Goal: Task Accomplishment & Management: Use online tool/utility

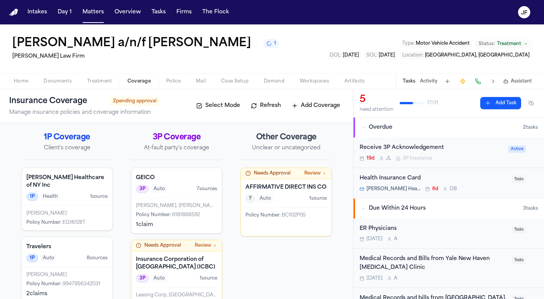
scroll to position [23, 0]
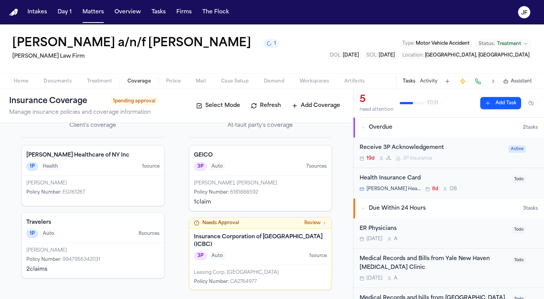
click at [53, 83] on span "Documents" at bounding box center [57, 81] width 28 height 6
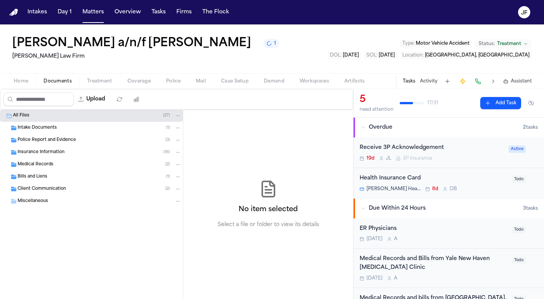
click at [54, 154] on span "Insurance Information" at bounding box center [41, 152] width 47 height 6
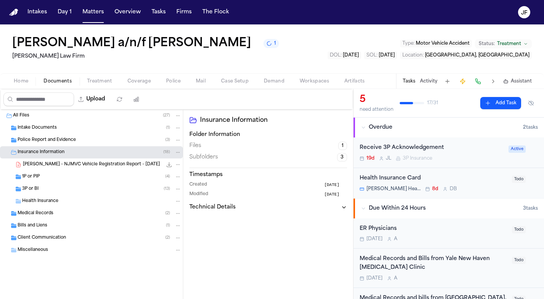
click at [59, 167] on span "[PERSON_NAME] - NJMVC Vehicle Registration Report - [DATE]" at bounding box center [91, 164] width 137 height 6
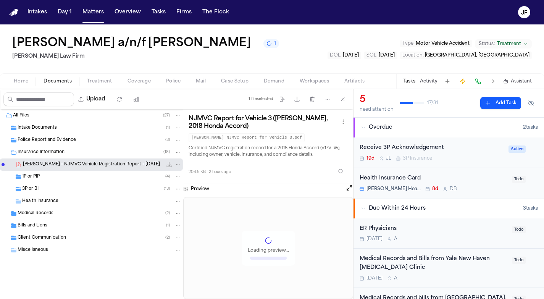
click at [53, 176] on div "1P or PIP ( 4 )" at bounding box center [101, 176] width 159 height 7
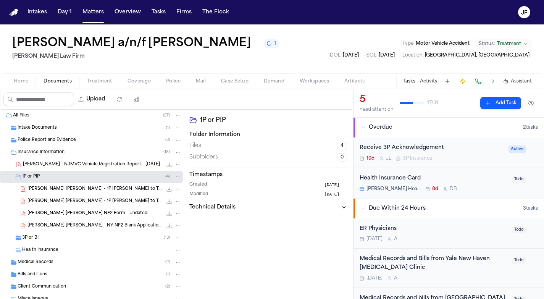
click at [53, 176] on div "1P or PIP ( 4 )" at bounding box center [101, 176] width 159 height 7
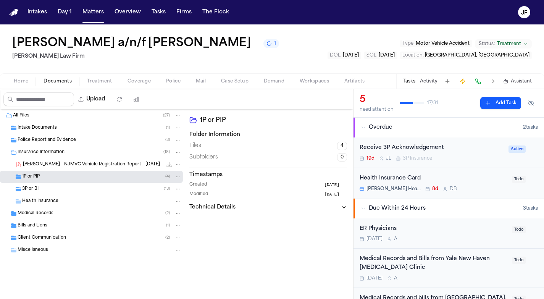
click at [51, 154] on span "Insurance Information" at bounding box center [41, 152] width 47 height 6
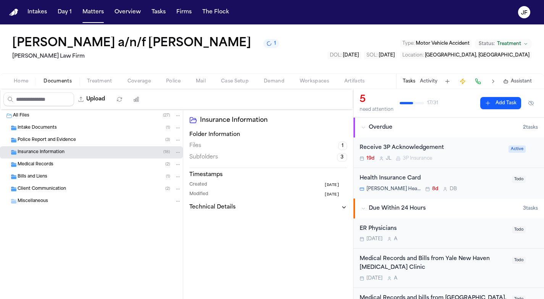
click at [55, 154] on span "Insurance Information" at bounding box center [41, 152] width 47 height 6
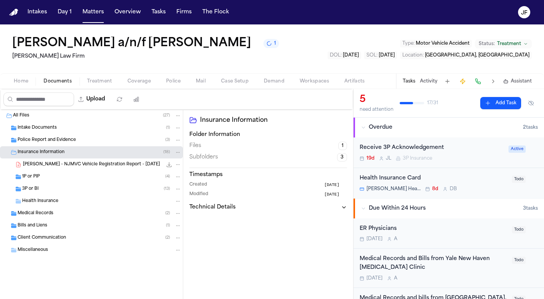
click at [47, 188] on div "3P or BI ( 13 )" at bounding box center [101, 188] width 159 height 7
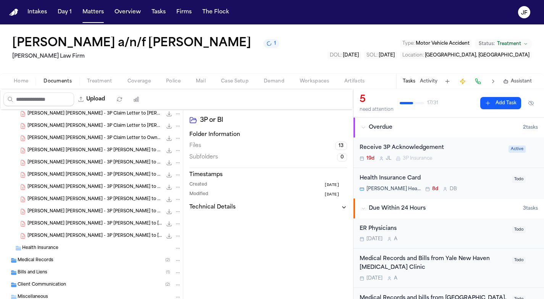
scroll to position [120, 0]
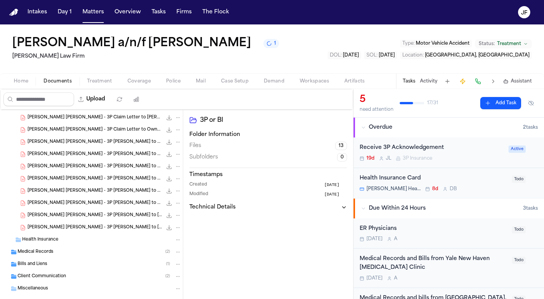
click at [107, 201] on span "[PERSON_NAME] [PERSON_NAME] - 3P [PERSON_NAME] to Leasing Corp BC - [DATE]" at bounding box center [94, 203] width 135 height 6
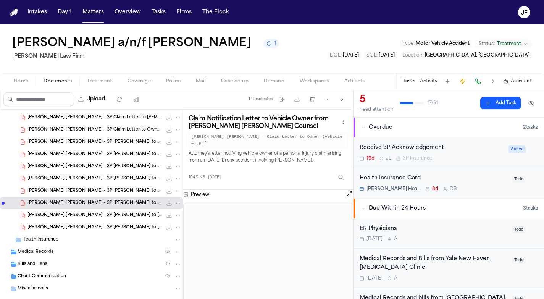
scroll to position [0, 0]
click at [349, 190] on button "Open preview" at bounding box center [349, 194] width 8 height 8
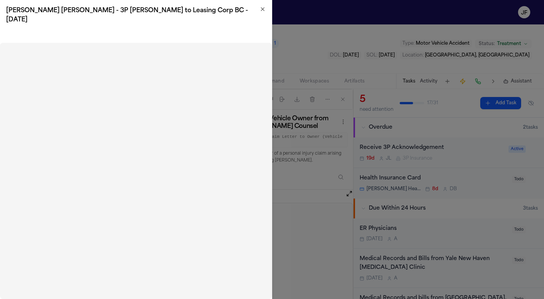
click at [264, 13] on h2 "[PERSON_NAME] [PERSON_NAME] - 3P [PERSON_NAME] to Leasing Corp BC - [DATE]" at bounding box center [135, 15] width 259 height 18
click at [262, 9] on icon "button" at bounding box center [262, 9] width 6 height 6
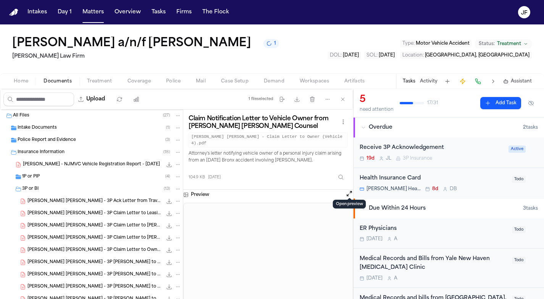
click at [41, 187] on div "3P or BI ( 13 )" at bounding box center [101, 188] width 159 height 7
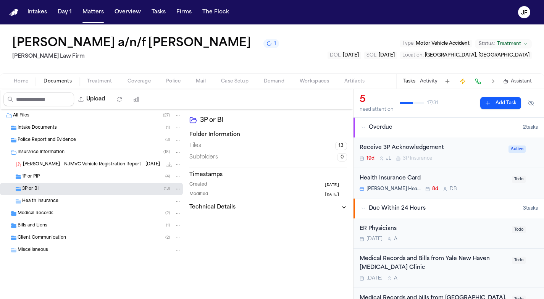
click at [50, 135] on div "Police Report and Evidence ( 3 )" at bounding box center [91, 140] width 183 height 12
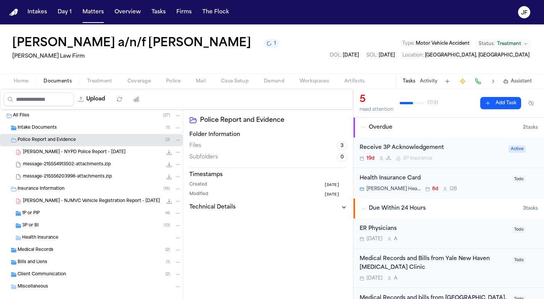
click at [55, 156] on div "J. Becerra - NYPD Police Report - 4.1.25 13.3 MB • PDF" at bounding box center [102, 152] width 158 height 8
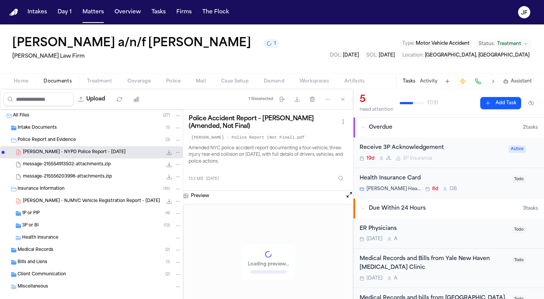
click at [166, 151] on icon "File: J. Becerra - NYPD Police Report - 4.1.25" at bounding box center [169, 152] width 6 height 6
click at [59, 145] on div "Police Report and Evidence ( 3 )" at bounding box center [91, 140] width 183 height 12
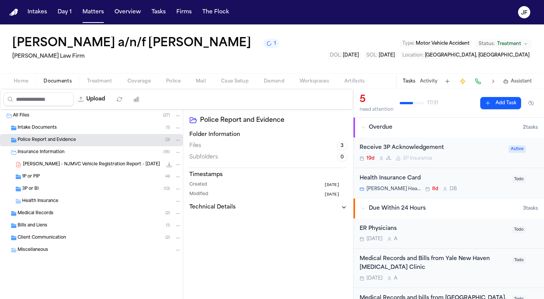
click at [104, 88] on div "Home Documents Treatment Coverage Police Mail Case Setup Demand Workspaces Arti…" at bounding box center [272, 80] width 544 height 15
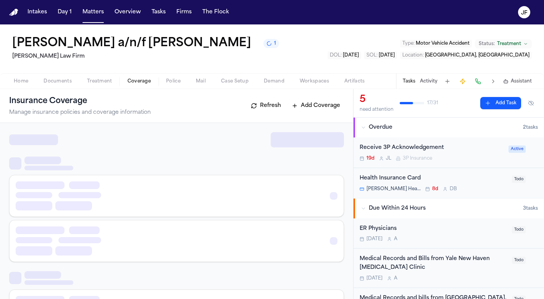
click at [132, 80] on span "Coverage" at bounding box center [138, 81] width 23 height 6
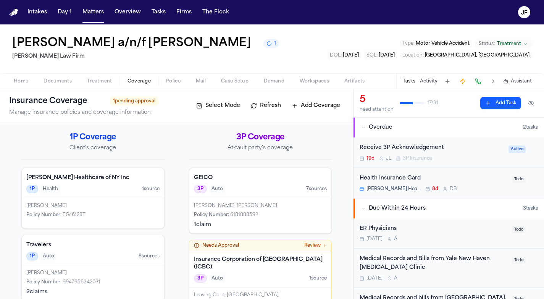
click at [311, 240] on div "Needs Approval Review Insurance Corporation of British Columbia (ICBC) 3P Auto …" at bounding box center [260, 276] width 143 height 72
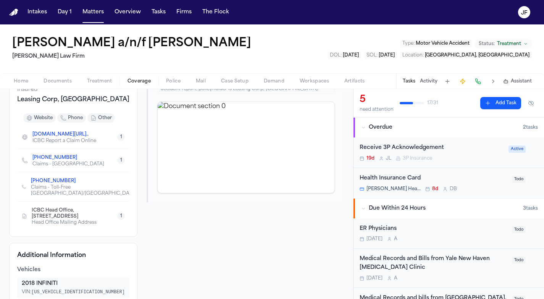
scroll to position [113, 0]
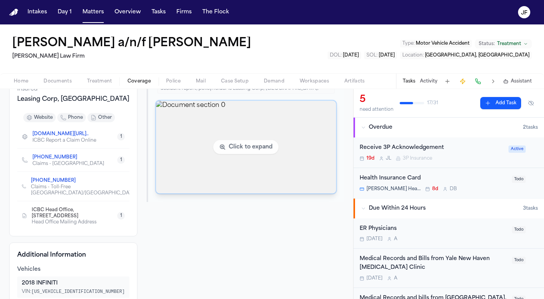
click at [253, 154] on img "View document section 0" at bounding box center [246, 147] width 180 height 93
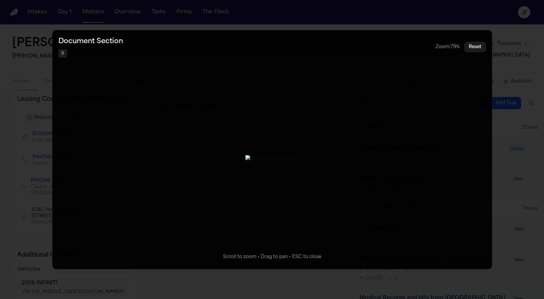
click at [69, 30] on div "Document Section 0 Zoom: 79 % Reset" at bounding box center [271, 47] width 439 height 34
click at [473, 41] on button "Reset" at bounding box center [475, 46] width 22 height 11
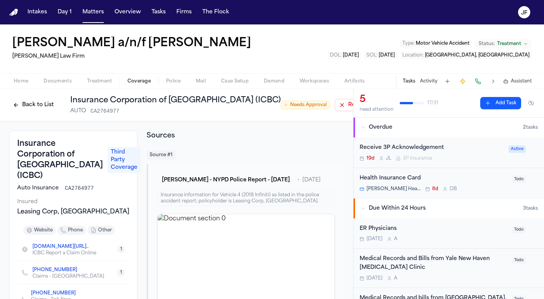
scroll to position [0, 0]
click at [143, 83] on span "Coverage" at bounding box center [138, 81] width 23 height 6
click at [376, 0] on nav "Intakes Day 1 Matters Overview Tasks Firms The Flock JF" at bounding box center [272, 12] width 544 height 24
click at [138, 85] on span "button" at bounding box center [139, 85] width 32 height 1
click at [37, 109] on button "Back to List" at bounding box center [33, 105] width 48 height 12
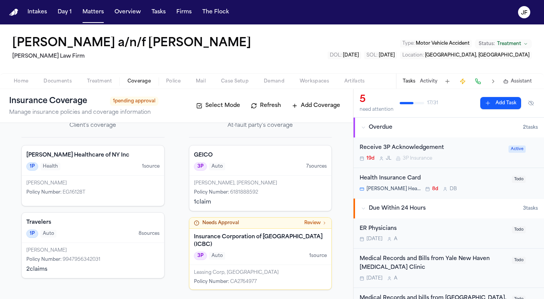
click at [312, 227] on div "Needs Approval Review" at bounding box center [260, 222] width 142 height 11
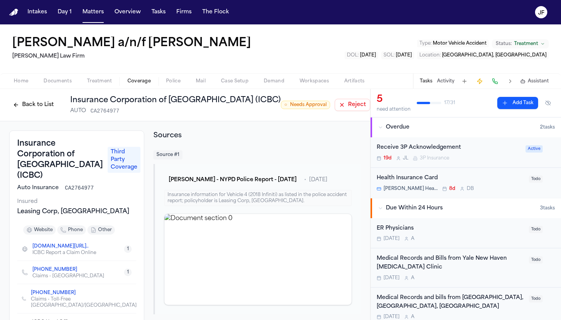
click at [41, 97] on div "Back to List Insurance Corporation of British Columbia (ICBC) AUTO CA2764977" at bounding box center [145, 105] width 272 height 20
click at [42, 101] on button "Back to List" at bounding box center [33, 105] width 48 height 12
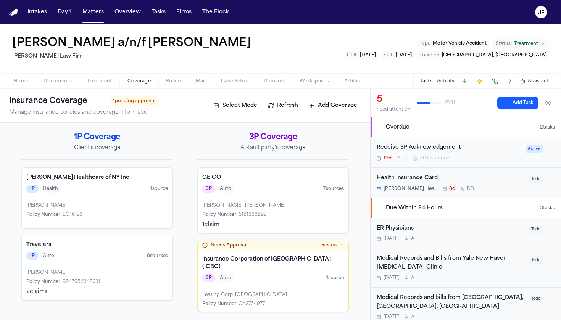
click at [60, 86] on div "Home Documents Treatment Coverage Police Mail Case Setup Demand Workspaces Arti…" at bounding box center [280, 80] width 561 height 15
click at [58, 80] on span "Documents" at bounding box center [57, 81] width 28 height 6
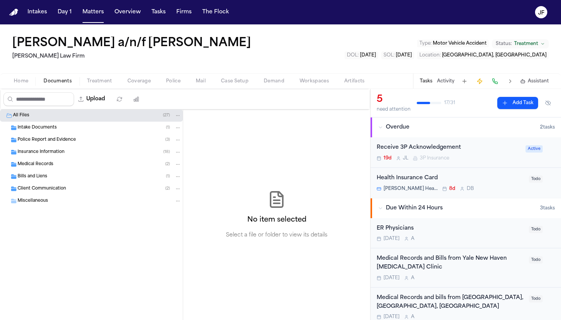
click at [58, 141] on span "Police Report and Evidence" at bounding box center [47, 140] width 58 height 6
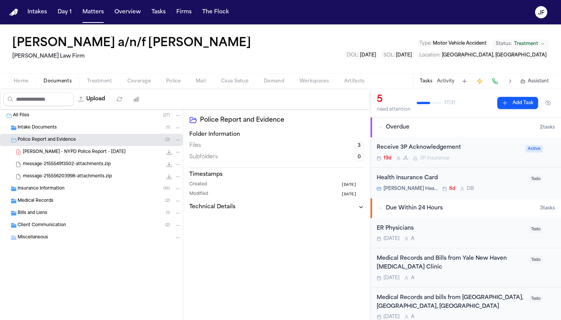
click at [69, 153] on span "[PERSON_NAME] - NYPD Police Report - [DATE]" at bounding box center [74, 152] width 103 height 6
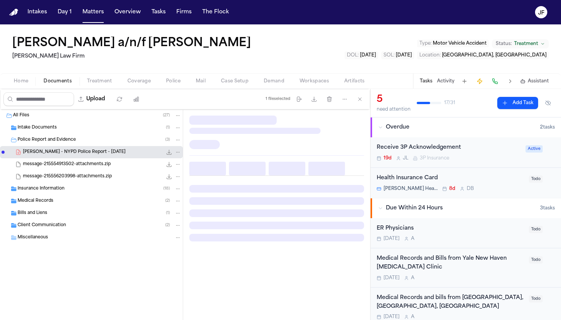
click at [69, 167] on div "message-215554913502-attachments.zip 8.9 MB • ZIP" at bounding box center [102, 165] width 158 height 8
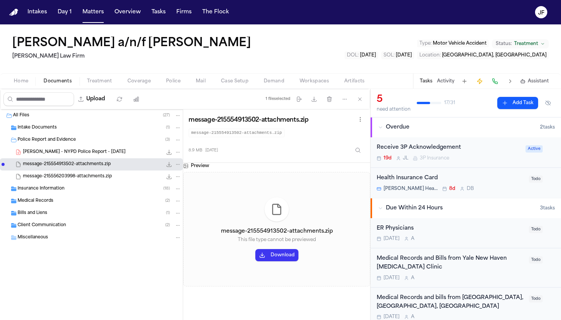
click at [68, 148] on div "J. Becerra - NYPD Police Report - 4.1.25 13.3 MB • PDF" at bounding box center [91, 152] width 183 height 12
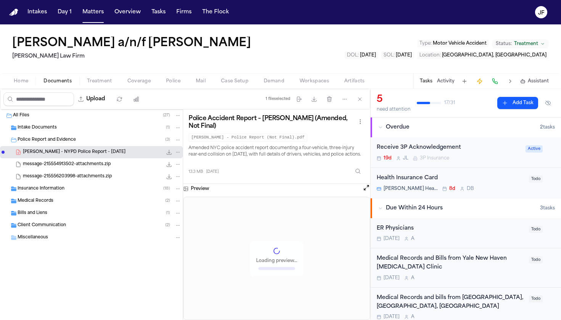
click at [57, 194] on div "Insurance Information ( 18 )" at bounding box center [91, 189] width 183 height 12
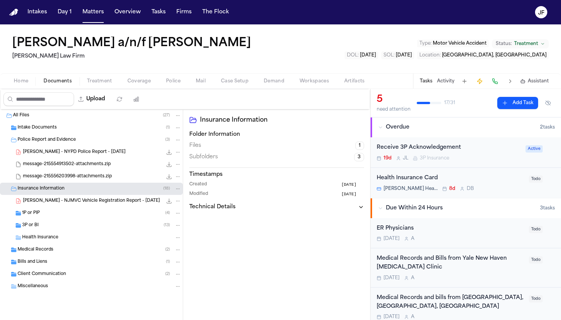
click at [57, 224] on div "3P or BI ( 13 )" at bounding box center [101, 225] width 159 height 7
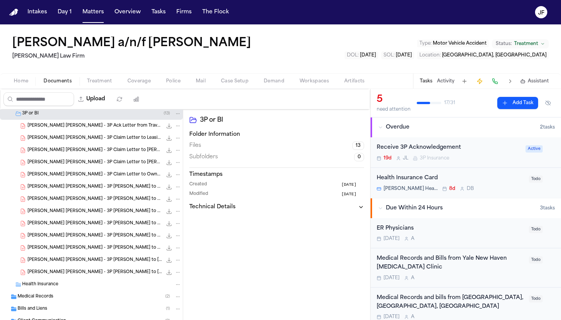
scroll to position [85, 0]
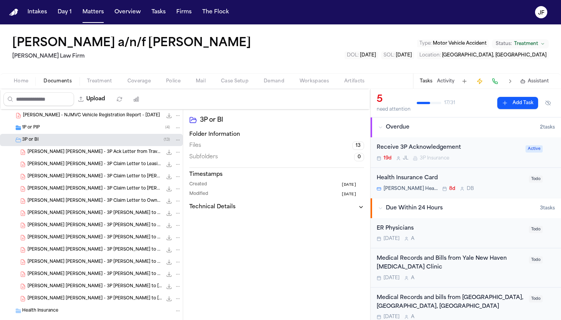
click at [41, 139] on div "3P or BI ( 13 )" at bounding box center [101, 140] width 159 height 7
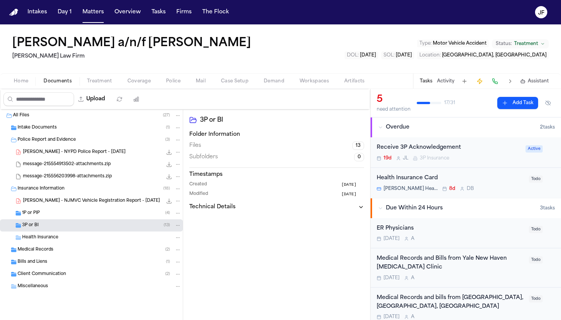
click at [41, 288] on span "Miscellaneous" at bounding box center [33, 286] width 31 height 6
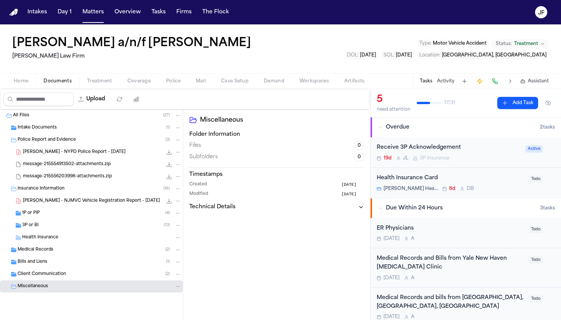
click at [53, 276] on span "Client Communication" at bounding box center [42, 274] width 48 height 6
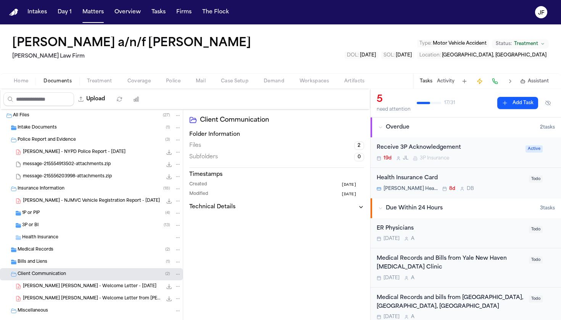
click at [51, 267] on div "Bills and Liens ( 1 )" at bounding box center [91, 262] width 183 height 12
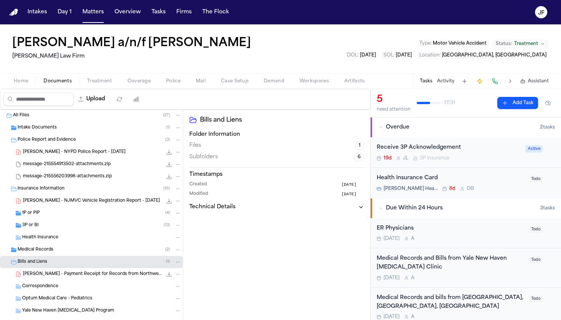
click at [51, 267] on div "Bills and Liens ( 1 )" at bounding box center [91, 262] width 183 height 12
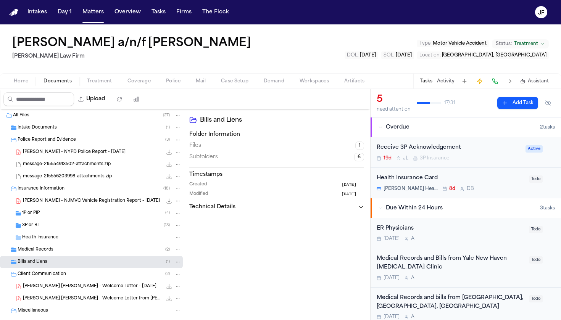
click at [54, 275] on span "Client Communication" at bounding box center [42, 274] width 48 height 6
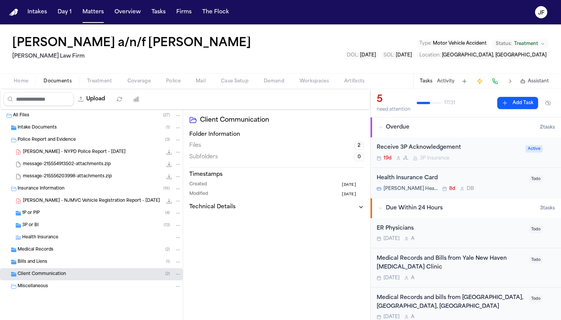
click at [53, 251] on span "Medical Records" at bounding box center [36, 250] width 36 height 6
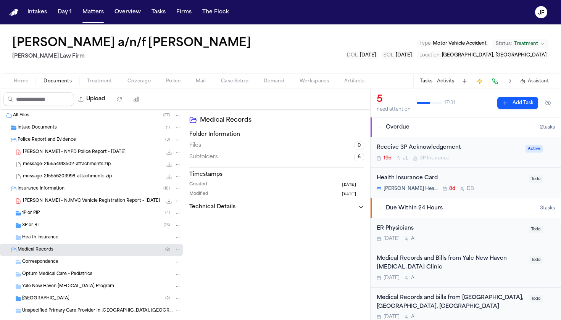
scroll to position [0, 0]
click at [47, 241] on div "Health Insurance" at bounding box center [91, 238] width 183 height 12
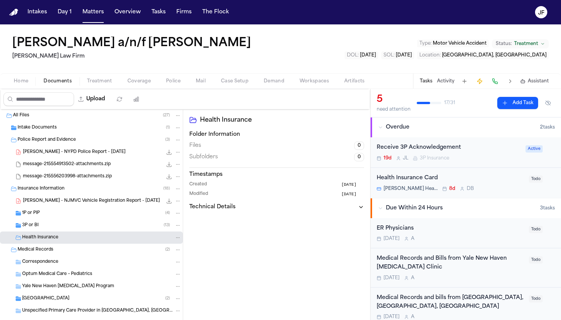
click at [39, 211] on span "1P or PIP" at bounding box center [31, 213] width 18 height 6
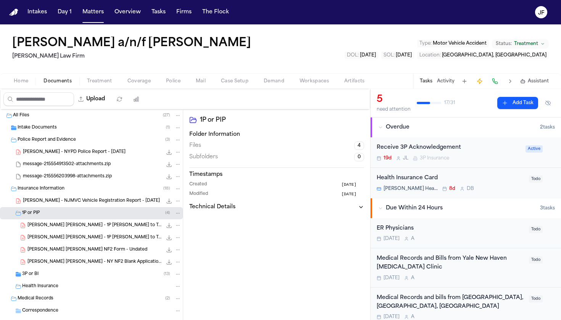
click at [58, 263] on span "G. Becerra Perez - NY NF2 Blank Application Form" at bounding box center [94, 262] width 135 height 6
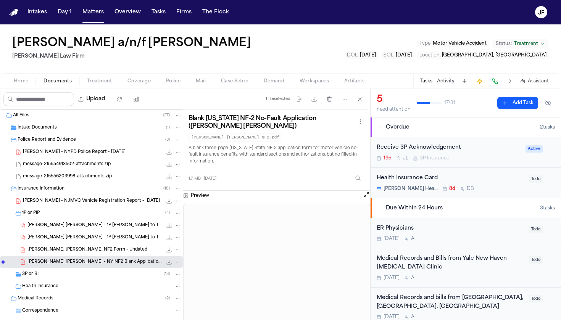
click at [74, 214] on div "1P or PIP ( 4 )" at bounding box center [101, 213] width 159 height 7
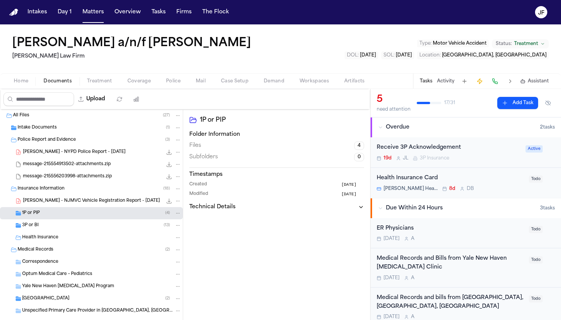
click at [66, 227] on div "3P or BI ( 13 )" at bounding box center [101, 225] width 159 height 7
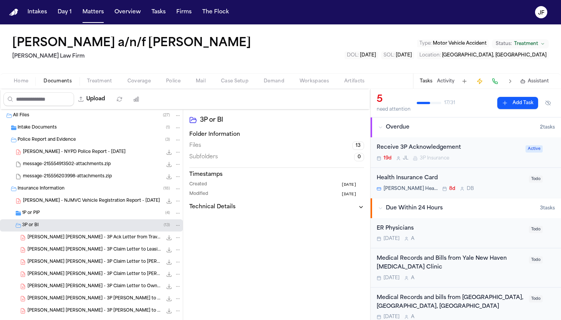
click at [72, 189] on div "Insurance Information ( 18 )" at bounding box center [100, 188] width 164 height 7
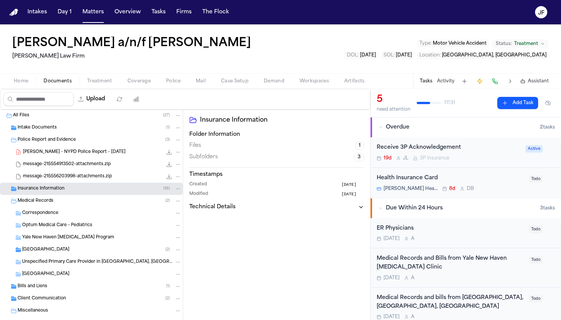
click at [59, 133] on div "Intake Documents ( 1 )" at bounding box center [91, 128] width 183 height 12
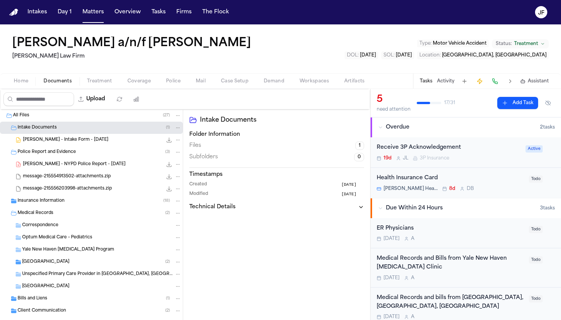
click at [59, 133] on div "Intake Documents ( 1 )" at bounding box center [91, 128] width 183 height 12
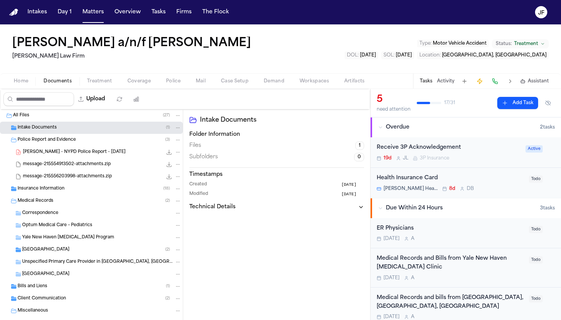
click at [59, 133] on div "Intake Documents ( 1 )" at bounding box center [91, 128] width 183 height 12
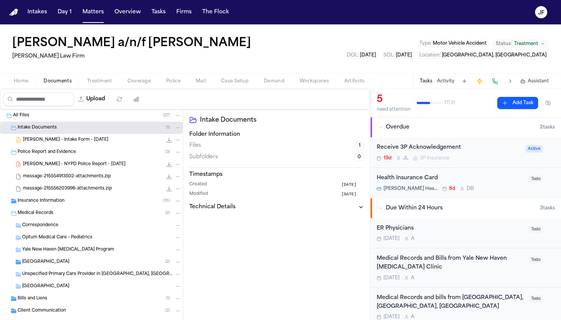
click at [40, 202] on span "Insurance Information" at bounding box center [41, 201] width 47 height 6
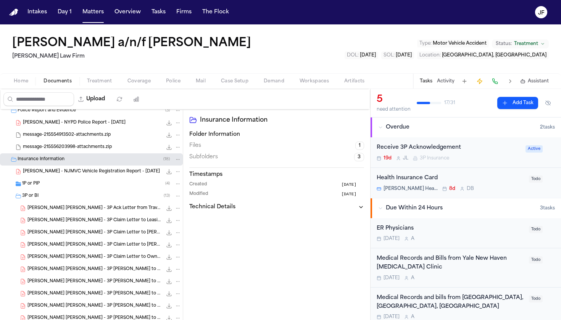
scroll to position [43, 0]
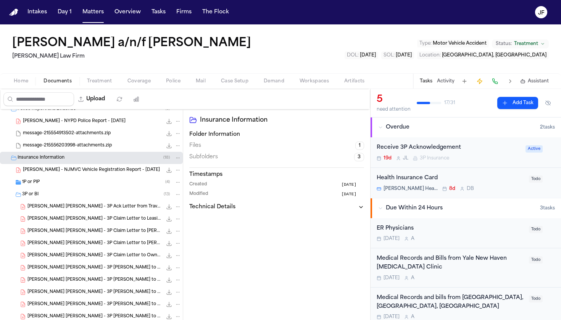
click at [73, 209] on span "[PERSON_NAME] [PERSON_NAME] - 3P Ack Letter from Travelers - [DATE]" at bounding box center [94, 207] width 135 height 6
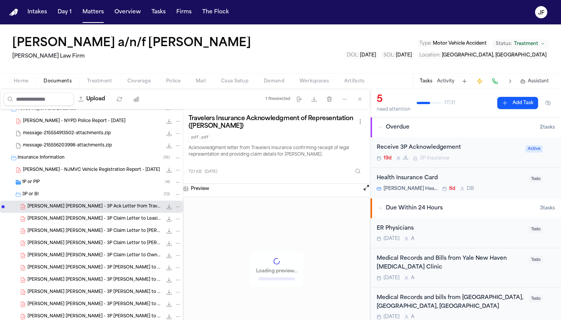
click at [90, 219] on span "[PERSON_NAME] [PERSON_NAME] - 3P Claim Letter to Leasing Corp BC - [DATE]" at bounding box center [94, 219] width 135 height 6
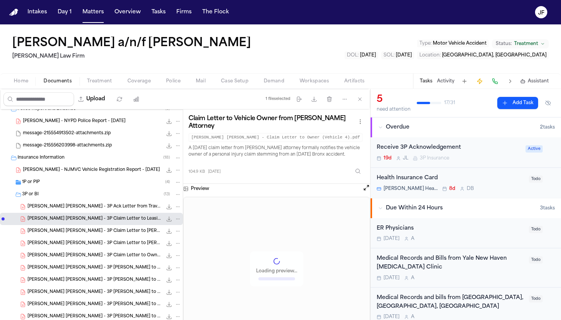
click at [102, 235] on div "G. Becerra Perez - 3P Claim Letter to Marilin Genao - 6.11.25 104.6 KB • PDF" at bounding box center [104, 231] width 154 height 8
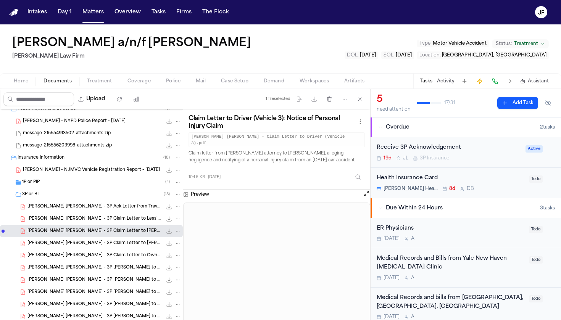
click at [162, 252] on div "104.5 KB • PDF" at bounding box center [171, 256] width 19 height 8
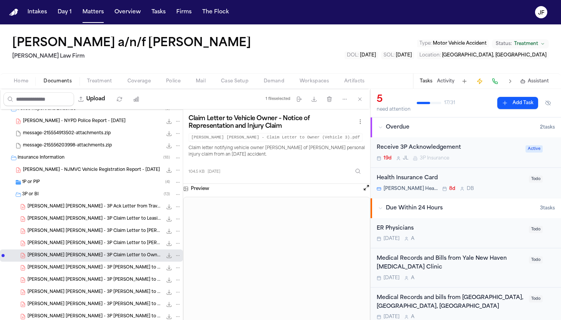
scroll to position [0, 0]
click at [102, 289] on span "[PERSON_NAME] [PERSON_NAME] - 3P [PERSON_NAME] to GEICO - [DATE]" at bounding box center [94, 292] width 135 height 6
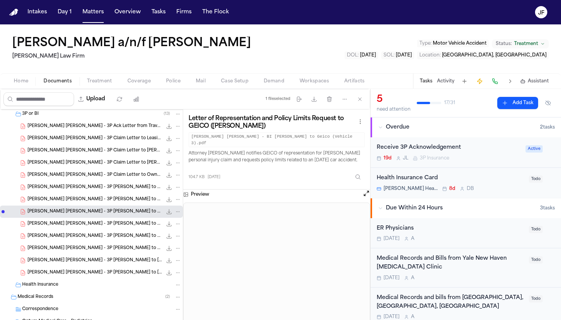
scroll to position [127, 0]
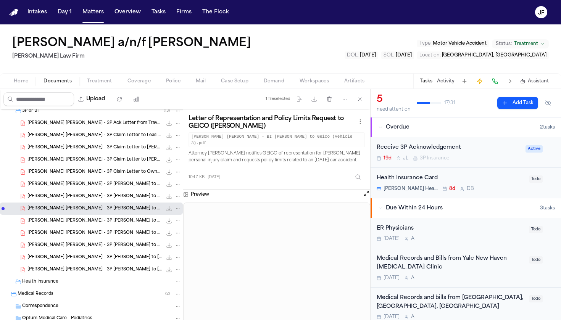
click at [103, 272] on span "[PERSON_NAME] [PERSON_NAME] - 3P [PERSON_NAME] to [PERSON_NAME] - [DATE]" at bounding box center [94, 270] width 135 height 6
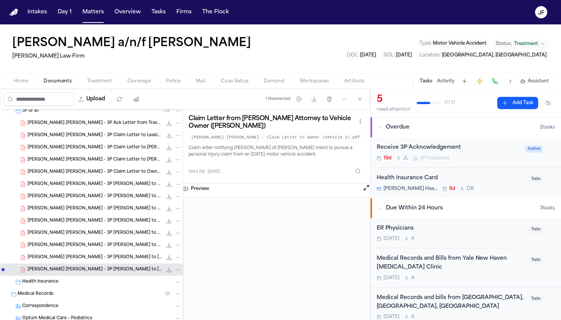
click at [95, 278] on div "Health Insurance" at bounding box center [91, 282] width 183 height 12
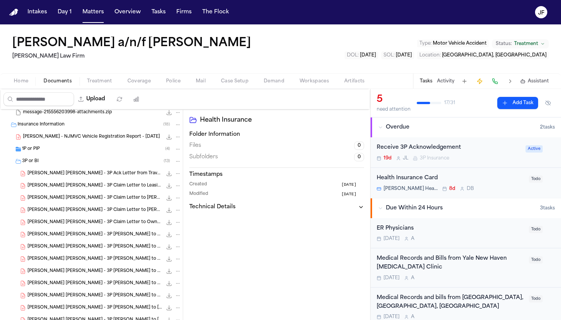
scroll to position [54, 0]
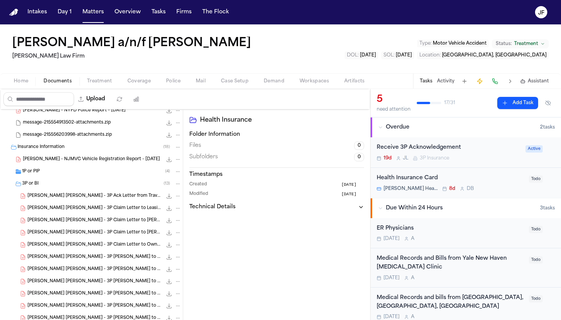
click at [42, 181] on div "3P or BI ( 13 )" at bounding box center [101, 183] width 159 height 7
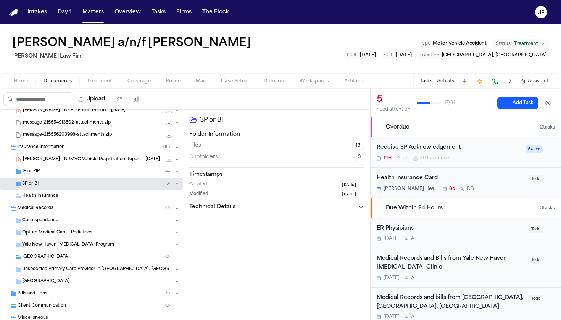
click at [38, 156] on div "[PERSON_NAME] - NJMVC Vehicle Registration Report - [DATE] 208.5 KB • PDF" at bounding box center [102, 160] width 158 height 8
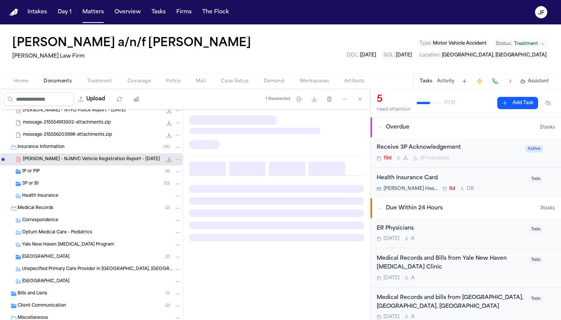
click at [40, 146] on span "Insurance Information" at bounding box center [41, 147] width 47 height 6
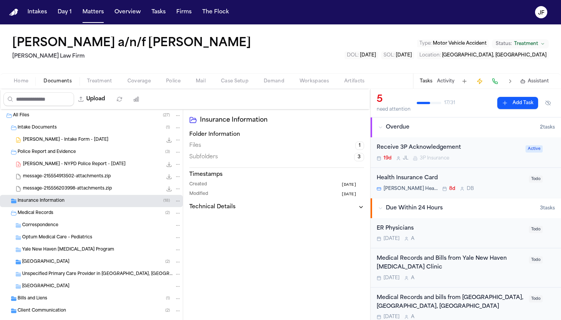
scroll to position [0, 0]
click at [22, 119] on div "All Files ( 27 )" at bounding box center [91, 115] width 183 height 12
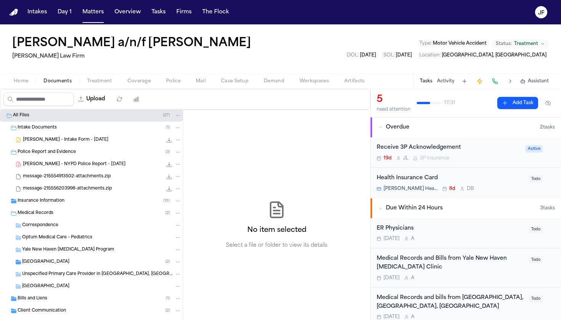
click at [22, 119] on div "All Files ( 27 )" at bounding box center [91, 115] width 183 height 12
click at [36, 125] on span "Intake Documents" at bounding box center [37, 128] width 39 height 6
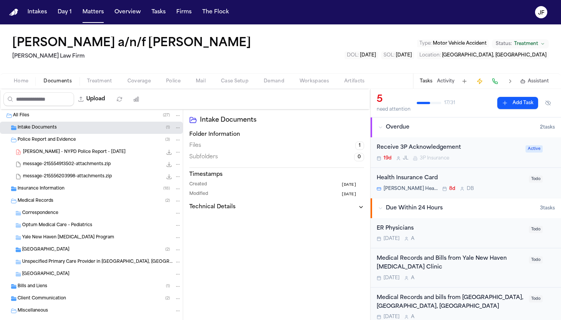
click at [36, 125] on span "Intake Documents" at bounding box center [37, 128] width 39 height 6
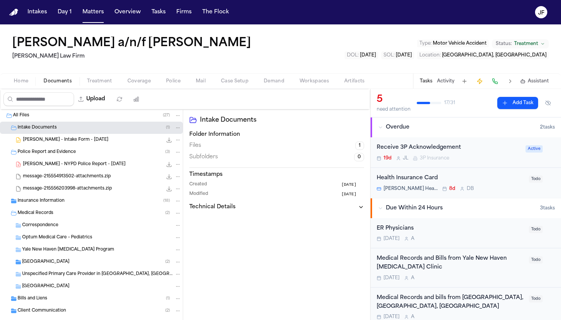
click at [42, 151] on span "Police Report and Evidence" at bounding box center [47, 152] width 58 height 6
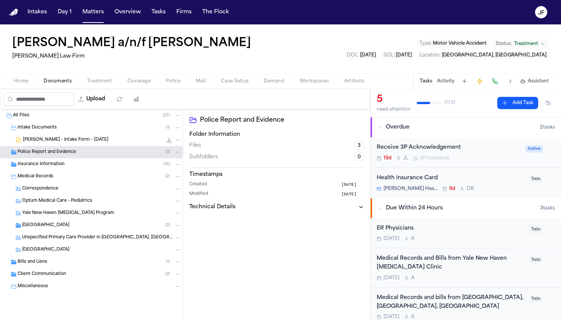
click at [42, 151] on span "Police Report and Evidence" at bounding box center [47, 152] width 58 height 6
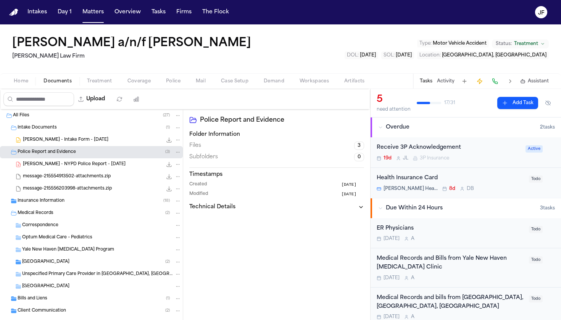
click at [47, 200] on span "Insurance Information" at bounding box center [41, 201] width 47 height 6
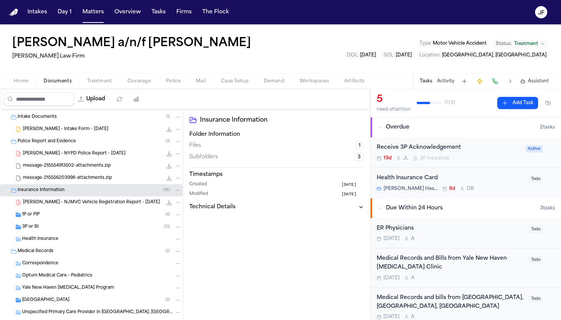
scroll to position [17, 0]
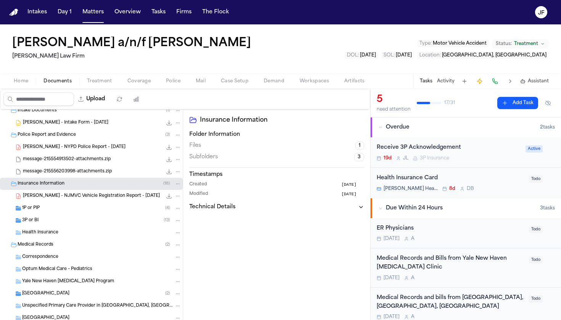
click at [63, 198] on span "[PERSON_NAME] - NJMVC Vehicle Registration Report - [DATE]" at bounding box center [91, 196] width 137 height 6
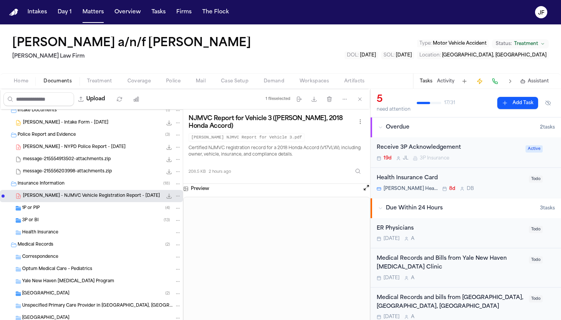
click at [63, 198] on span "[PERSON_NAME] - NJMVC Vehicle Registration Report - [DATE]" at bounding box center [91, 196] width 137 height 6
click at [368, 188] on button "Open preview" at bounding box center [366, 188] width 8 height 8
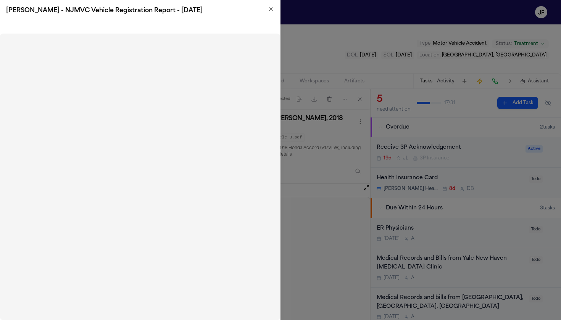
click at [270, 10] on icon "button" at bounding box center [270, 9] width 3 height 3
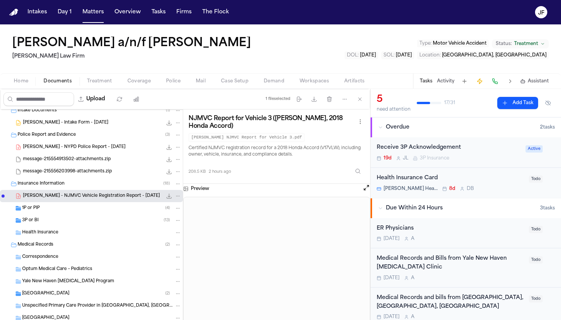
click at [138, 80] on span "Coverage" at bounding box center [138, 81] width 23 height 6
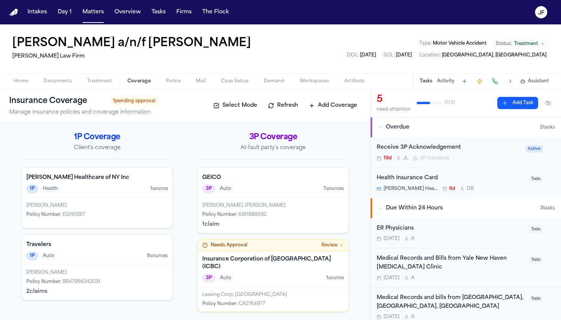
click at [332, 247] on span "Review" at bounding box center [329, 245] width 16 height 6
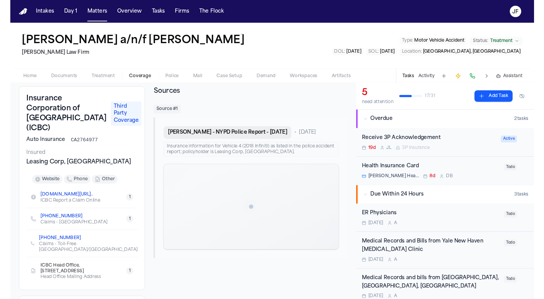
scroll to position [56, 0]
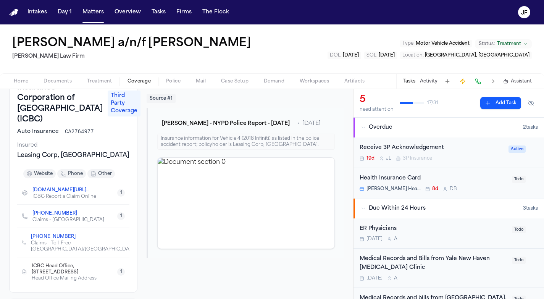
click at [167, 78] on span "Police" at bounding box center [173, 81] width 14 height 6
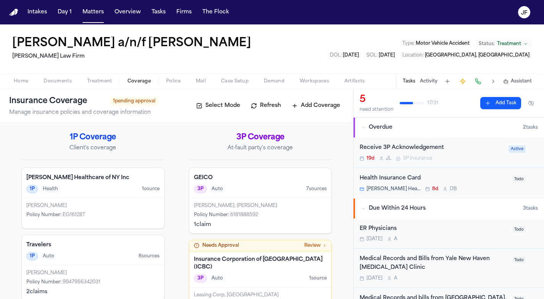
click at [134, 79] on span "Coverage" at bounding box center [138, 81] width 23 height 6
click at [313, 186] on span "7 source s" at bounding box center [316, 189] width 21 height 6
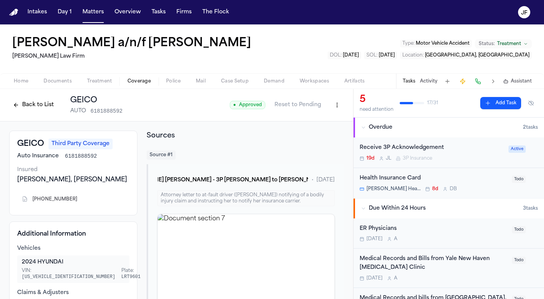
click at [35, 106] on button "Back to List" at bounding box center [33, 105] width 48 height 12
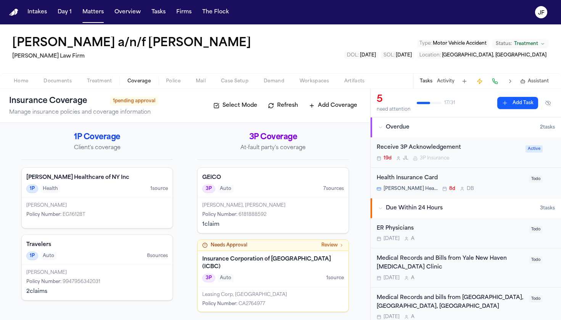
click at [64, 81] on span "Documents" at bounding box center [57, 81] width 28 height 6
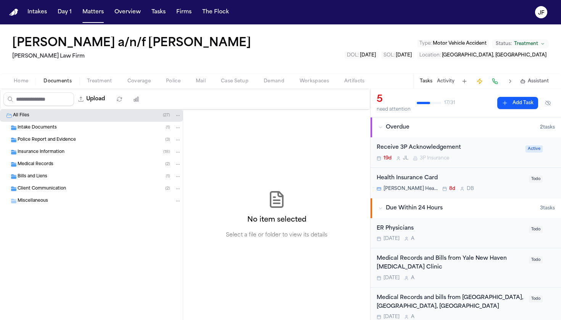
click at [72, 154] on div "Insurance Information ( 18 )" at bounding box center [100, 152] width 164 height 7
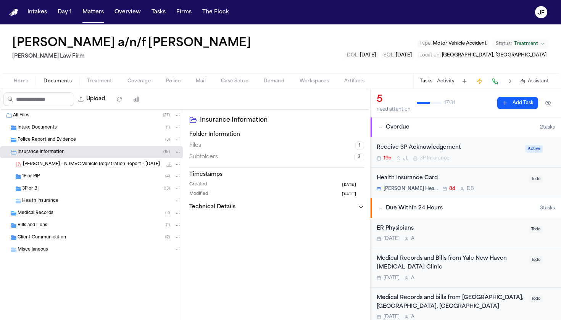
click at [68, 192] on div "3P or BI ( 13 )" at bounding box center [101, 188] width 159 height 7
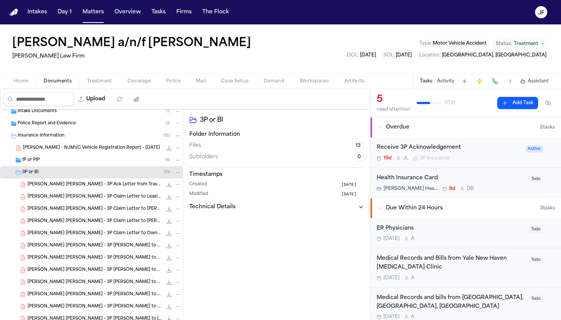
scroll to position [11, 0]
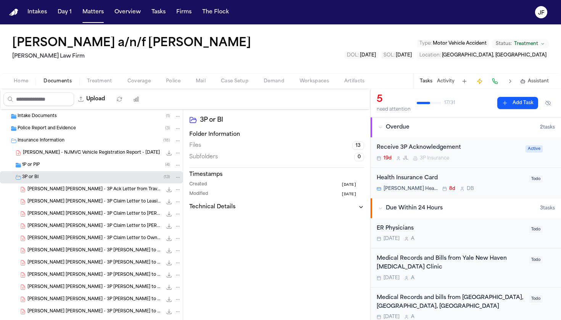
click at [53, 175] on div "3P or BI ( 13 )" at bounding box center [101, 177] width 159 height 7
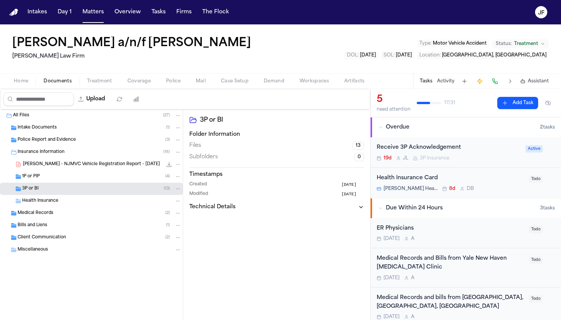
click at [55, 166] on span "G. Becerra - NJMVC Vehicle Registration Report - 8.12.25" at bounding box center [91, 164] width 137 height 6
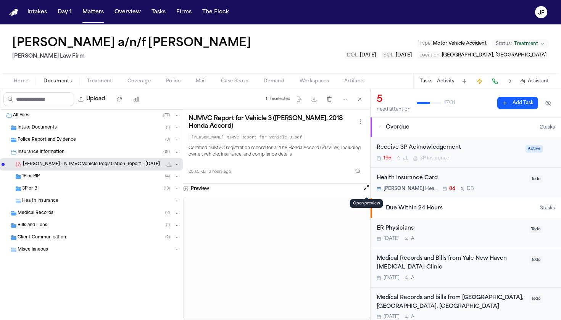
click at [368, 189] on button "Open preview" at bounding box center [366, 188] width 8 height 8
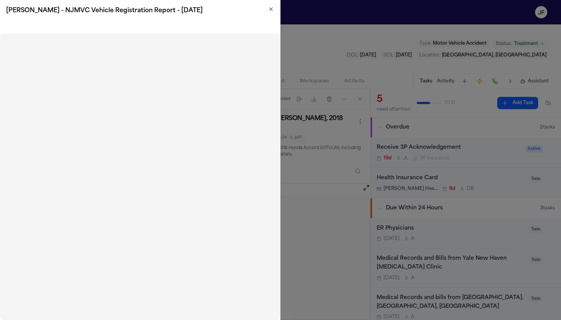
click at [270, 13] on h2 "G. Becerra - NJMVC Vehicle Registration Report - 8.12.25" at bounding box center [140, 10] width 268 height 9
click at [267, 11] on h2 "G. Becerra - NJMVC Vehicle Registration Report - 8.12.25" at bounding box center [140, 10] width 268 height 9
click at [269, 8] on icon "button" at bounding box center [271, 9] width 6 height 6
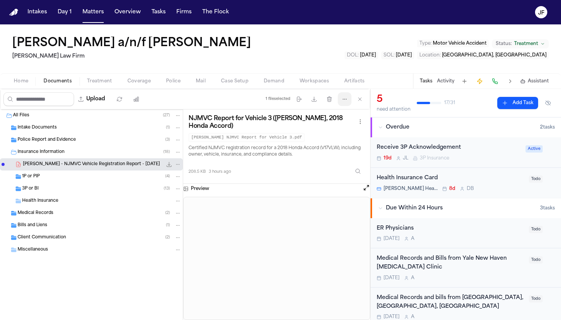
click at [344, 100] on icon "button" at bounding box center [344, 99] width 6 height 6
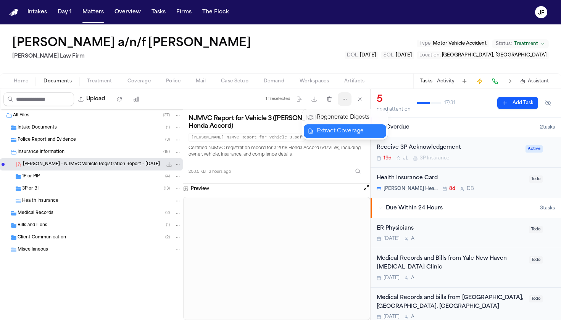
click at [332, 131] on button "Extract Coverage" at bounding box center [345, 131] width 82 height 14
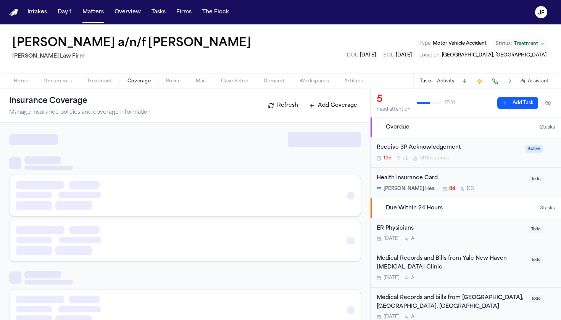
click at [143, 83] on span "Coverage" at bounding box center [138, 81] width 23 height 6
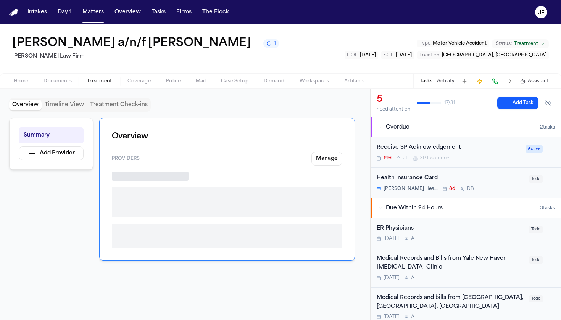
click at [101, 80] on span "Treatment" at bounding box center [99, 81] width 25 height 6
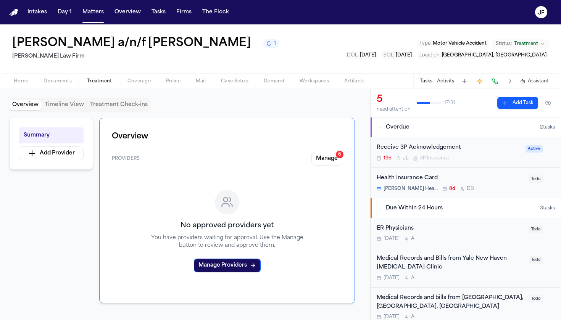
click at [154, 82] on button "Coverage" at bounding box center [139, 81] width 39 height 9
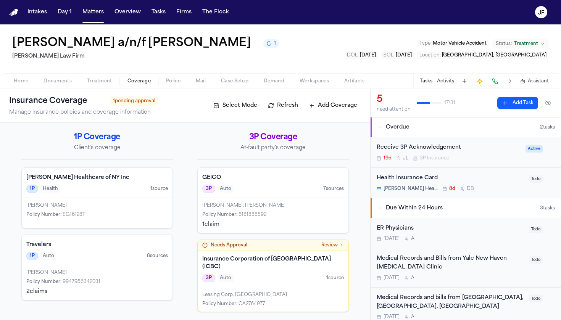
click at [330, 250] on div "Needs Approval Review" at bounding box center [273, 245] width 151 height 11
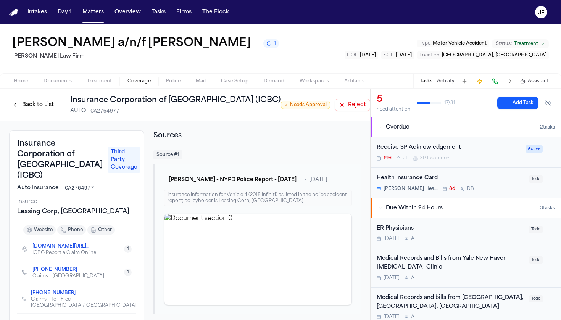
click at [23, 113] on div "Back to List Insurance Corporation of British Columbia (ICBC) AUTO CA2764977" at bounding box center [145, 105] width 272 height 20
click at [27, 108] on button "Back to List" at bounding box center [33, 105] width 48 height 12
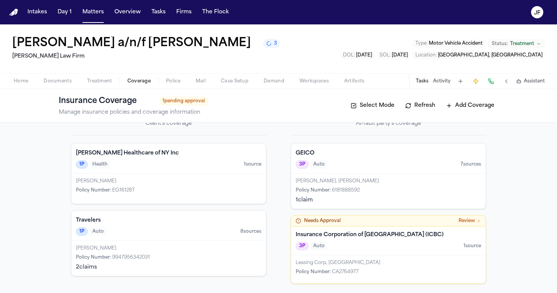
scroll to position [25, 0]
click at [467, 225] on div "Needs Approval Review" at bounding box center [388, 221] width 195 height 11
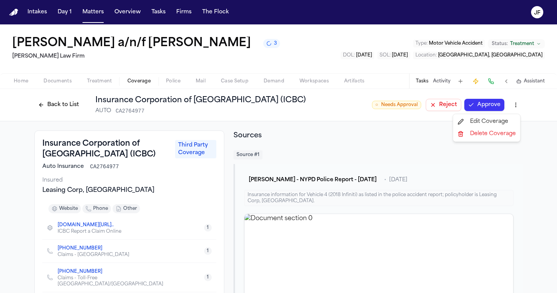
click at [512, 105] on html "Intakes Day 1 Matters Overview Tasks Firms The Flock JF Juan Carlos Becerra a/n…" at bounding box center [278, 146] width 557 height 293
click at [436, 105] on button "Reject" at bounding box center [443, 105] width 35 height 12
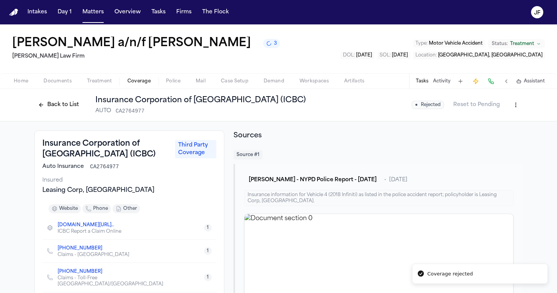
click at [135, 83] on span "Coverage" at bounding box center [138, 81] width 23 height 6
click at [52, 100] on button "Back to List" at bounding box center [58, 105] width 48 height 12
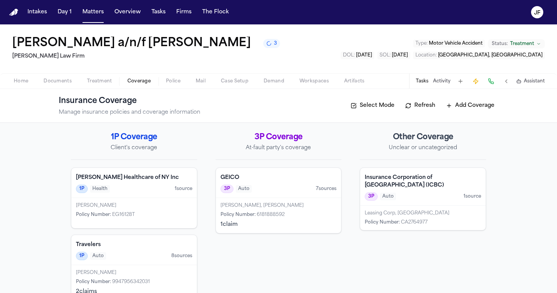
click at [436, 205] on div "Insurance Corporation of British Columbia (ICBC) 3P Auto 1 source" at bounding box center [422, 187] width 125 height 38
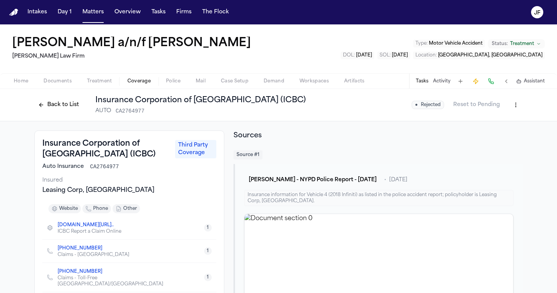
click at [515, 106] on html "Intakes Day 1 Matters Overview Tasks Firms The Flock JF Juan Carlos Becerra a/n…" at bounding box center [278, 146] width 557 height 293
click at [46, 112] on html "Intakes Day 1 Matters Overview Tasks Firms The Flock JF Juan Carlos Becerra a/n…" at bounding box center [278, 146] width 557 height 293
click at [47, 104] on button "Back to List" at bounding box center [58, 105] width 48 height 12
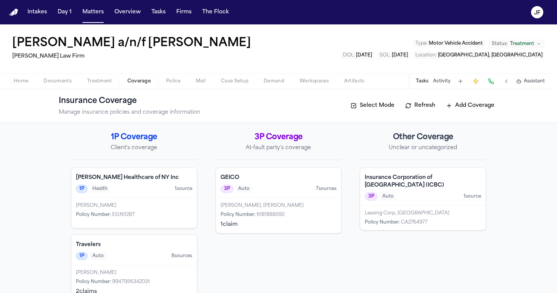
click at [399, 190] on div "Insurance Corporation of British Columbia (ICBC) 3P Auto 1 source" at bounding box center [422, 187] width 125 height 38
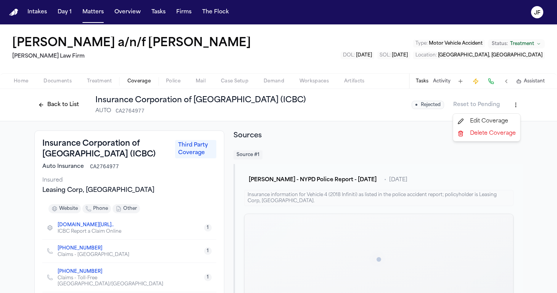
click at [510, 104] on html "Intakes Day 1 Matters Overview Tasks Firms The Flock JF Juan Carlos Becerra a/n…" at bounding box center [278, 146] width 557 height 293
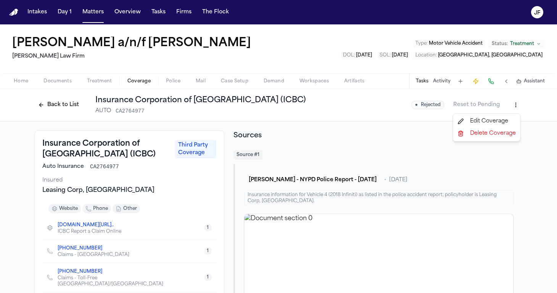
click at [57, 111] on html "Intakes Day 1 Matters Overview Tasks Firms The Flock JF Juan Carlos Becerra a/n…" at bounding box center [278, 146] width 557 height 293
click at [63, 106] on button "Back to List" at bounding box center [58, 105] width 48 height 12
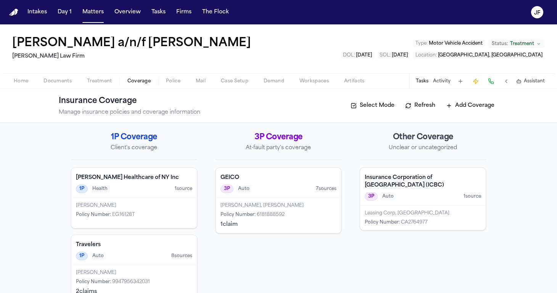
click at [442, 199] on div "3P Auto 1 source" at bounding box center [423, 196] width 116 height 8
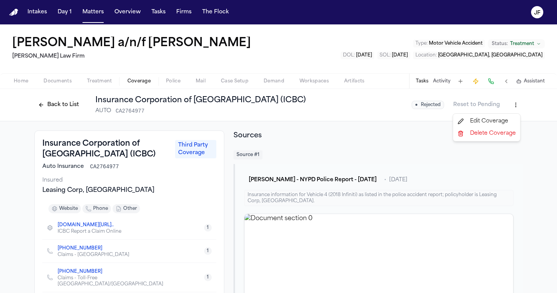
click at [515, 104] on html "Intakes Day 1 Matters Overview Tasks Firms The Flock JF Juan Carlos Becerra a/n…" at bounding box center [278, 146] width 557 height 293
click at [486, 132] on div "Delete Coverage" at bounding box center [487, 133] width 64 height 12
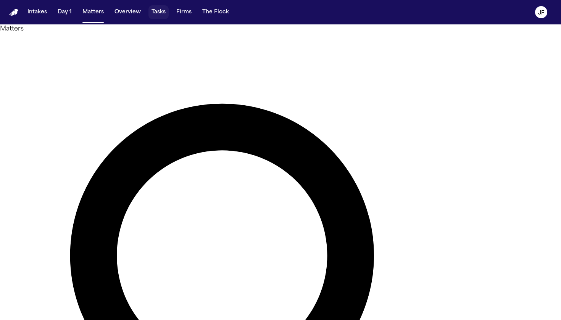
click at [156, 11] on button "Tasks" at bounding box center [158, 12] width 20 height 14
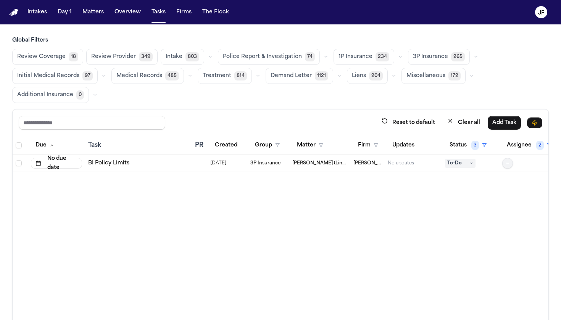
click at [285, 58] on span "Police Report & Investigation" at bounding box center [262, 57] width 79 height 8
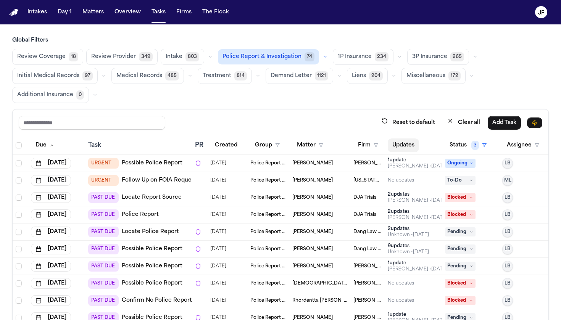
click at [401, 148] on button "Updates" at bounding box center [403, 145] width 31 height 14
click at [375, 150] on button "Firm" at bounding box center [367, 145] width 29 height 14
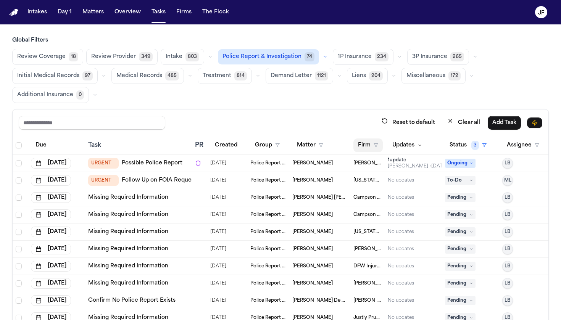
click at [376, 146] on polygon "button" at bounding box center [376, 145] width 4 height 3
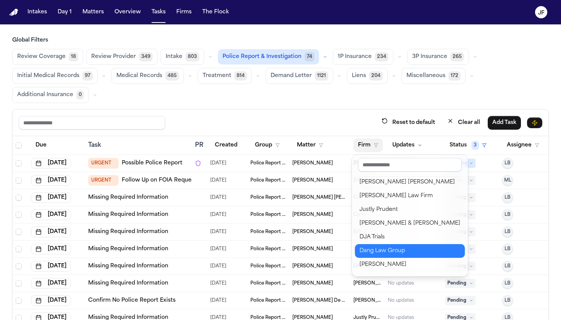
scroll to position [28, 0]
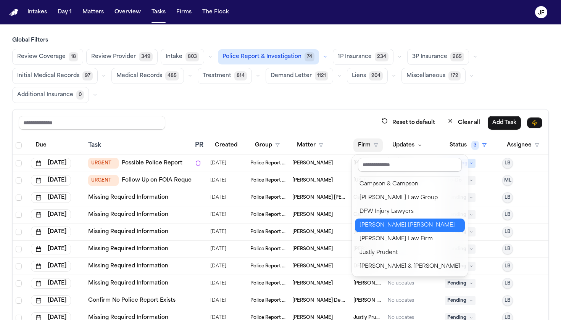
click at [372, 223] on div "Steele Adams Hosman" at bounding box center [409, 225] width 101 height 9
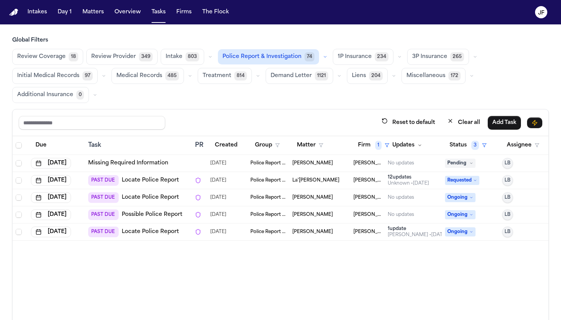
scroll to position [0, 0]
click at [307, 179] on span "La'Tia Newbins" at bounding box center [315, 180] width 47 height 6
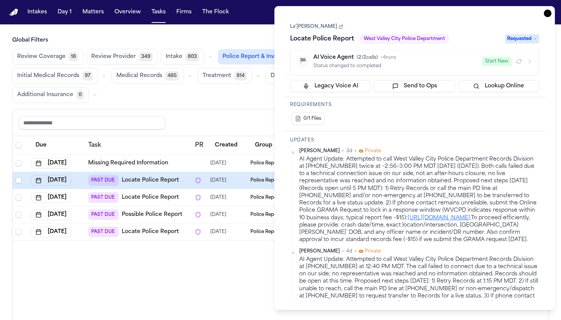
scroll to position [122, 0]
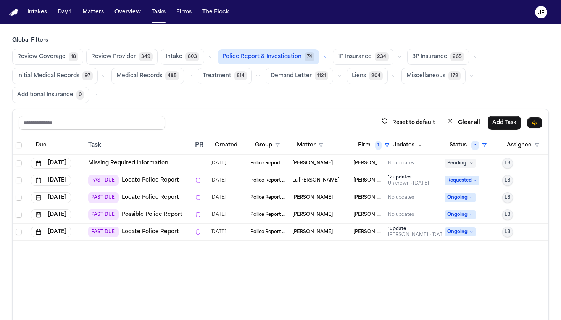
click at [210, 36] on main "Global Filters Review Coverage 18 Review Provider 349 Intake 803 Police Report …" at bounding box center [280, 172] width 561 height 296
click at [106, 125] on input "text" at bounding box center [92, 123] width 146 height 14
click at [470, 117] on button "Clear all" at bounding box center [463, 123] width 42 height 14
click at [106, 18] on div "Intakes Day 1 Matters Overview Tasks Firms The Flock" at bounding box center [128, 12] width 208 height 14
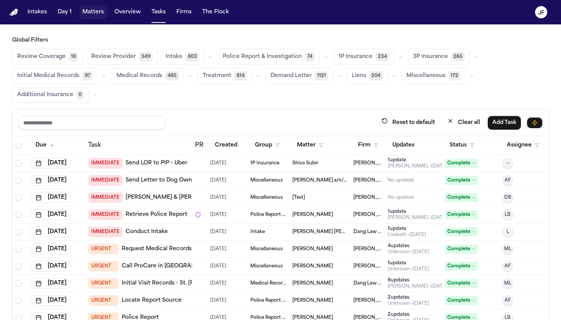
click at [99, 15] on button "Matters" at bounding box center [92, 12] width 27 height 14
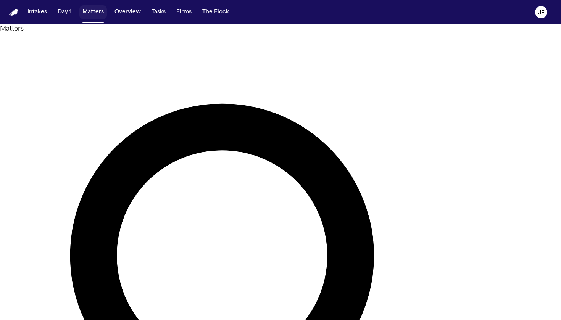
click at [99, 15] on button "Matters" at bounding box center [92, 12] width 27 height 14
drag, startPoint x: 288, startPoint y: 56, endPoint x: 282, endPoint y: 54, distance: 6.4
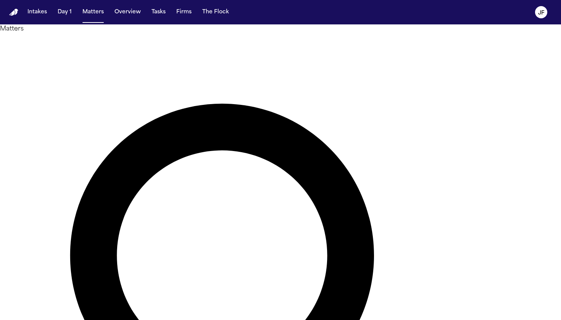
drag, startPoint x: 282, startPoint y: 54, endPoint x: 277, endPoint y: 54, distance: 4.2
type input "**********"
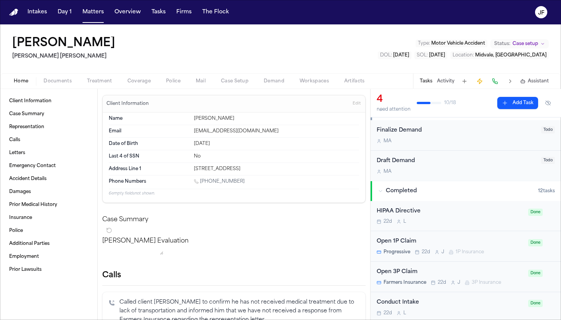
scroll to position [163, 0]
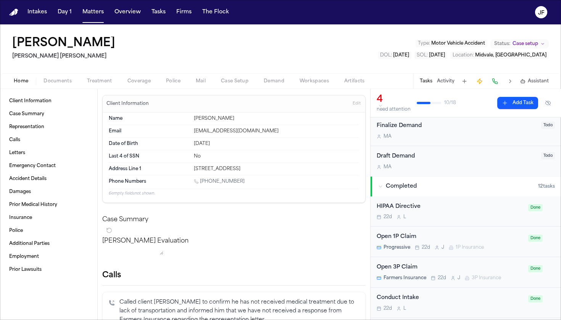
click at [134, 79] on span "Coverage" at bounding box center [138, 81] width 23 height 6
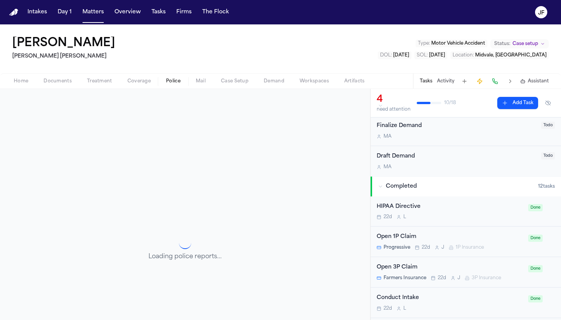
click at [167, 79] on span "Police" at bounding box center [173, 81] width 14 height 6
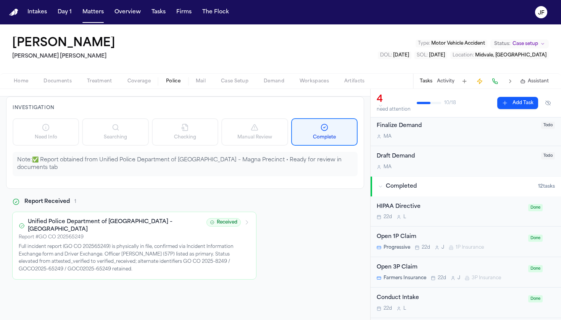
scroll to position [35, 0]
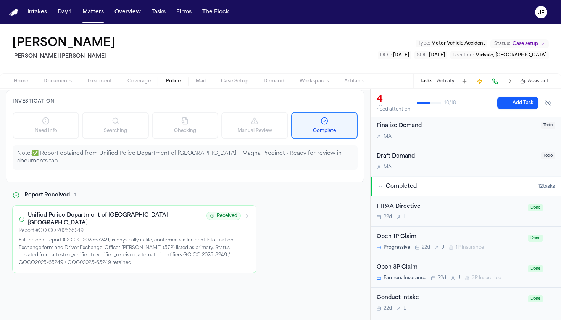
click at [147, 55] on div "Julio Hernando Steele Adams Hosman Type : Motor Vehicle Accident Status: Case s…" at bounding box center [280, 48] width 561 height 49
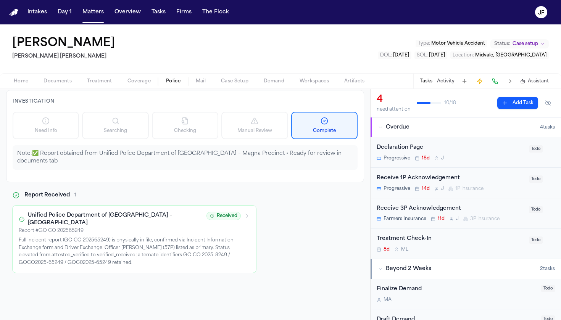
scroll to position [0, 0]
click at [399, 129] on span "Overdue" at bounding box center [398, 128] width 24 height 8
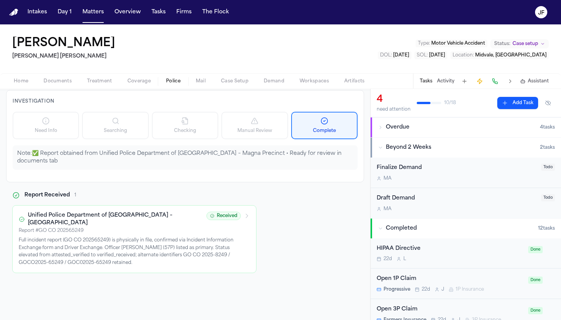
click at [399, 129] on span "Overdue" at bounding box center [398, 128] width 24 height 8
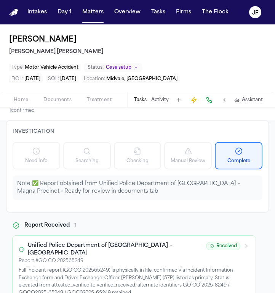
click at [198, 47] on div "Julio Hernando Steele Adams Hosman" at bounding box center [137, 45] width 257 height 23
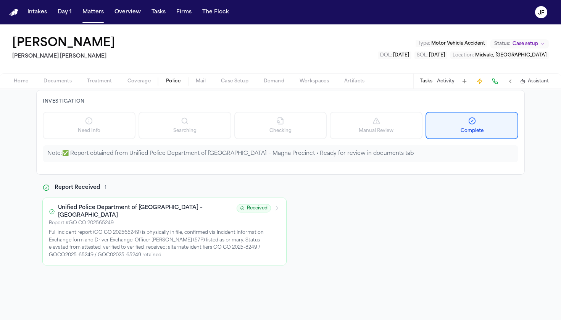
click at [166, 82] on span "Police" at bounding box center [173, 81] width 14 height 6
click at [445, 84] on button "Activity" at bounding box center [446, 81] width 18 height 6
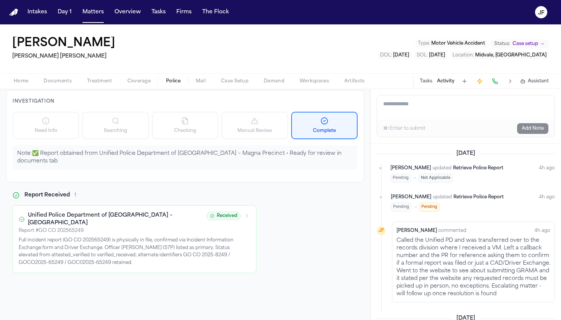
click at [423, 84] on button "Tasks" at bounding box center [426, 81] width 13 height 6
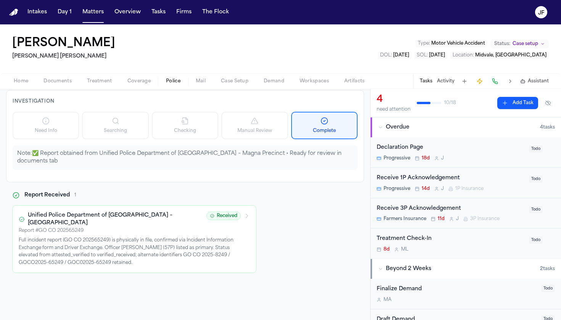
click at [443, 82] on button "Activity" at bounding box center [446, 81] width 18 height 6
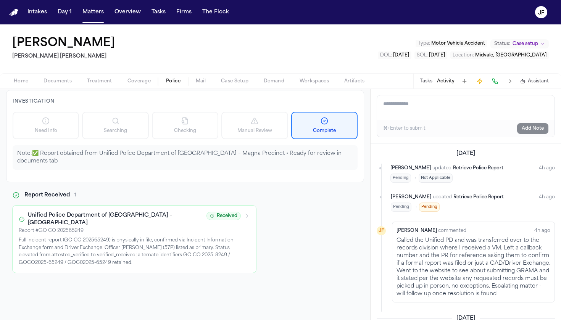
click at [437, 126] on div "⌘+Enter to submit Add Note" at bounding box center [465, 128] width 177 height 17
click at [438, 105] on textarea "Add a note to this matter" at bounding box center [465, 107] width 177 height 24
drag, startPoint x: 522, startPoint y: 103, endPoint x: 376, endPoint y: 105, distance: 145.3
click at [376, 105] on div "**********" at bounding box center [465, 116] width 178 height 42
drag, startPoint x: 81, startPoint y: 257, endPoint x: 50, endPoint y: 256, distance: 31.3
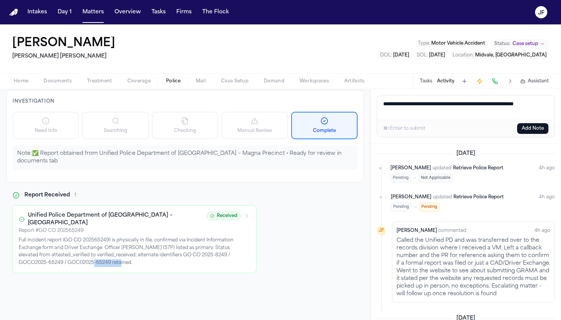
click at [50, 256] on p "Full incident report (GO CO 202565249) is physically in file, confirmed via Inc…" at bounding box center [134, 252] width 231 height 30
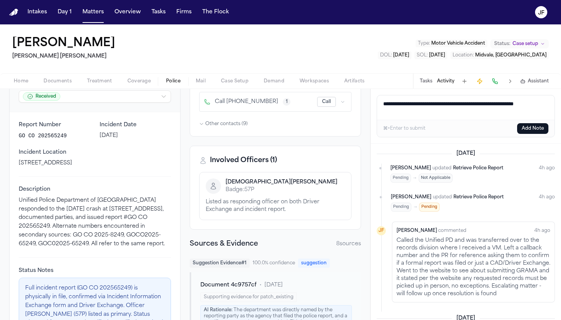
scroll to position [87, 0]
click at [452, 115] on textarea "**********" at bounding box center [465, 107] width 177 height 24
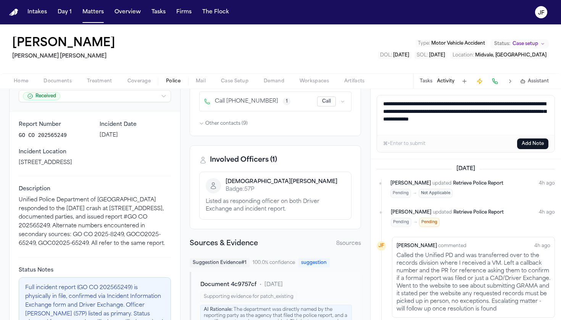
scroll to position [0, 0]
type textarea "**********"
click at [526, 143] on button "Add Note" at bounding box center [532, 143] width 31 height 11
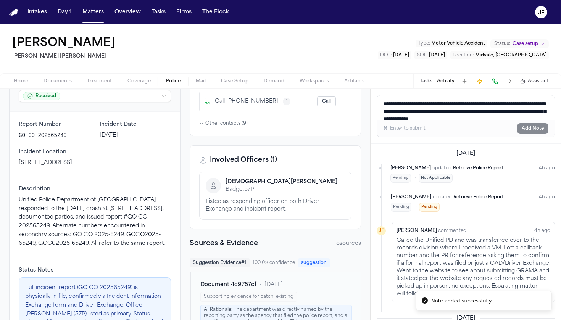
click at [427, 84] on button "Tasks" at bounding box center [426, 81] width 13 height 6
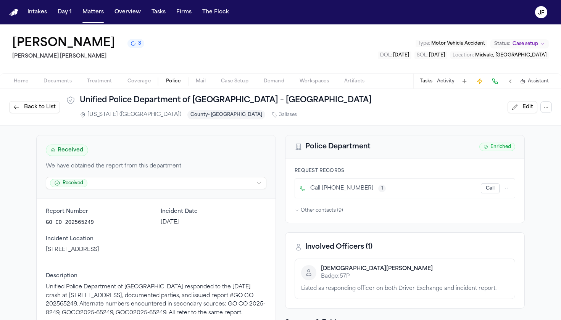
click at [127, 48] on button "3" at bounding box center [135, 43] width 17 height 9
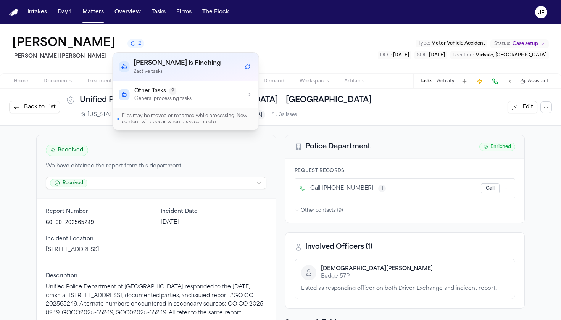
click at [169, 44] on div "Julio Hernando 2 Steele Adams Hosman Type : Motor Vehicle Accident Status: Case…" at bounding box center [280, 48] width 561 height 49
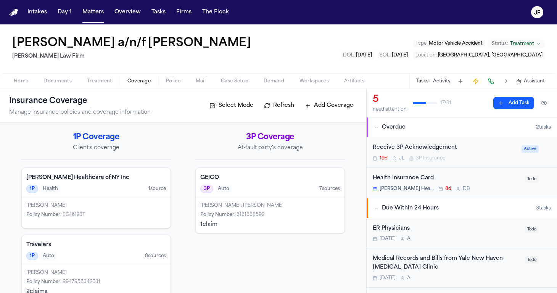
click at [68, 79] on span "Documents" at bounding box center [57, 81] width 28 height 6
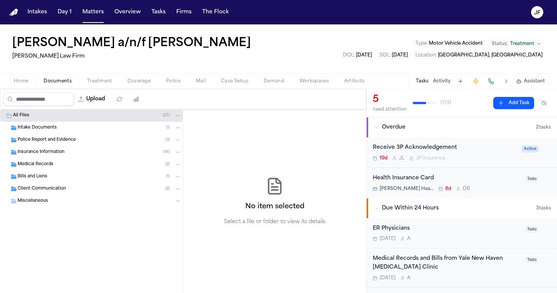
click at [45, 189] on span "Client Communication" at bounding box center [42, 189] width 48 height 6
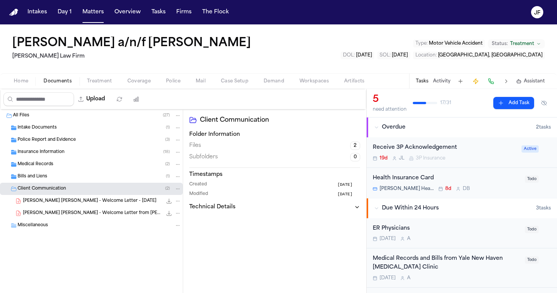
click at [51, 158] on div "Insurance Information ( 18 )" at bounding box center [91, 152] width 183 height 12
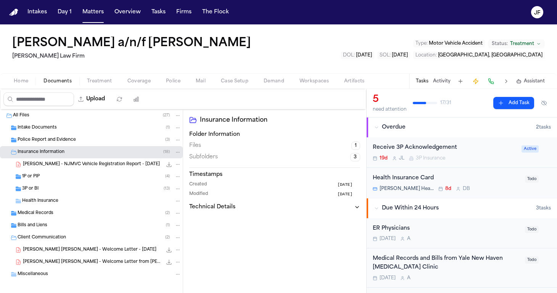
click at [61, 164] on span "[PERSON_NAME] - NJMVC Vehicle Registration Report - [DATE]" at bounding box center [91, 164] width 137 height 6
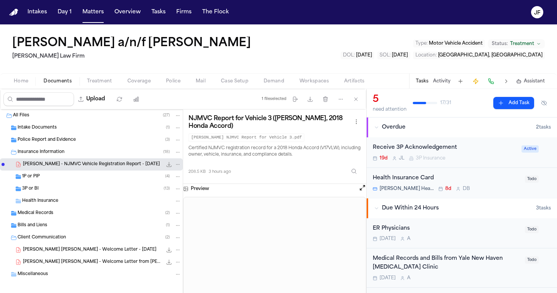
click at [363, 190] on button "Open preview" at bounding box center [363, 188] width 8 height 8
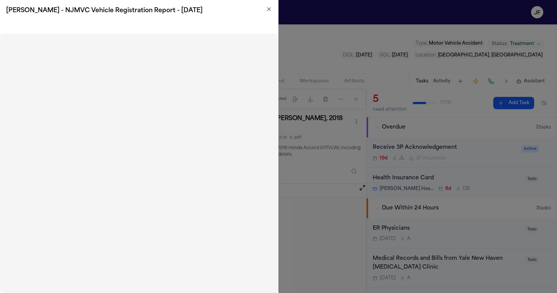
click at [270, 10] on icon "button" at bounding box center [269, 9] width 6 height 6
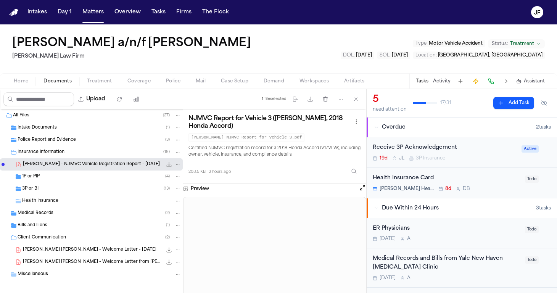
click at [143, 85] on span "button" at bounding box center [139, 85] width 32 height 1
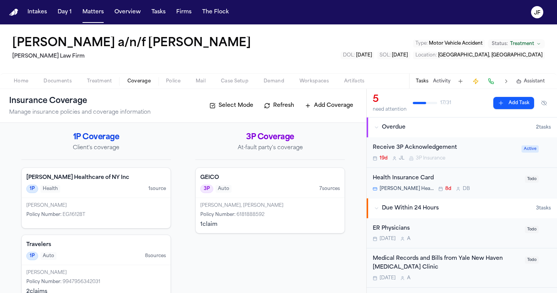
click at [328, 108] on button "Add Coverage" at bounding box center [329, 106] width 56 height 12
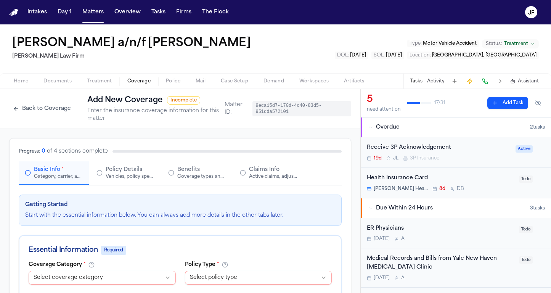
click at [48, 110] on button "Back to Coverage" at bounding box center [42, 109] width 66 height 12
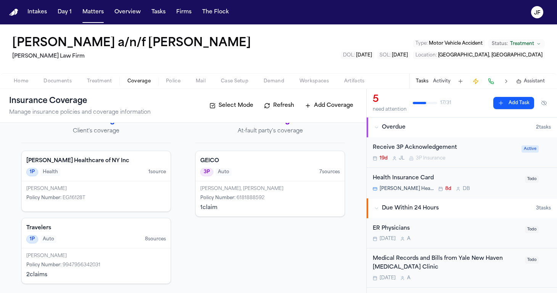
scroll to position [17, 0]
click at [128, 82] on span "Coverage" at bounding box center [138, 81] width 23 height 6
click at [50, 95] on h1 "Insurance Coverage" at bounding box center [56, 101] width 95 height 12
click at [57, 81] on span "Documents" at bounding box center [57, 81] width 28 height 6
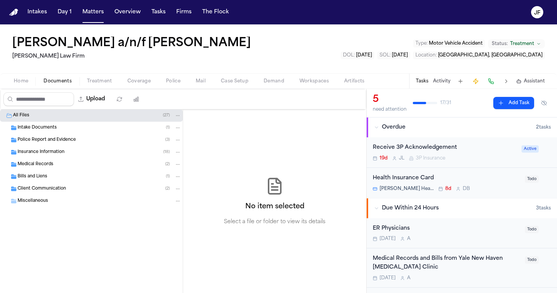
click at [52, 140] on span "Police Report and Evidence" at bounding box center [47, 140] width 58 height 6
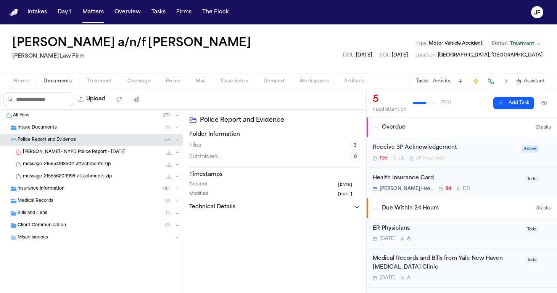
click at [53, 152] on span "[PERSON_NAME] - NYPD Police Report - [DATE]" at bounding box center [74, 152] width 103 height 6
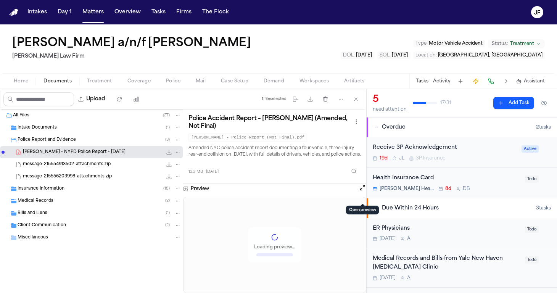
click at [362, 191] on button "Open preview" at bounding box center [363, 188] width 8 height 8
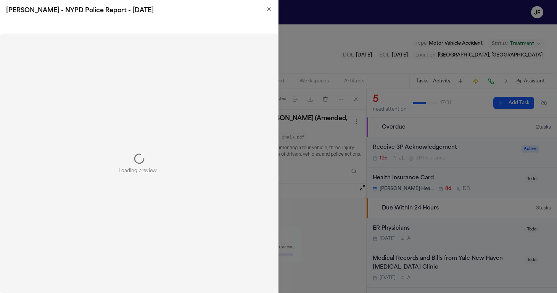
click at [270, 10] on icon "button" at bounding box center [269, 9] width 6 height 6
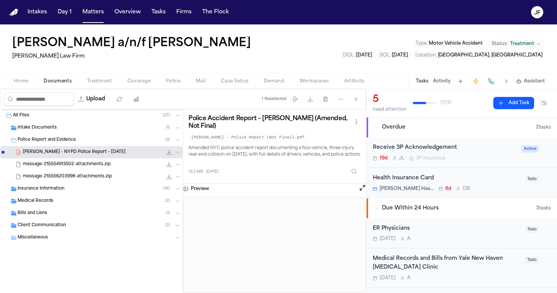
click at [362, 191] on button "Open preview" at bounding box center [363, 188] width 8 height 8
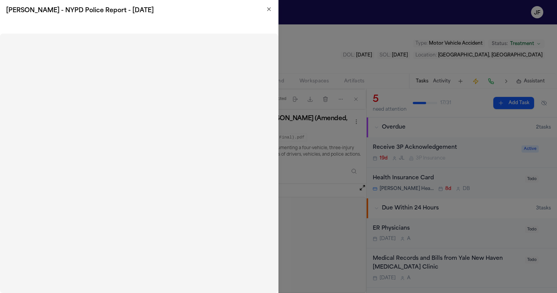
click at [271, 4] on div "[PERSON_NAME] - NYPD Police Report - [DATE]" at bounding box center [139, 10] width 278 height 21
click at [270, 10] on icon "button" at bounding box center [269, 9] width 6 height 6
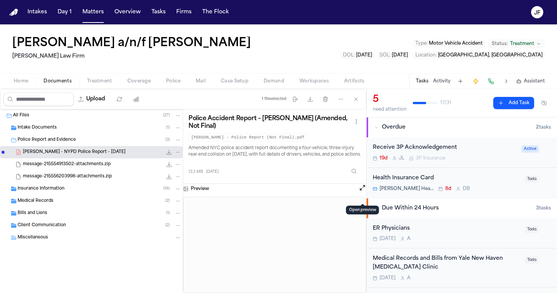
click at [77, 228] on div "Client Communication ( 2 )" at bounding box center [100, 225] width 164 height 7
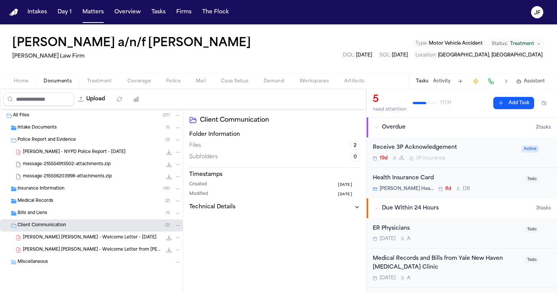
click at [66, 133] on div "Intake Documents ( 1 )" at bounding box center [91, 128] width 183 height 12
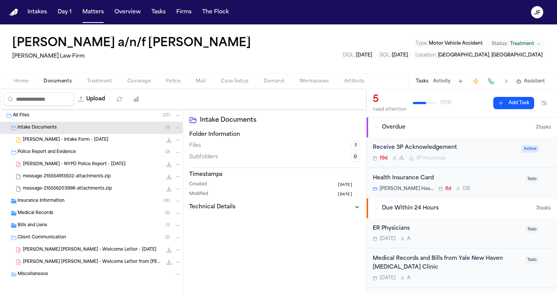
click at [62, 128] on div "Intake Documents ( 1 )" at bounding box center [100, 127] width 164 height 7
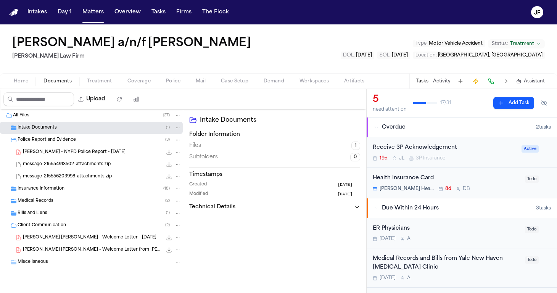
click at [69, 219] on div "Client Communication ( 2 )" at bounding box center [91, 225] width 183 height 12
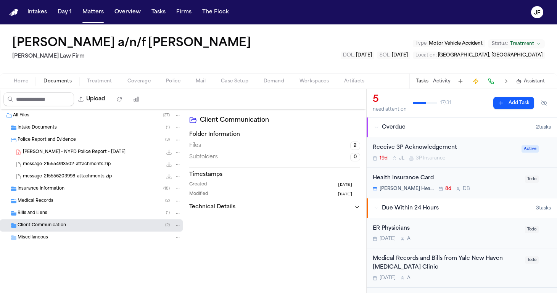
click at [72, 141] on span "Police Report and Evidence" at bounding box center [47, 140] width 58 height 6
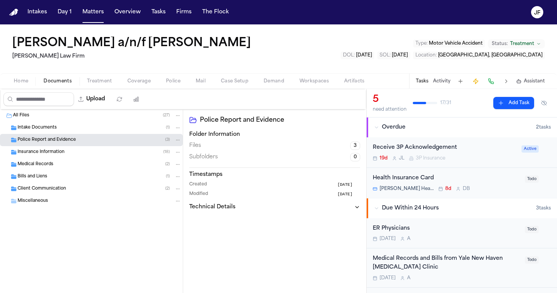
click at [70, 153] on div "Insurance Information ( 18 )" at bounding box center [100, 152] width 164 height 7
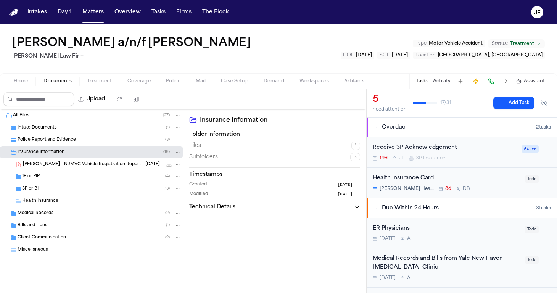
click at [73, 166] on span "[PERSON_NAME] - NJMVC Vehicle Registration Report - [DATE]" at bounding box center [91, 164] width 137 height 6
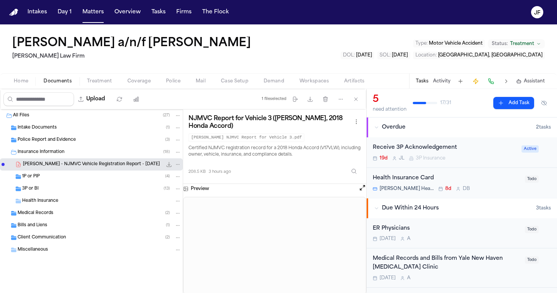
click at [360, 190] on button "Open preview" at bounding box center [363, 188] width 8 height 8
click at [140, 82] on span "Coverage" at bounding box center [138, 81] width 23 height 6
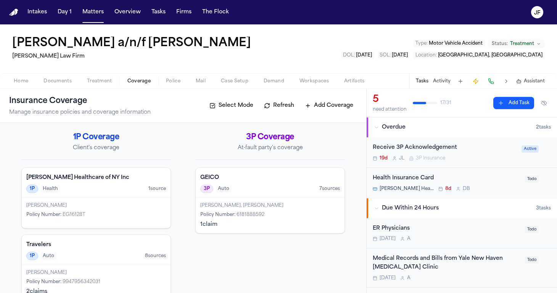
click at [254, 191] on div "3P Auto 7 source s" at bounding box center [270, 189] width 140 height 8
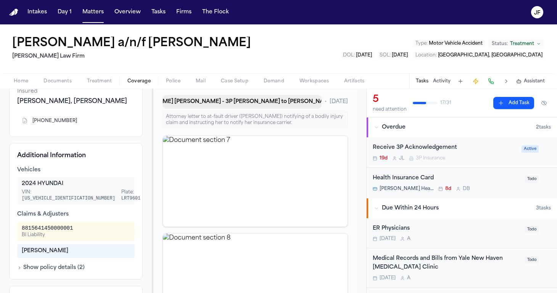
scroll to position [76, 0]
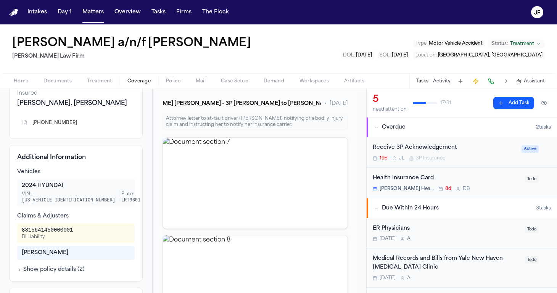
click at [140, 82] on span "Coverage" at bounding box center [138, 81] width 23 height 6
click at [67, 80] on span "Documents" at bounding box center [57, 81] width 28 height 6
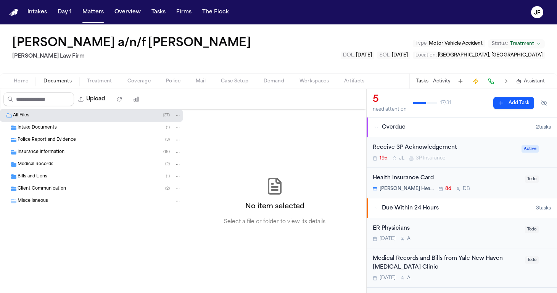
click at [53, 142] on span "Police Report and Evidence" at bounding box center [47, 140] width 58 height 6
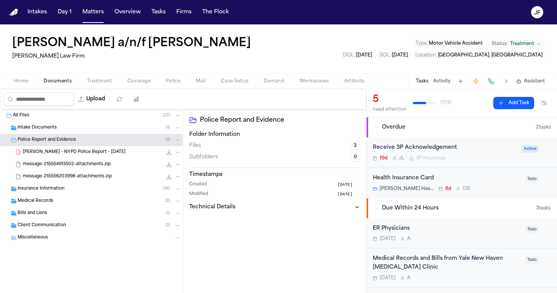
click at [64, 151] on span "[PERSON_NAME] - NYPD Police Report - [DATE]" at bounding box center [74, 152] width 103 height 6
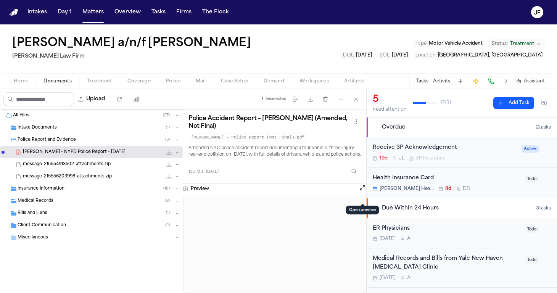
click at [359, 194] on button at bounding box center [363, 189] width 8 height 10
click at [362, 191] on button "Open preview" at bounding box center [363, 188] width 8 height 8
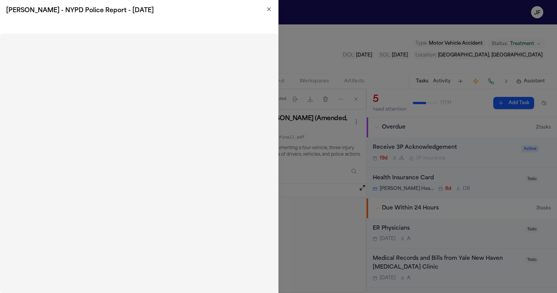
click at [270, 10] on icon "button" at bounding box center [269, 9] width 6 height 6
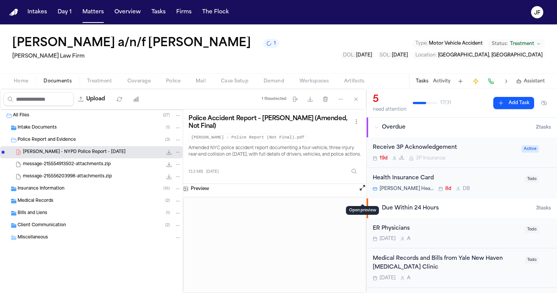
click at [170, 83] on span "Police" at bounding box center [173, 81] width 14 height 6
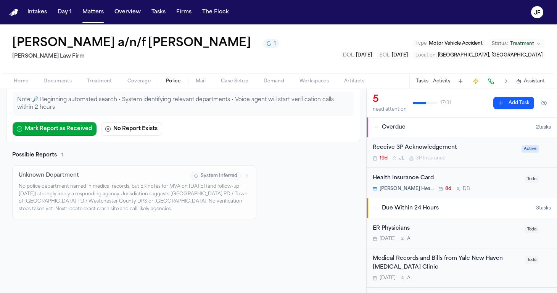
scroll to position [89, 0]
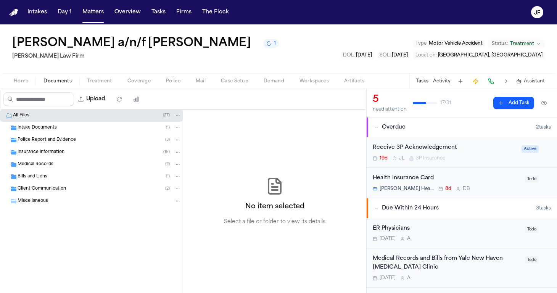
click at [46, 84] on span "Documents" at bounding box center [57, 81] width 28 height 6
click at [179, 73] on div "Juan Carlos Becerra a/n/f Gabriella Becerra Perez 1 Martello Law Firm Type : Mo…" at bounding box center [278, 48] width 557 height 49
click at [179, 74] on div "Home Documents Treatment Coverage Police Mail Case Setup Demand Workspaces Arti…" at bounding box center [278, 80] width 557 height 15
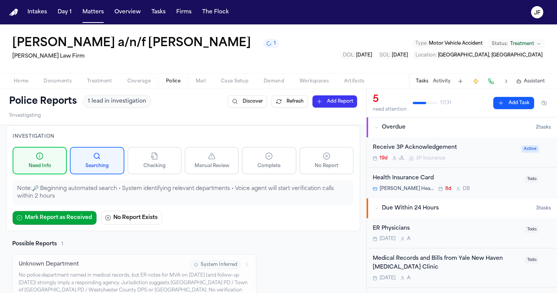
click at [172, 81] on span "Police" at bounding box center [173, 81] width 14 height 6
click at [138, 73] on div "Juan Carlos Becerra a/n/f Gabriella Becerra Perez 1 Martello Law Firm Type : Mo…" at bounding box center [278, 48] width 557 height 49
click at [138, 78] on span "Coverage" at bounding box center [138, 81] width 23 height 6
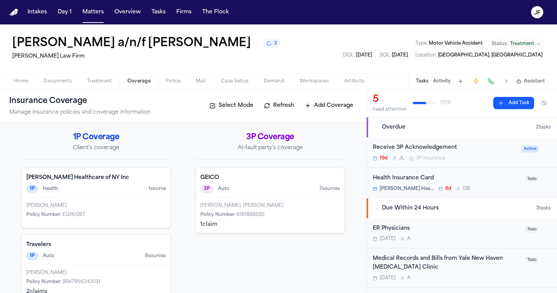
click at [50, 84] on span "Documents" at bounding box center [57, 81] width 28 height 6
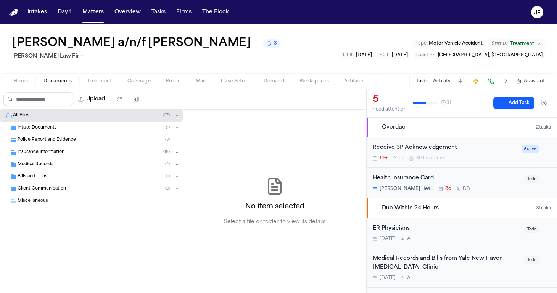
click at [87, 132] on div "Intake Documents ( 1 )" at bounding box center [91, 128] width 183 height 12
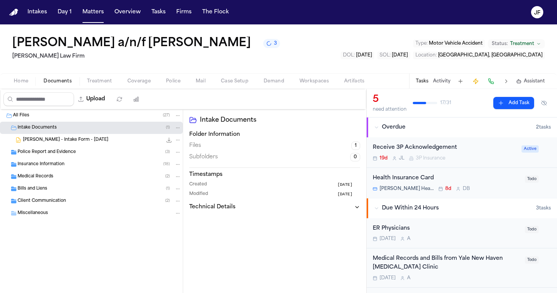
click at [92, 128] on div "Intake Documents ( 1 )" at bounding box center [100, 127] width 164 height 7
click at [84, 188] on div "Client Communication ( 2 )" at bounding box center [100, 188] width 164 height 7
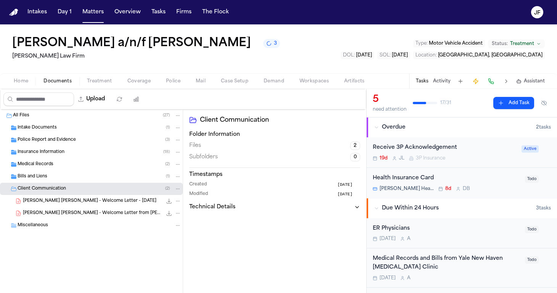
click at [84, 188] on div "Client Communication ( 2 )" at bounding box center [100, 188] width 164 height 7
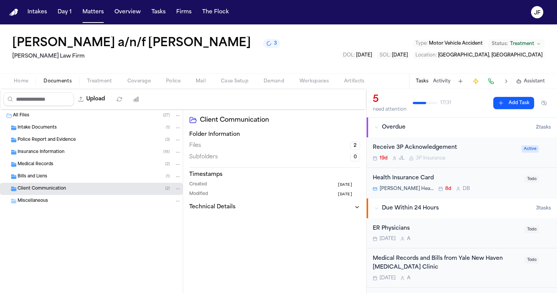
click at [88, 150] on div "Insurance Information ( 18 )" at bounding box center [100, 152] width 164 height 7
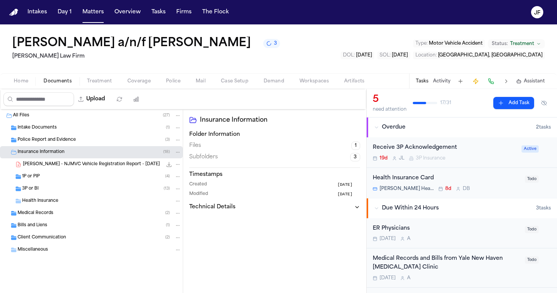
click at [280, 42] on button "3" at bounding box center [271, 43] width 17 height 9
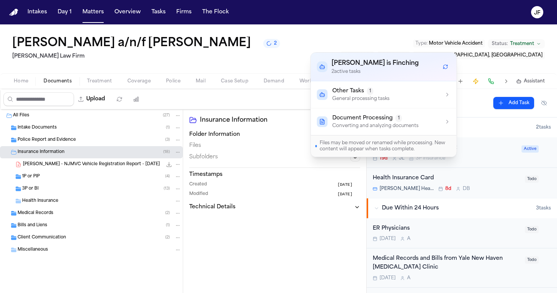
click at [448, 67] on button "Refresh workflows" at bounding box center [446, 67] width 10 height 10
click at [111, 168] on div "G. Becerra - NJMVC Vehicle Registration Report - 8.12.25 208.5 KB • PDF" at bounding box center [102, 165] width 158 height 8
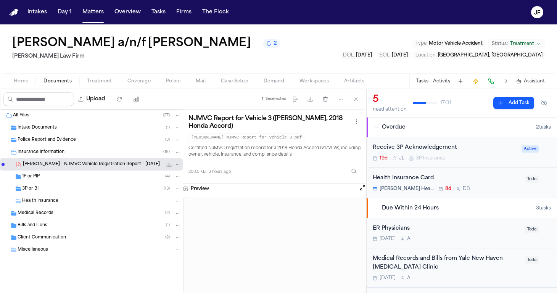
click at [174, 78] on span "Police" at bounding box center [173, 81] width 14 height 6
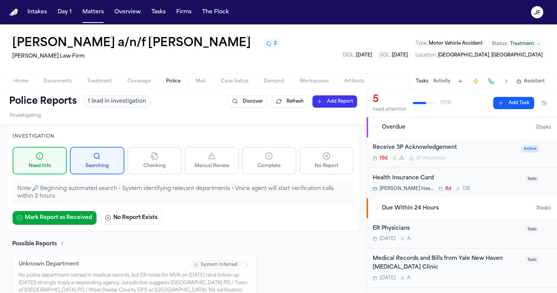
click at [142, 80] on span "Coverage" at bounding box center [138, 81] width 23 height 6
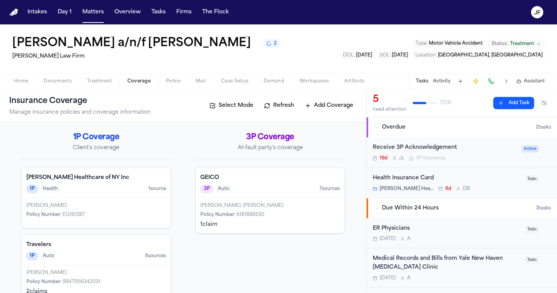
click at [60, 76] on div "Home Documents Treatment Coverage Police Mail Case Setup Demand Workspaces Arti…" at bounding box center [278, 80] width 557 height 15
click at [60, 86] on div "Home Documents Treatment Coverage Police Mail Case Setup Demand Workspaces Arti…" at bounding box center [278, 80] width 557 height 15
click at [60, 80] on span "Documents" at bounding box center [57, 81] width 28 height 6
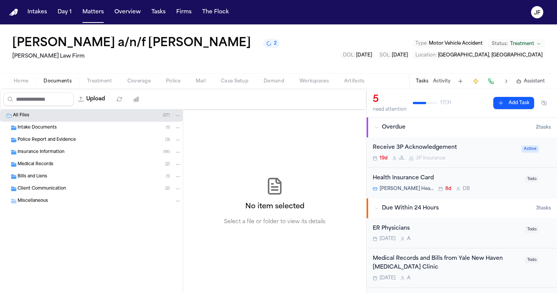
click at [53, 136] on div "Police Report and Evidence ( 3 )" at bounding box center [91, 140] width 183 height 12
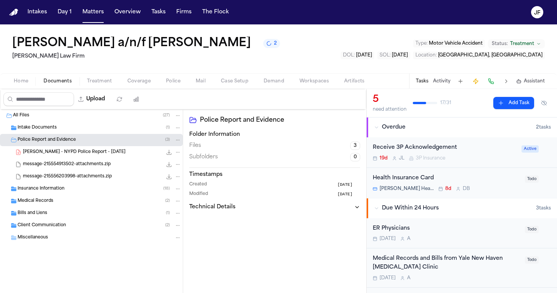
click at [54, 129] on span "Intake Documents" at bounding box center [37, 128] width 39 height 6
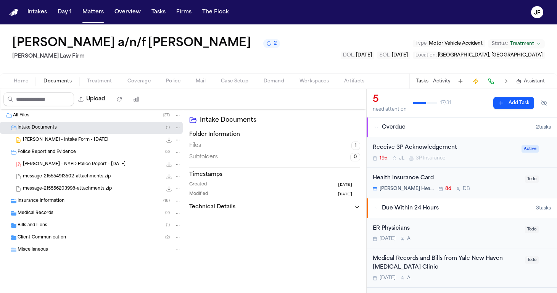
click at [52, 203] on span "Insurance Information" at bounding box center [41, 201] width 47 height 6
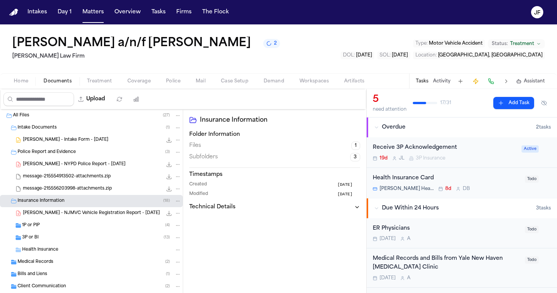
click at [79, 213] on span "G. Becerra - NJMVC Vehicle Registration Report - 8.12.25" at bounding box center [91, 213] width 137 height 6
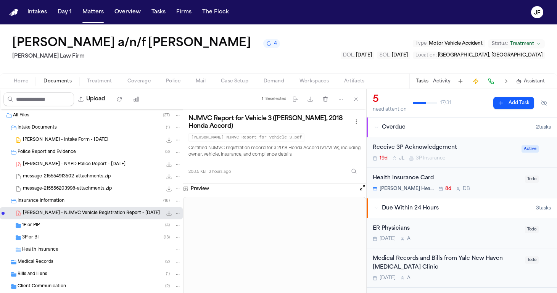
click at [272, 45] on icon "4 active tasks" at bounding box center [269, 43] width 6 height 6
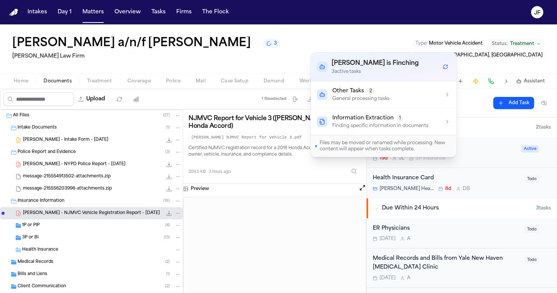
click at [133, 84] on span "Coverage" at bounding box center [138, 81] width 23 height 6
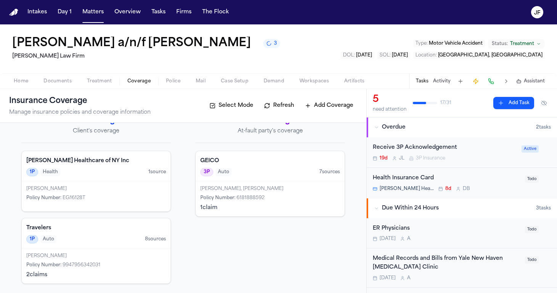
click at [280, 48] on button "3" at bounding box center [271, 43] width 17 height 9
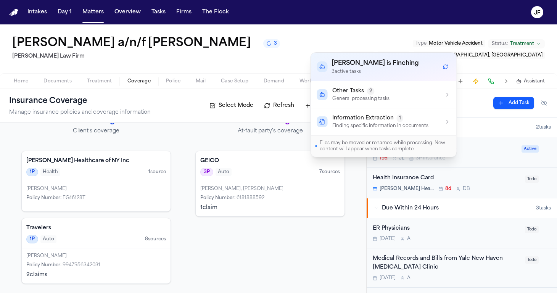
click at [447, 66] on icon "Refresh workflows" at bounding box center [446, 65] width 1 height 1
click at [390, 38] on div "Juan Carlos Becerra a/n/f Gabriella Becerra Perez 3 Martello Law Firm Type : Mo…" at bounding box center [278, 48] width 557 height 49
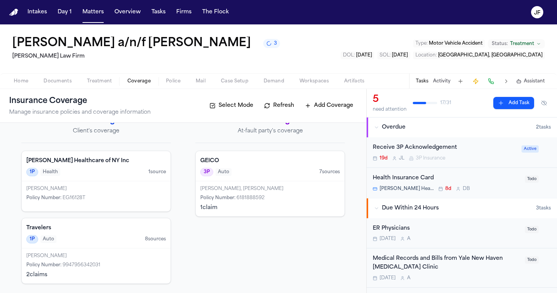
click at [102, 96] on button at bounding box center [97, 101] width 14 height 12
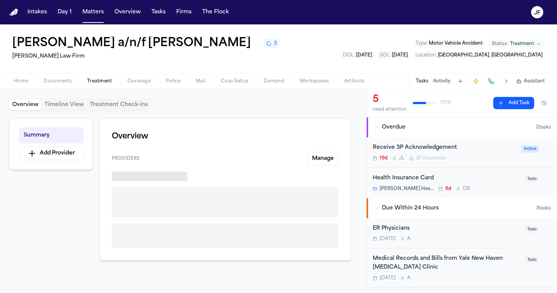
click at [111, 82] on button "Treatment" at bounding box center [99, 81] width 40 height 9
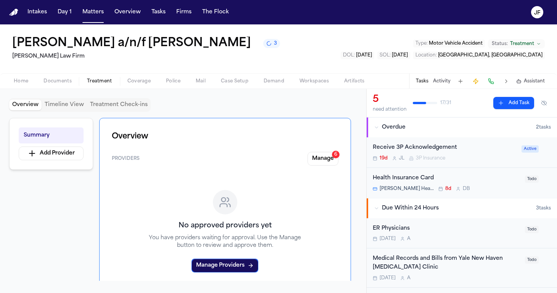
click at [156, 67] on div "Juan Carlos Becerra a/n/f Gabriella Becerra Perez 3 Martello Law Firm Type : Mo…" at bounding box center [278, 48] width 557 height 49
click at [151, 71] on div "Juan Carlos Becerra a/n/f Gabriella Becerra Perez 3 Martello Law Firm Type : Mo…" at bounding box center [278, 48] width 557 height 49
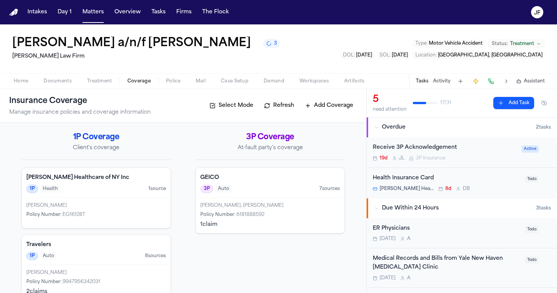
click at [146, 84] on span "Coverage" at bounding box center [138, 81] width 23 height 6
click at [275, 258] on div "3P Coverage At-fault party's coverage GEICO 3P Auto 7 source s Marilin Carmen G…" at bounding box center [270, 216] width 150 height 169
click at [280, 45] on button "3" at bounding box center [271, 43] width 17 height 9
click at [125, 63] on div "Juan Carlos Becerra a/n/f Gabriella Becerra Perez 3 Martello Law Firm Type : Mo…" at bounding box center [278, 48] width 557 height 49
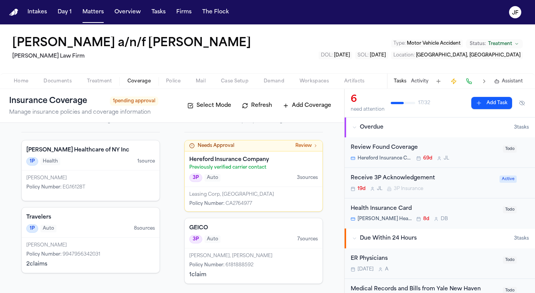
scroll to position [27, 0]
click at [301, 147] on span "Review" at bounding box center [303, 146] width 16 height 6
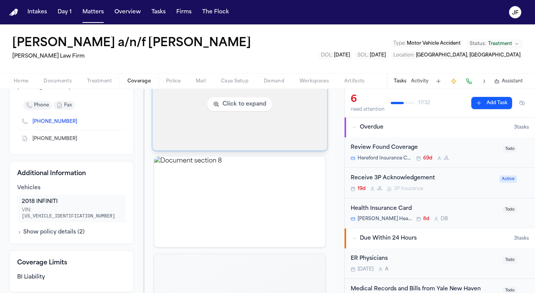
scroll to position [210, 0]
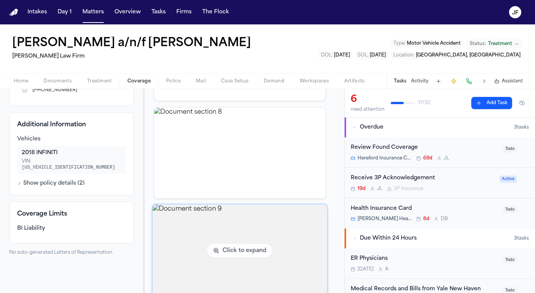
click at [229, 248] on img "View document section 9" at bounding box center [240, 250] width 175 height 93
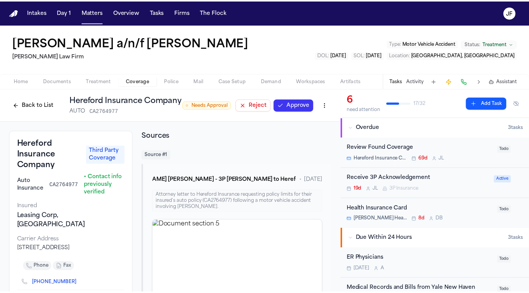
scroll to position [0, 0]
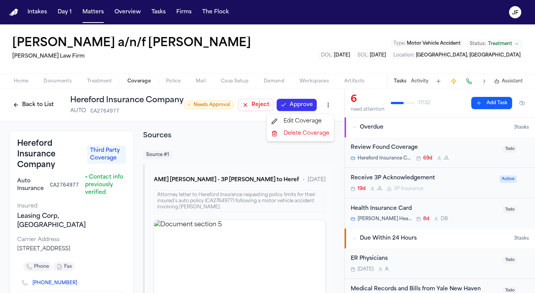
click at [330, 101] on html "Intakes Day 1 Matters Overview Tasks Firms The [PERSON_NAME] [PERSON_NAME] a/n/…" at bounding box center [267, 146] width 535 height 293
click at [300, 135] on div "Delete Coverage" at bounding box center [300, 133] width 64 height 12
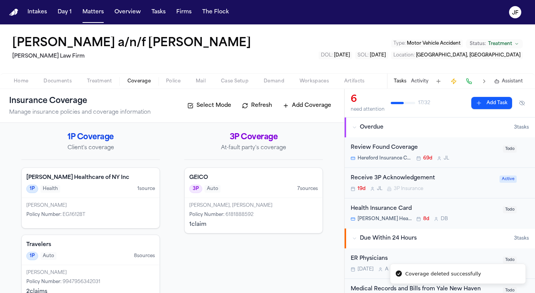
click at [311, 109] on button "Add Coverage" at bounding box center [307, 106] width 56 height 12
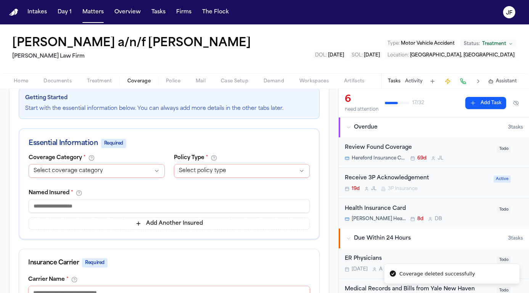
scroll to position [115, 0]
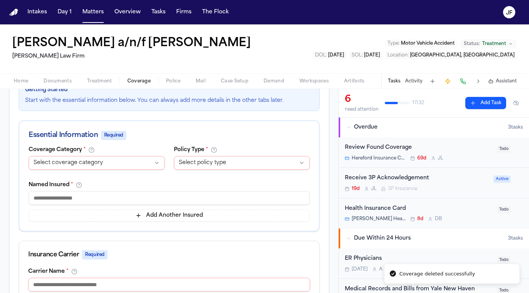
click at [103, 161] on html "Coverage deleted successfully Intakes Day 1 Matters Overview Tasks Firms The [P…" at bounding box center [264, 146] width 529 height 293
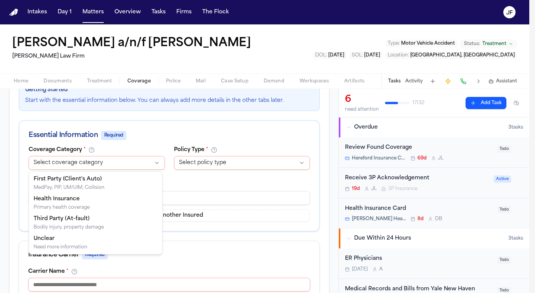
select select "**********"
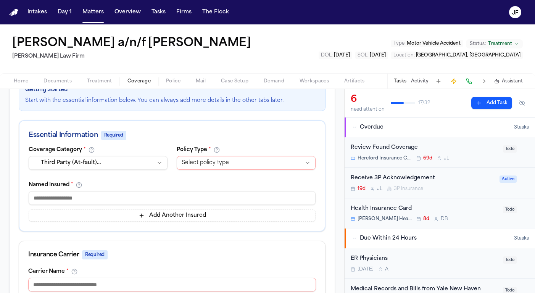
click at [205, 163] on html "Intakes Day 1 Matters Overview Tasks Firms The [PERSON_NAME] [PERSON_NAME] a/n/…" at bounding box center [267, 146] width 535 height 293
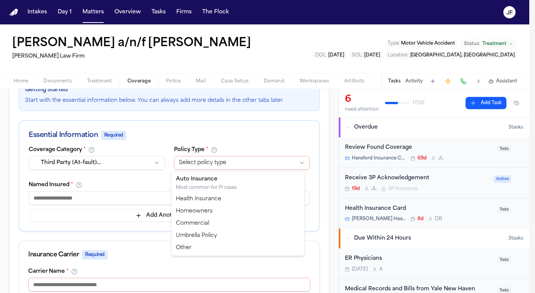
select select "****"
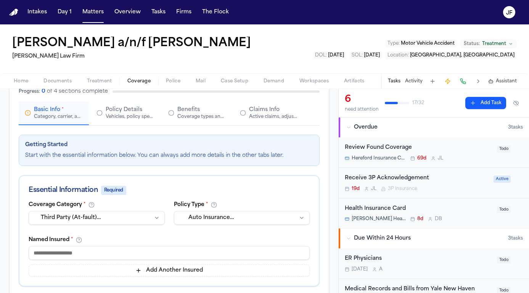
scroll to position [39, 0]
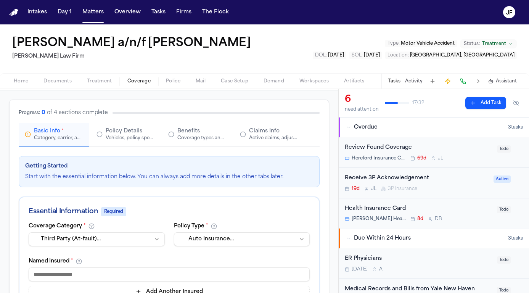
click at [53, 81] on span "Documents" at bounding box center [57, 81] width 28 height 6
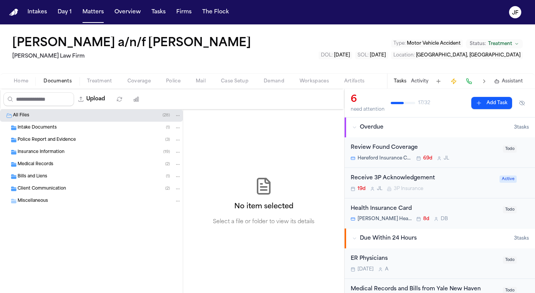
click at [30, 190] on span "Client Communication" at bounding box center [42, 189] width 48 height 6
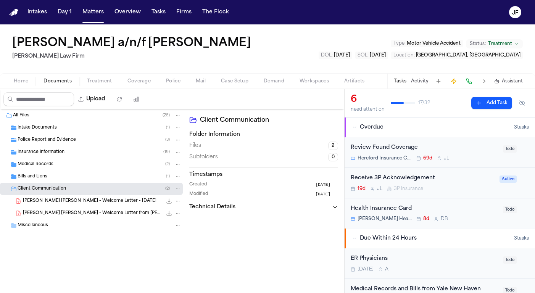
click at [34, 145] on div "Police Report and Evidence ( 3 )" at bounding box center [91, 140] width 183 height 12
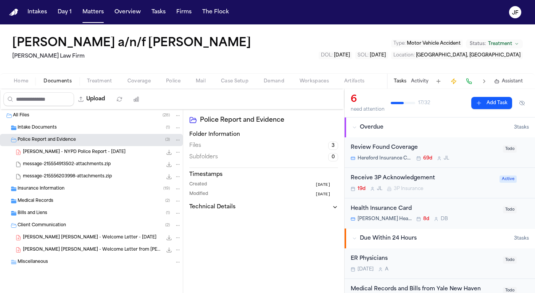
click at [50, 138] on span "Police Report and Evidence" at bounding box center [47, 140] width 58 height 6
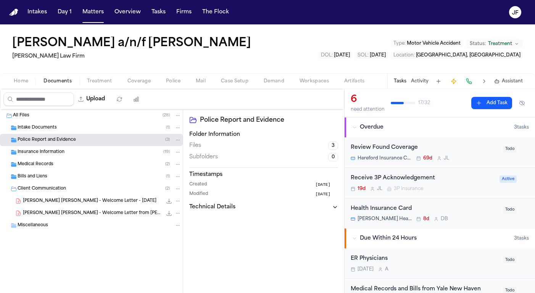
click at [55, 153] on span "Insurance Information" at bounding box center [41, 152] width 47 height 6
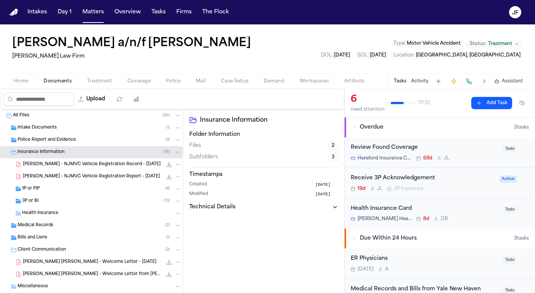
click at [72, 165] on span "[PERSON_NAME] - NJMVC Vehicle Registration Record - [DATE]" at bounding box center [92, 164] width 138 height 6
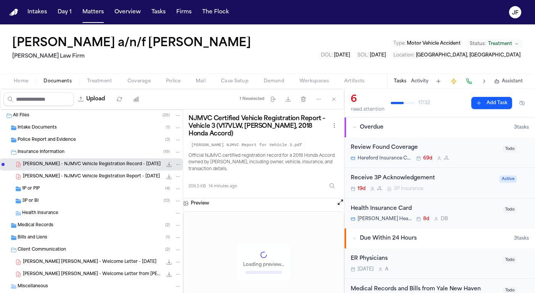
click at [73, 165] on span "[PERSON_NAME] - NJMVC Vehicle Registration Record - [DATE]" at bounding box center [92, 164] width 138 height 6
click at [167, 165] on icon "File: G. Becerra - NJMVC Vehicle Registration Record - 8.12.25" at bounding box center [169, 164] width 5 height 5
click at [141, 86] on div "Home Documents Treatment Coverage Police Mail Case Setup Demand Workspaces Arti…" at bounding box center [267, 80] width 535 height 15
click at [140, 81] on span "Coverage" at bounding box center [138, 81] width 23 height 6
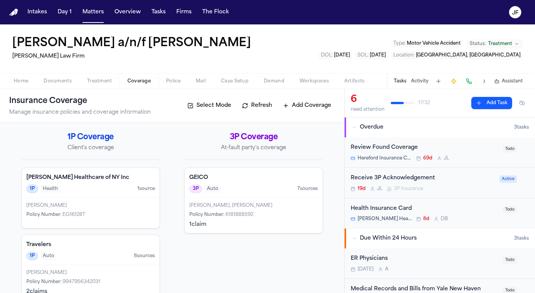
click at [319, 106] on button "Add Coverage" at bounding box center [307, 106] width 56 height 12
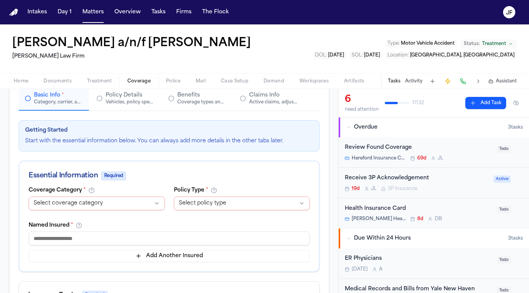
scroll to position [78, 0]
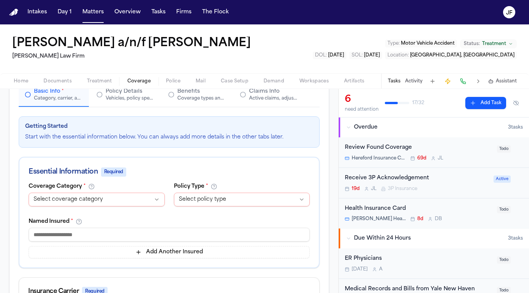
click at [105, 190] on div "**********" at bounding box center [97, 196] width 136 height 26
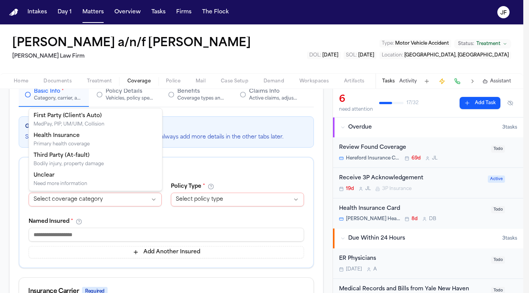
click at [105, 199] on html "Intakes Day 1 Matters Overview Tasks Firms The Flock JF Juan Carlos Becerra a/n…" at bounding box center [264, 146] width 529 height 293
select select "**********"
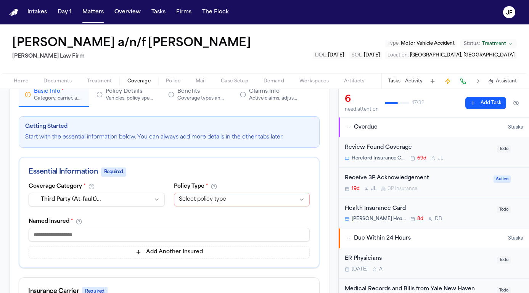
click at [191, 205] on html "Intakes Day 1 Matters Overview Tasks Firms The Flock JF Juan Carlos Becerra a/n…" at bounding box center [264, 146] width 529 height 293
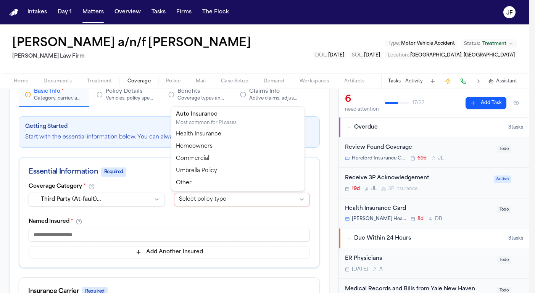
select select "****"
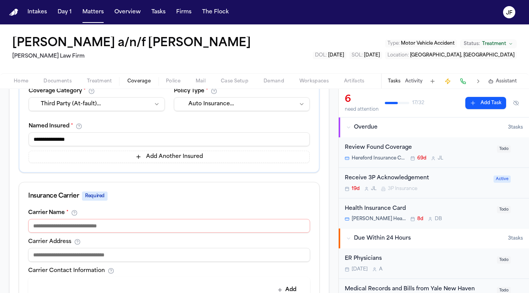
scroll to position [177, 0]
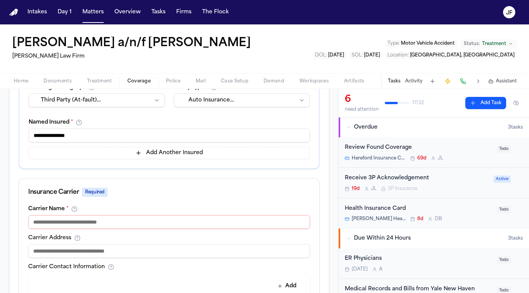
type input "**********"
click at [85, 258] on div "**********" at bounding box center [169, 297] width 300 height 182
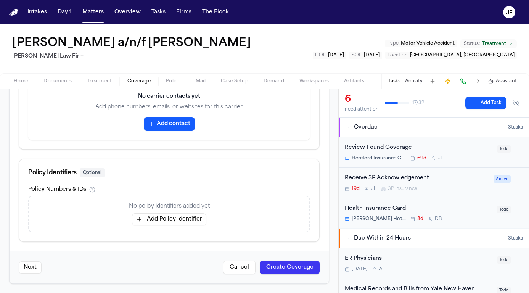
scroll to position [1, 0]
click at [153, 215] on button "Add Policy Identifier" at bounding box center [169, 219] width 74 height 12
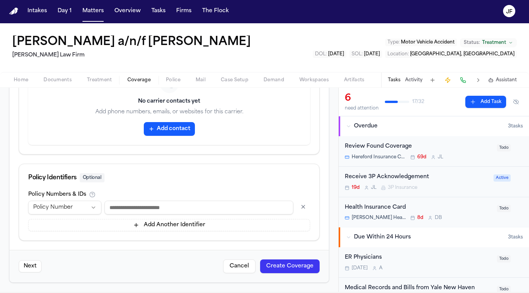
scroll to position [410, 0]
click at [129, 209] on input at bounding box center [199, 208] width 189 height 14
click at [101, 0] on nav "Intakes Day 1 Matters Overview Tasks Firms The Flock JF" at bounding box center [264, 11] width 529 height 24
click at [132, 204] on input "*****" at bounding box center [199, 208] width 189 height 14
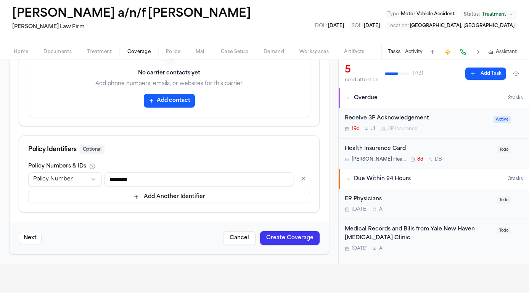
type input "*********"
click at [279, 243] on button "Create Coverage" at bounding box center [290, 238] width 60 height 14
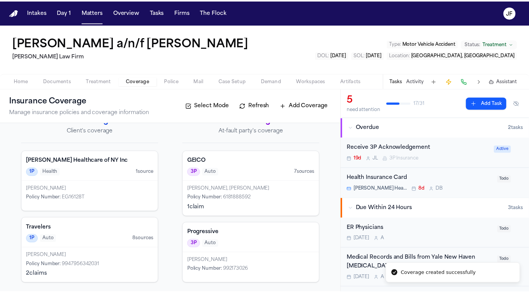
scroll to position [17, 0]
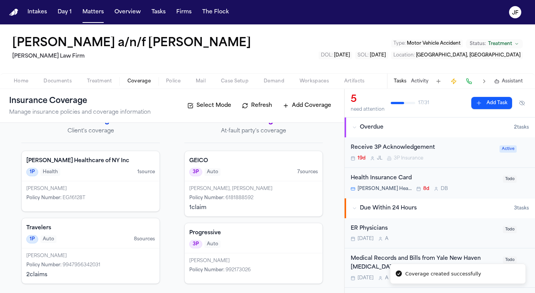
click at [262, 271] on div "Policy Number : 992173026" at bounding box center [253, 270] width 129 height 6
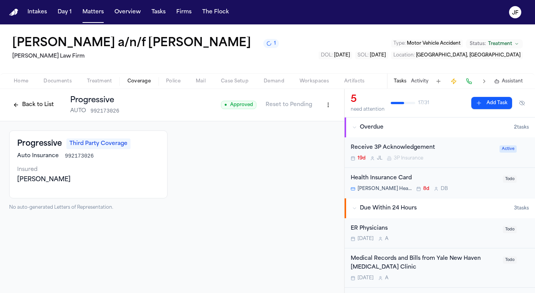
click at [329, 105] on html "Intakes Day 1 Matters Overview Tasks Firms The Flock JF Juan Carlos Becerra a/n…" at bounding box center [267, 146] width 535 height 293
click at [312, 124] on div "Edit Coverage" at bounding box center [302, 122] width 64 height 12
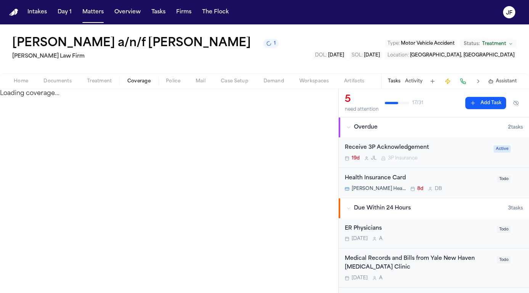
select select "**********"
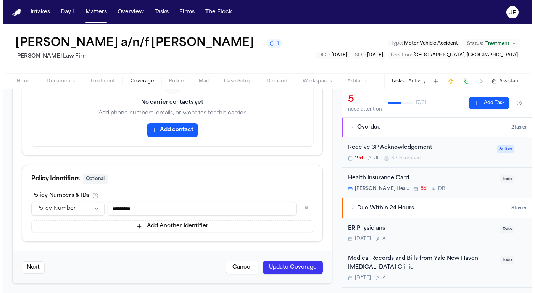
scroll to position [410, 0]
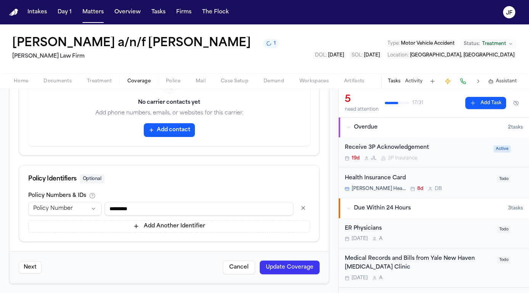
type input "**********"
click at [280, 268] on button "Update Coverage" at bounding box center [290, 268] width 60 height 14
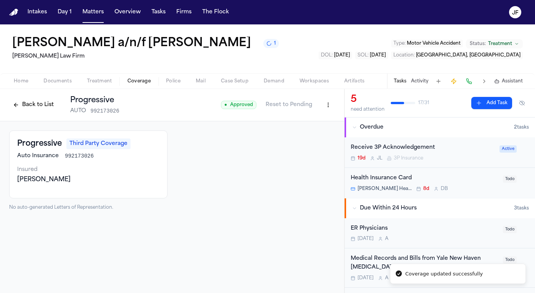
click at [39, 109] on button "Back to List" at bounding box center [33, 105] width 48 height 12
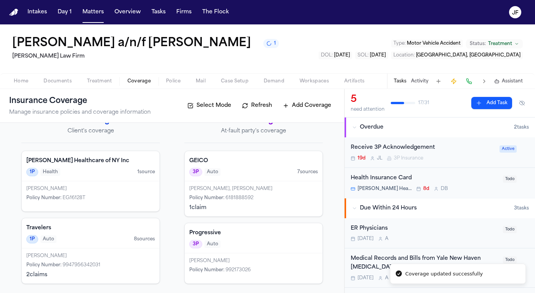
scroll to position [17, 0]
click at [243, 250] on div "Progressive 3P Auto" at bounding box center [254, 238] width 138 height 30
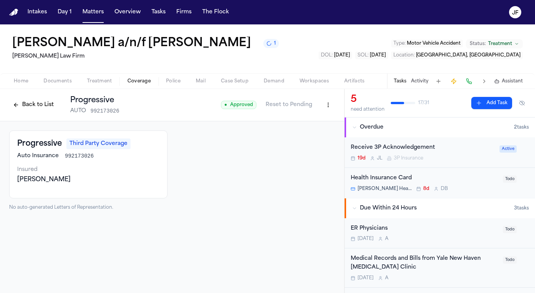
click at [29, 108] on button "Back to List" at bounding box center [33, 105] width 48 height 12
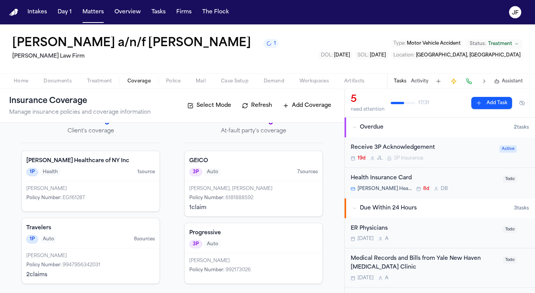
scroll to position [17, 0]
click at [203, 236] on h4 "Progressive" at bounding box center [253, 233] width 129 height 8
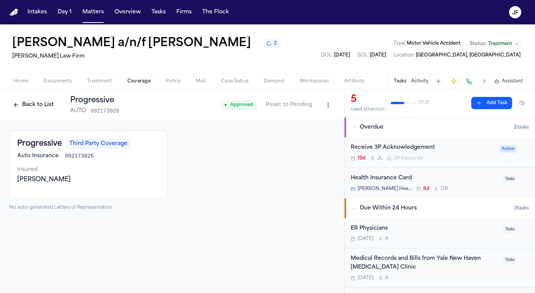
click at [34, 109] on button "Back to List" at bounding box center [33, 105] width 48 height 12
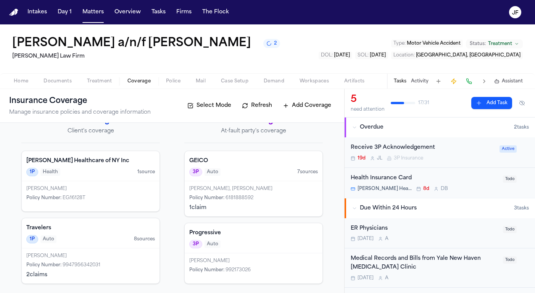
scroll to position [17, 0]
click at [259, 187] on div "Marilin Carmen Genao, Randy Genao" at bounding box center [253, 189] width 129 height 6
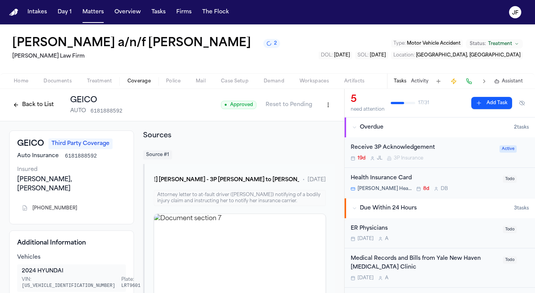
click at [31, 103] on button "Back to List" at bounding box center [33, 105] width 48 height 12
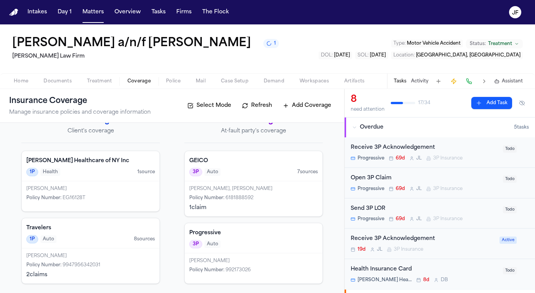
click at [367, 208] on div "Send 3P LOR" at bounding box center [425, 208] width 148 height 9
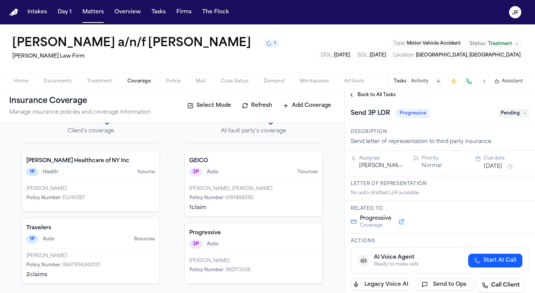
click at [353, 94] on button "Back to All Tasks" at bounding box center [371, 95] width 55 height 6
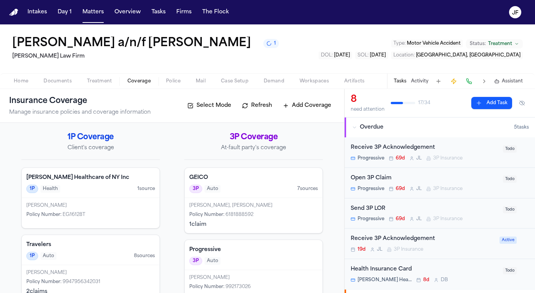
click at [136, 84] on span "Coverage" at bounding box center [138, 81] width 23 height 6
click at [470, 82] on button at bounding box center [468, 81] width 11 height 11
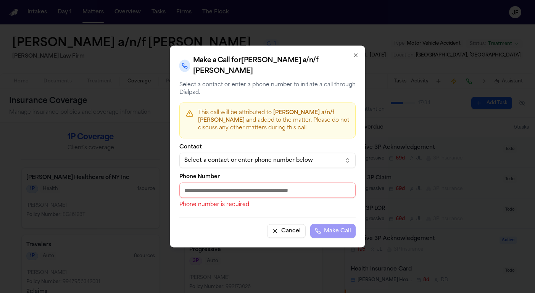
click at [266, 168] on button "Select a contact or enter phone number below" at bounding box center [267, 160] width 176 height 15
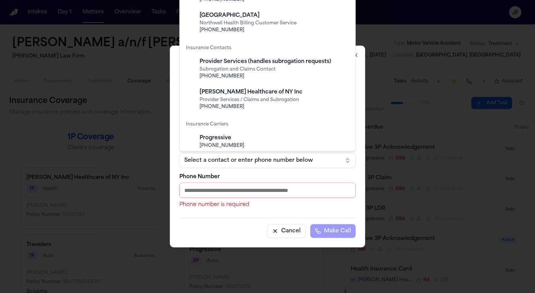
scroll to position [39, 0]
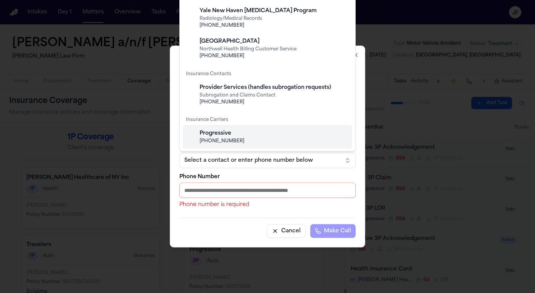
type input "*******"
click at [230, 138] on span "(800) 776-4737" at bounding box center [273, 141] width 148 height 6
type input "**********"
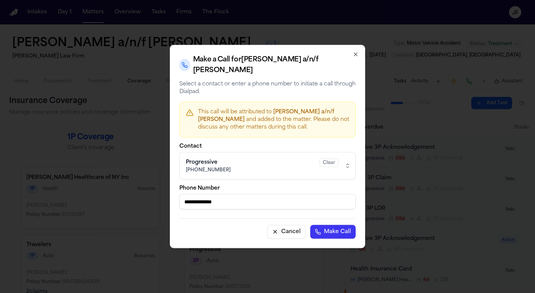
click at [336, 230] on button "Make Call" at bounding box center [332, 232] width 45 height 14
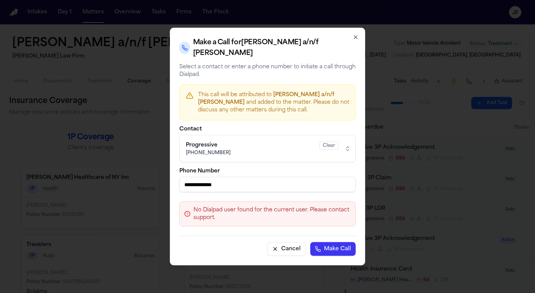
click at [306, 214] on span "No Dialpad user found for the current user. Please contact support." at bounding box center [271, 213] width 157 height 15
click at [294, 211] on span "No Dialpad user found for the current user. Please contact support." at bounding box center [271, 213] width 157 height 15
click at [327, 242] on button "Make Call" at bounding box center [332, 249] width 45 height 14
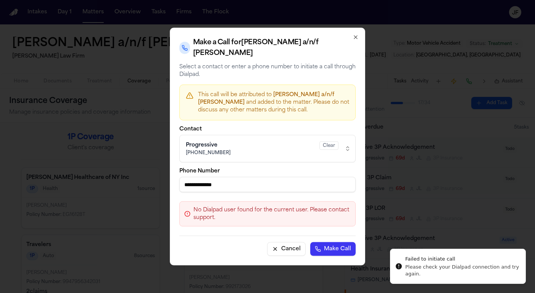
click at [290, 251] on button "Cancel" at bounding box center [286, 249] width 39 height 14
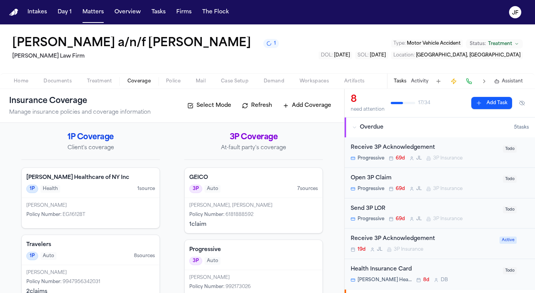
click at [463, 82] on button at bounding box center [468, 81] width 11 height 11
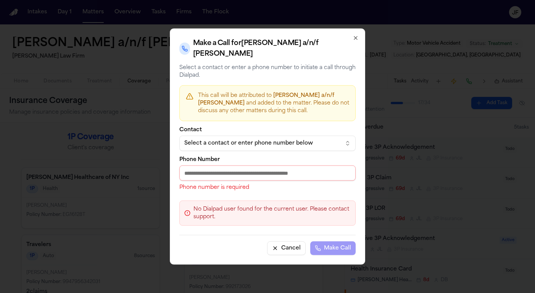
click at [275, 146] on div "Select a contact or enter phone number below" at bounding box center [261, 144] width 154 height 8
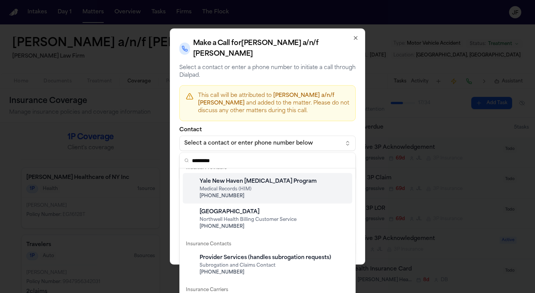
scroll to position [0, 0]
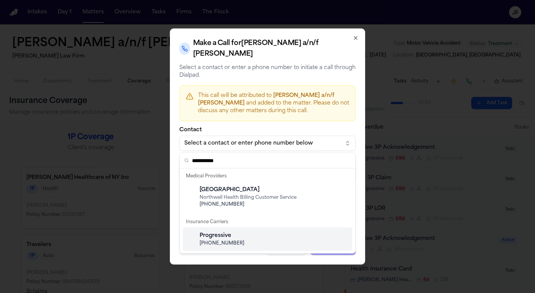
type input "**********"
click at [255, 230] on div "Progressive (800) 776-4737" at bounding box center [273, 239] width 151 height 21
type input "**********"
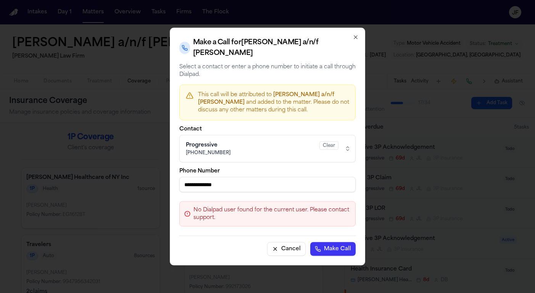
click at [309, 207] on span "No Dialpad user found for the current user. Please contact support." at bounding box center [271, 213] width 157 height 15
drag, startPoint x: 228, startPoint y: 220, endPoint x: 185, endPoint y: 204, distance: 45.3
click at [185, 204] on div "No Dialpad user found for the current user. Please contact support." at bounding box center [267, 213] width 176 height 25
copy span "No Dialpad user found for the current user. Please contact support."
click at [288, 249] on button "Cancel" at bounding box center [286, 249] width 39 height 14
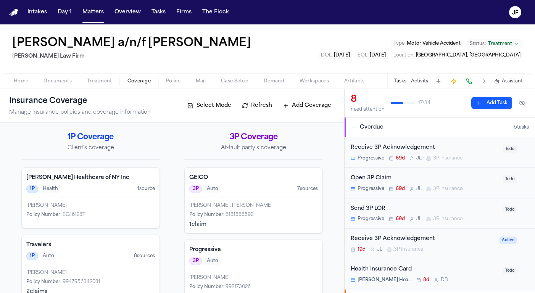
click at [197, 145] on p "At-fault party's coverage" at bounding box center [253, 148] width 138 height 8
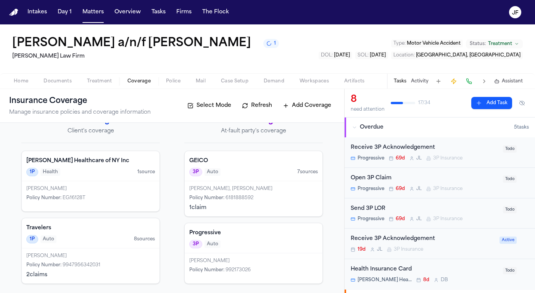
scroll to position [17, 0]
click at [237, 247] on div "3P Auto" at bounding box center [253, 244] width 129 height 8
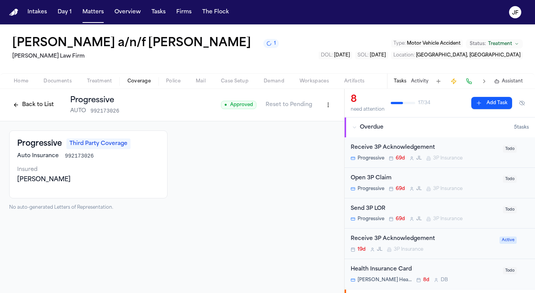
click at [471, 79] on button at bounding box center [468, 81] width 11 height 11
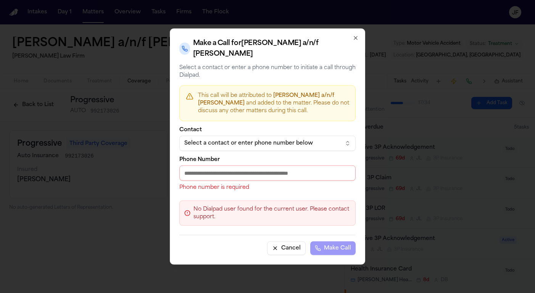
click at [300, 142] on div "Select a contact or enter phone number below" at bounding box center [261, 144] width 154 height 8
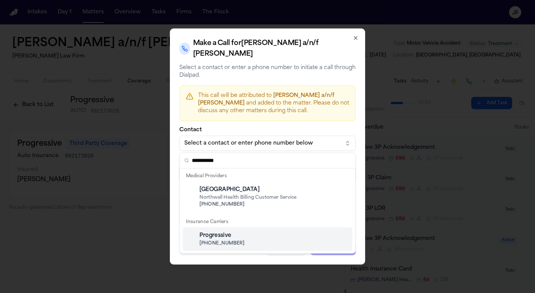
type input "**********"
click at [303, 240] on span "(800) 776-4737" at bounding box center [273, 243] width 148 height 6
type input "**********"
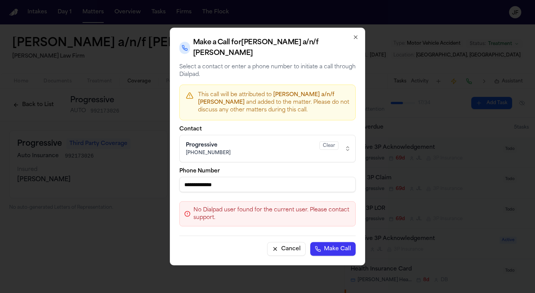
drag, startPoint x: 246, startPoint y: 183, endPoint x: 171, endPoint y: 188, distance: 76.0
click at [171, 188] on div "**********" at bounding box center [267, 147] width 195 height 238
click at [286, 246] on button "Cancel" at bounding box center [286, 249] width 39 height 14
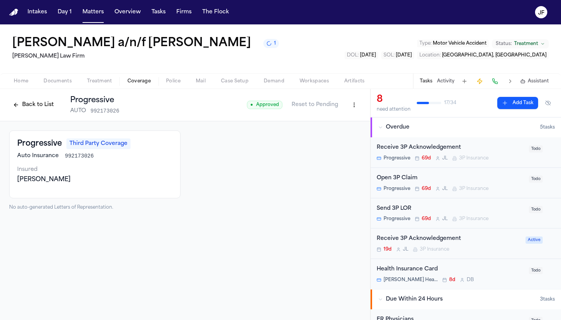
click at [53, 81] on span "Documents" at bounding box center [57, 81] width 28 height 6
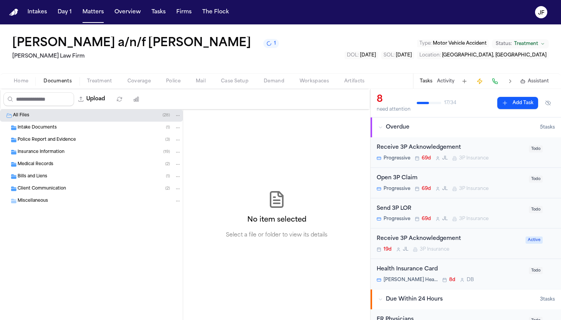
click at [68, 140] on span "Police Report and Evidence" at bounding box center [47, 140] width 58 height 6
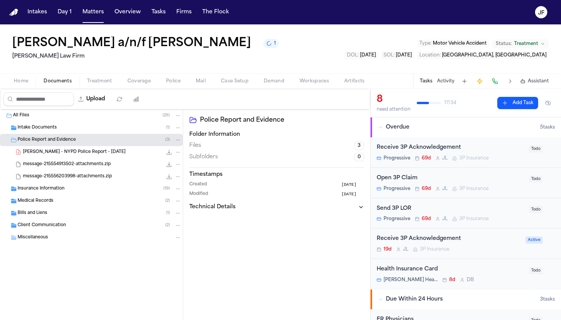
click at [72, 153] on span "J. Becerra - NYPD Police Report - 4.1.25" at bounding box center [74, 152] width 103 height 6
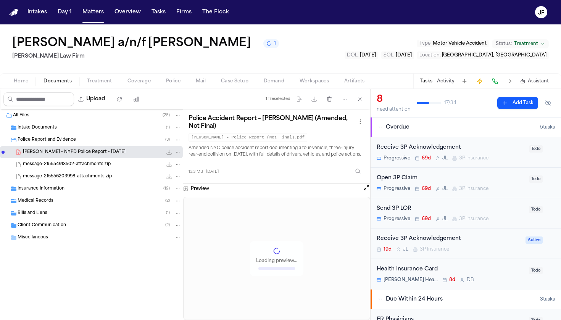
click at [170, 153] on icon "File: J. Becerra - NYPD Police Report - 4.1.25" at bounding box center [169, 152] width 6 height 6
click at [365, 185] on button "Open preview" at bounding box center [366, 188] width 8 height 8
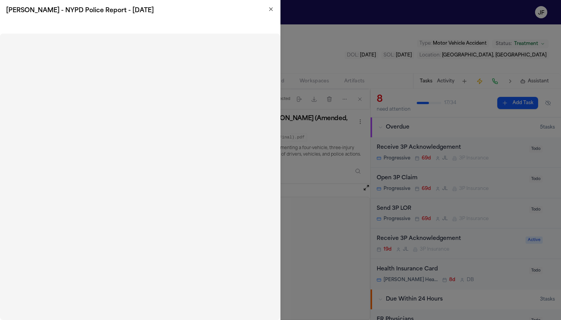
click at [268, 4] on div "J. Becerra - NYPD Police Report - 4.1.25" at bounding box center [140, 10] width 280 height 21
click at [268, 10] on icon "button" at bounding box center [271, 9] width 6 height 6
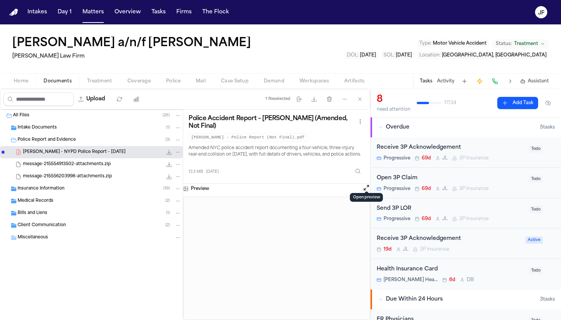
click at [52, 191] on span "Insurance Information" at bounding box center [41, 189] width 47 height 6
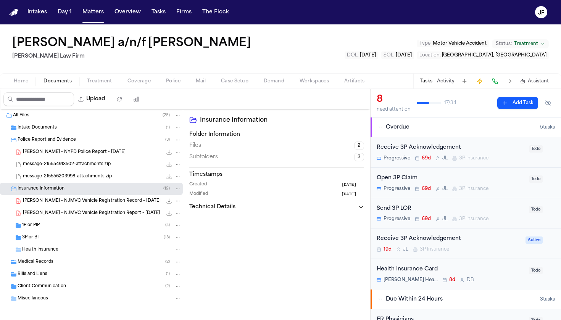
click at [69, 203] on span "G. Becerra - NJMVC Vehicle Registration Record - 8.12.25" at bounding box center [92, 201] width 138 height 6
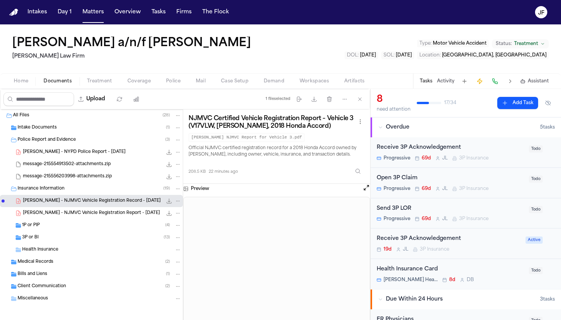
click at [166, 203] on icon "File: G. Becerra - NJMVC Vehicle Registration Record - 8.12.25" at bounding box center [169, 201] width 6 height 6
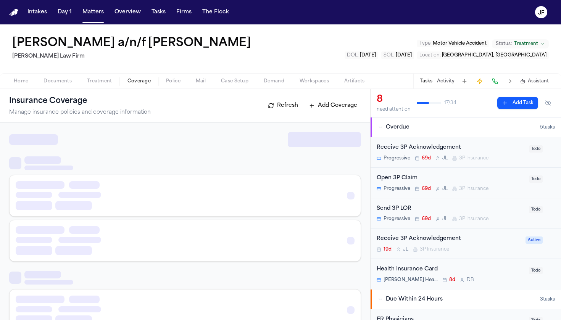
click at [136, 79] on span "Coverage" at bounding box center [138, 81] width 23 height 6
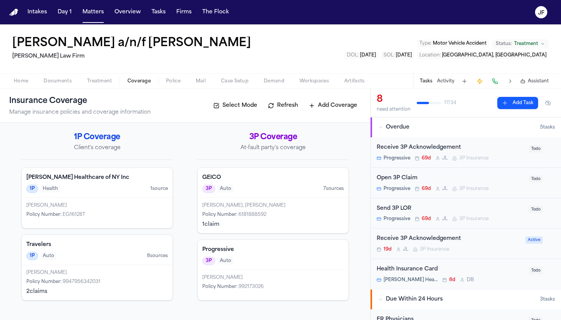
click at [223, 252] on h4 "Progressive" at bounding box center [273, 250] width 142 height 8
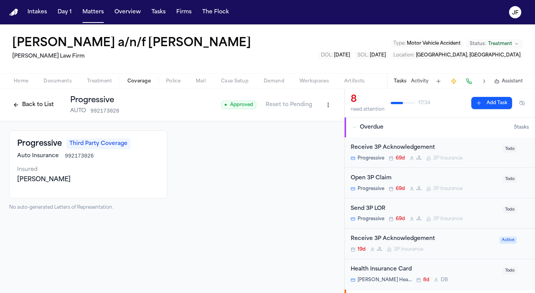
click at [140, 141] on div "Progressive Third Party Coverage" at bounding box center [88, 143] width 142 height 11
click at [28, 103] on button "Back to List" at bounding box center [33, 105] width 48 height 12
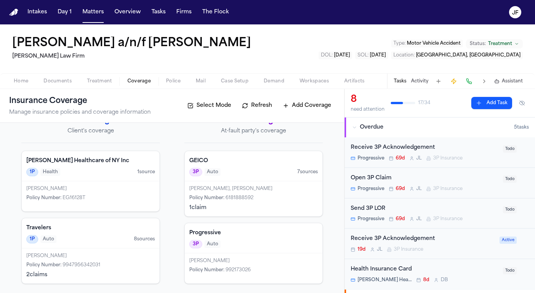
scroll to position [17, 0]
click at [225, 233] on h4 "Progressive" at bounding box center [253, 233] width 129 height 8
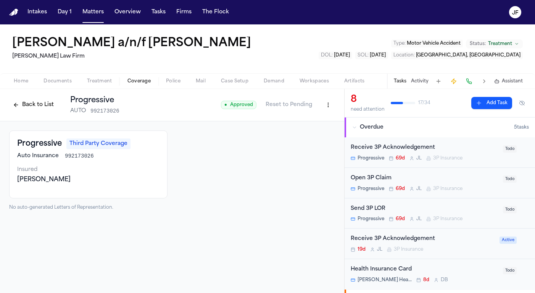
click at [28, 102] on button "Back to List" at bounding box center [33, 105] width 48 height 12
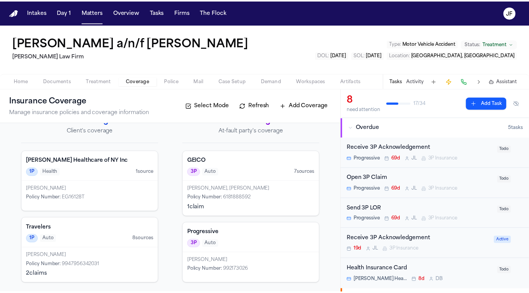
scroll to position [17, 0]
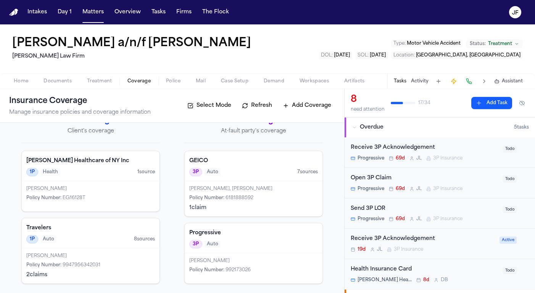
click at [226, 230] on h4 "Progressive" at bounding box center [253, 233] width 129 height 8
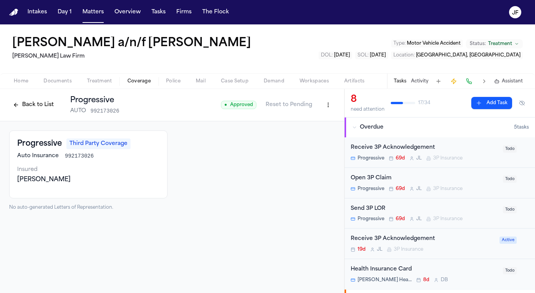
click at [330, 109] on html "Intakes Day 1 Matters Overview Tasks Firms The Flock JF Juan Carlos Becerra a/n…" at bounding box center [267, 146] width 535 height 293
click at [314, 116] on div "Edit Coverage" at bounding box center [302, 121] width 64 height 12
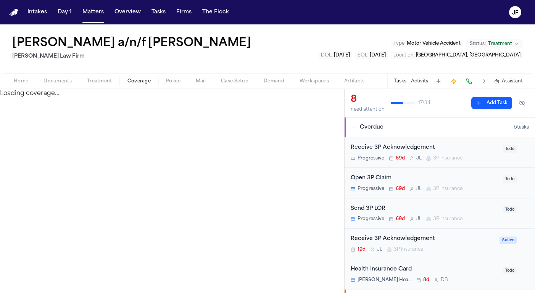
select select "**********"
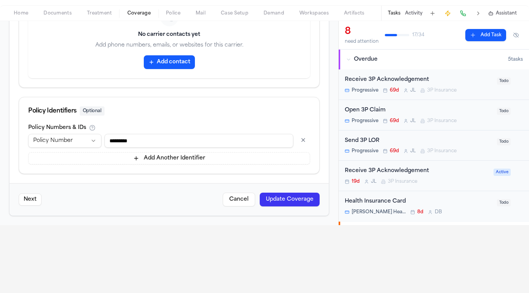
scroll to position [72, 0]
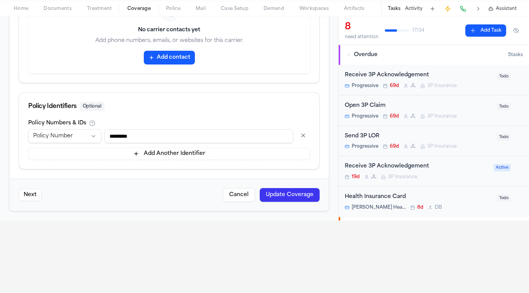
click at [241, 194] on button "Cancel" at bounding box center [239, 195] width 32 height 14
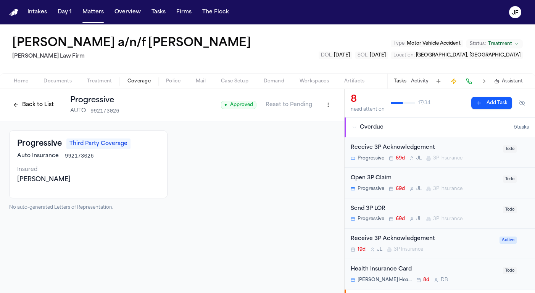
click at [37, 109] on button "Back to List" at bounding box center [33, 105] width 48 height 12
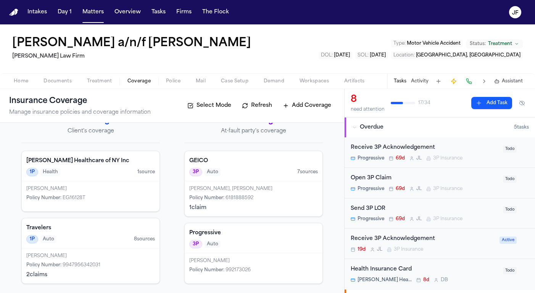
scroll to position [17, 0]
click at [259, 228] on div "Progressive 3P Auto" at bounding box center [254, 238] width 138 height 30
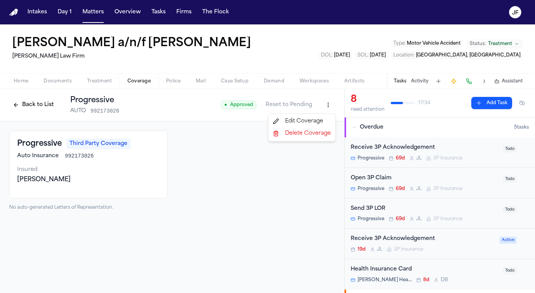
click at [323, 102] on html "Intakes Day 1 Matters Overview Tasks Firms The Flock JF Juan Carlos Becerra a/n…" at bounding box center [267, 146] width 535 height 293
click at [307, 121] on div "Edit Coverage" at bounding box center [302, 121] width 64 height 12
select select "**********"
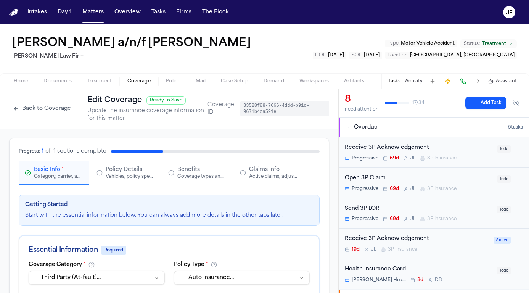
click at [143, 174] on div "Vehicles, policy specifics, and additional details" at bounding box center [130, 177] width 49 height 6
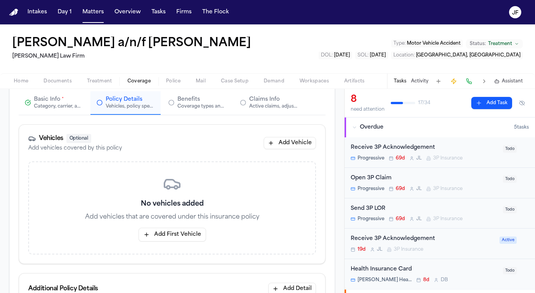
scroll to position [77, 0]
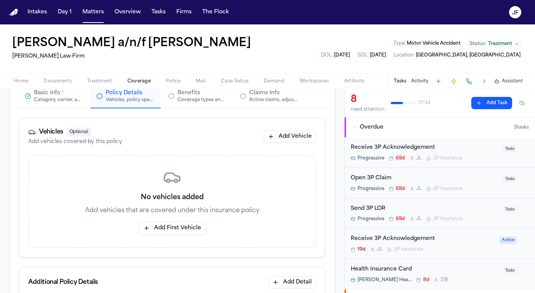
click at [254, 100] on div "Active claims, adjusters, and subrogation details" at bounding box center [273, 100] width 49 height 6
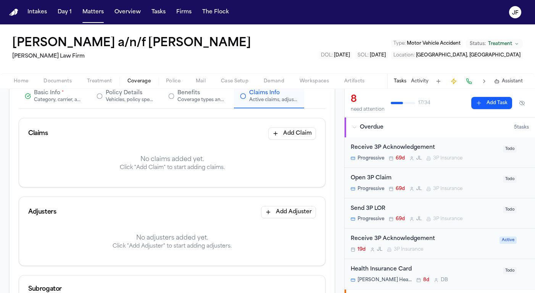
click at [283, 140] on div "Claims Add Claim" at bounding box center [172, 133] width 306 height 31
click at [288, 130] on button "Add Claim" at bounding box center [292, 133] width 48 height 12
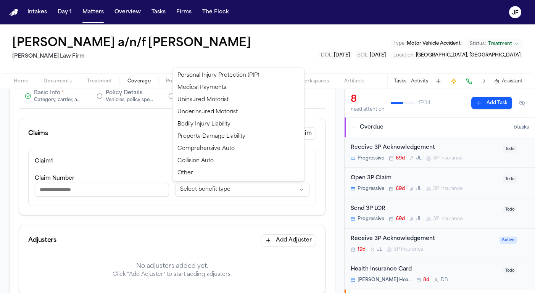
click at [198, 189] on html "**********" at bounding box center [267, 146] width 535 height 293
select select "**********"
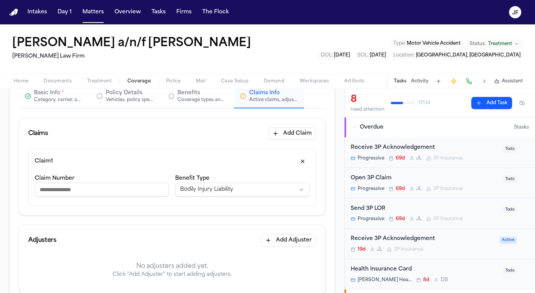
click at [66, 185] on input "Claim Number" at bounding box center [102, 190] width 134 height 14
paste input "**********"
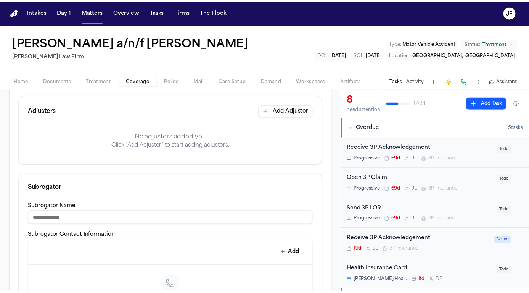
scroll to position [190, 0]
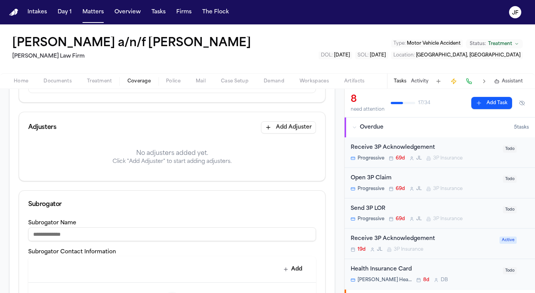
type input "**********"
click at [290, 128] on button "Add Adjuster" at bounding box center [288, 127] width 55 height 12
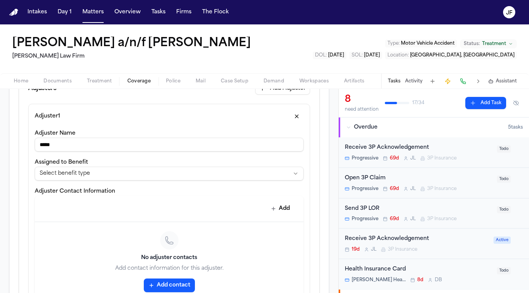
scroll to position [227, 0]
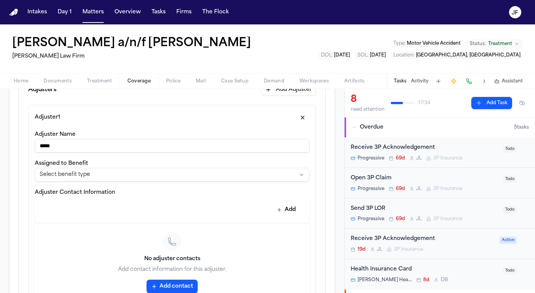
click at [139, 181] on html "**********" at bounding box center [267, 146] width 535 height 293
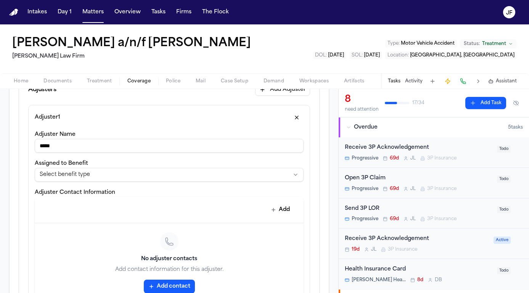
click at [141, 191] on html "**********" at bounding box center [264, 146] width 529 height 293
click at [142, 137] on div "Adjuster Name *****" at bounding box center [169, 141] width 269 height 23
click at [61, 146] on input "*****" at bounding box center [169, 146] width 269 height 14
type input "**********"
click at [89, 175] on html "**********" at bounding box center [264, 146] width 529 height 293
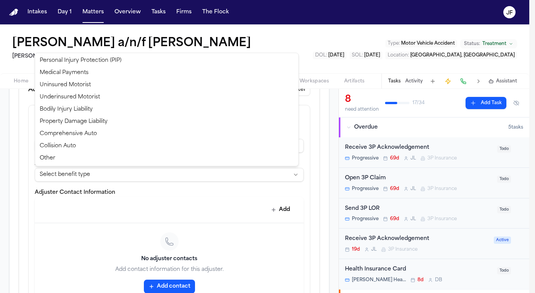
select select "**********"
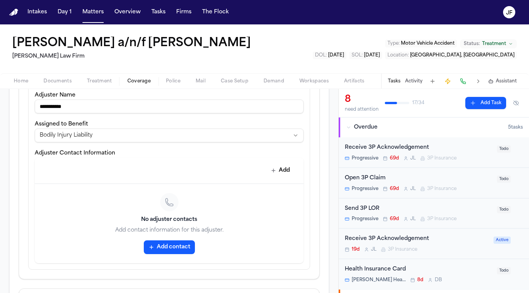
scroll to position [304, 0]
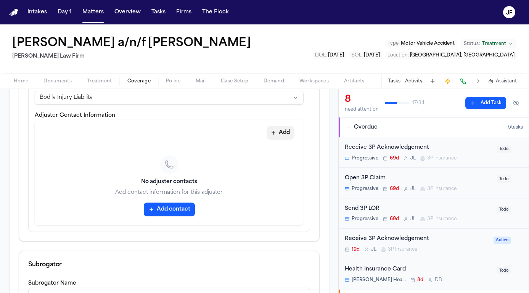
click at [274, 131] on button "Add" at bounding box center [281, 133] width 28 height 14
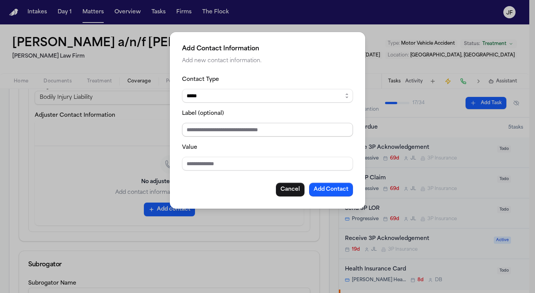
click at [219, 134] on input "Label (optional)" at bounding box center [267, 130] width 171 height 14
paste input "**********"
type input "**********"
click at [232, 170] on input "Value" at bounding box center [267, 164] width 171 height 14
paste input "**********"
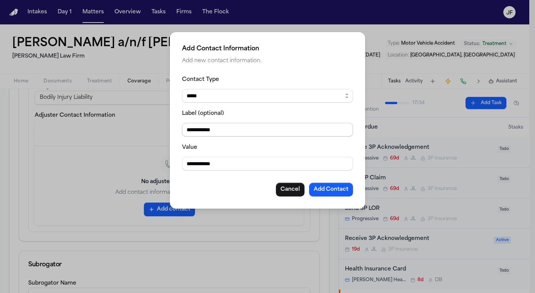
type input "**********"
drag, startPoint x: 245, startPoint y: 125, endPoint x: 165, endPoint y: 117, distance: 80.1
click at [165, 117] on div "**********" at bounding box center [267, 146] width 535 height 293
drag, startPoint x: 263, startPoint y: 131, endPoint x: 175, endPoint y: 129, distance: 87.8
click at [175, 129] on div "**********" at bounding box center [267, 120] width 195 height 177
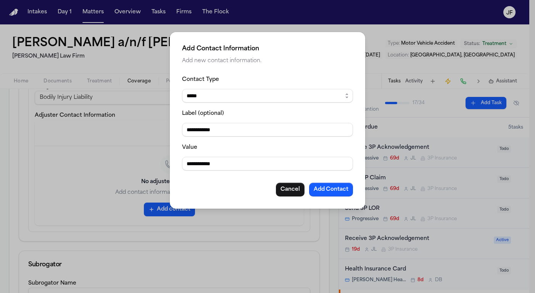
type input "*"
click at [328, 190] on button "Add Contact" at bounding box center [331, 190] width 44 height 14
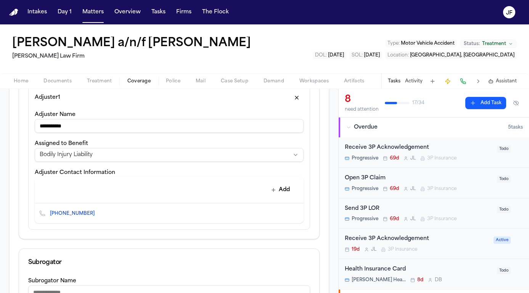
scroll to position [235, 0]
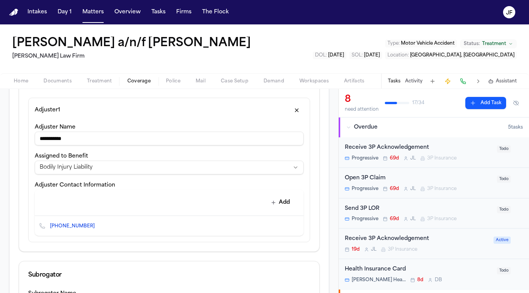
click at [292, 225] on icon "Delete contact" at bounding box center [294, 226] width 4 height 5
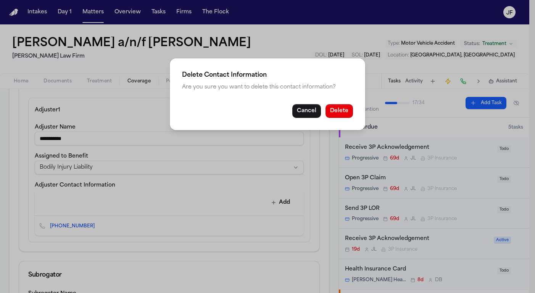
click at [314, 118] on div "Delete Contact Information Are you sure you want to delete this contact informa…" at bounding box center [267, 94] width 195 height 72
click at [312, 116] on button "Cancel" at bounding box center [306, 111] width 29 height 14
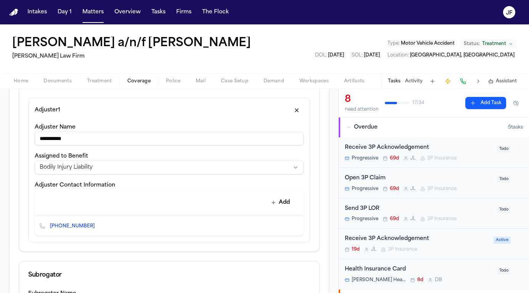
click at [280, 226] on icon "Edit contact" at bounding box center [282, 226] width 4 height 4
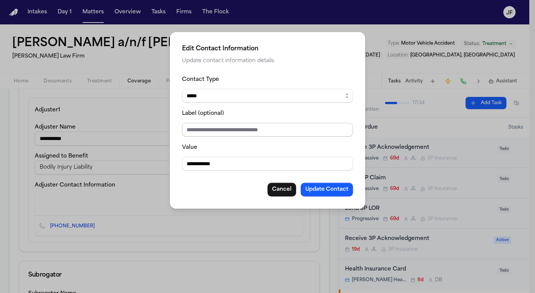
click at [233, 131] on input "Label (optional)" at bounding box center [267, 130] width 171 height 14
type input "**********"
click at [325, 195] on button "Update Contact" at bounding box center [327, 190] width 52 height 14
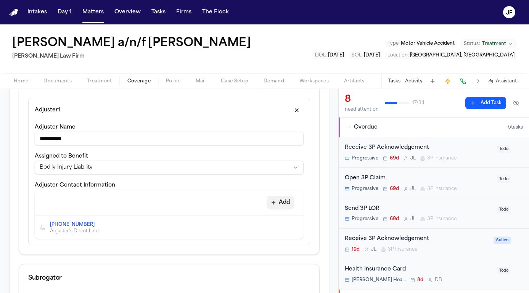
click at [280, 201] on button "Add" at bounding box center [281, 203] width 28 height 14
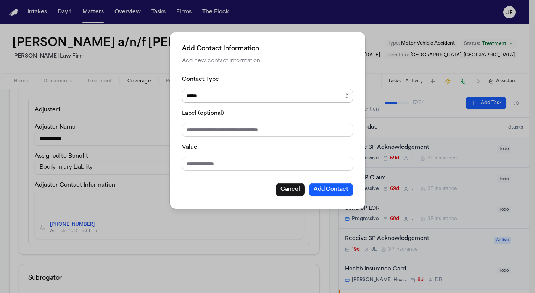
select select "*****"
click at [235, 131] on input "Label (optional)" at bounding box center [267, 130] width 171 height 14
type input "**********"
click at [216, 162] on input "Value" at bounding box center [267, 164] width 171 height 14
paste input "**********"
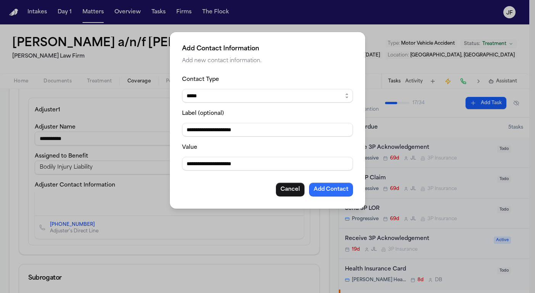
type input "**********"
click at [332, 191] on button "Add Contact" at bounding box center [331, 190] width 44 height 14
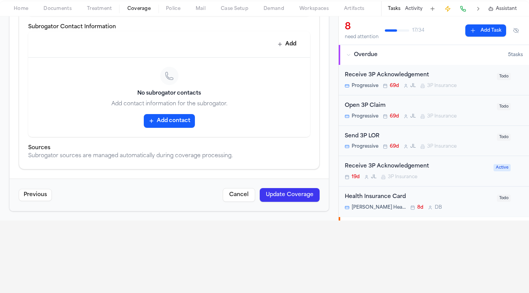
scroll to position [76, 0]
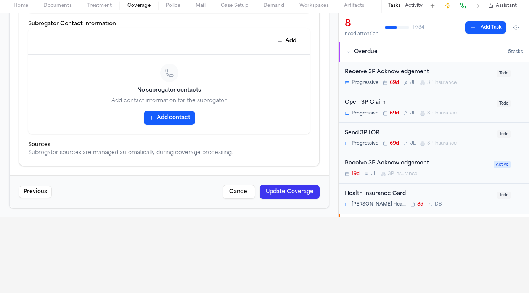
click at [285, 191] on button "Update Coverage" at bounding box center [290, 192] width 60 height 14
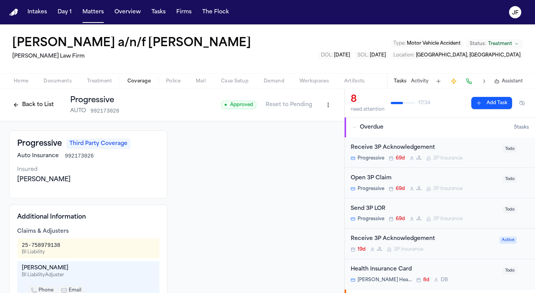
click at [35, 111] on button "Back to List" at bounding box center [33, 105] width 48 height 12
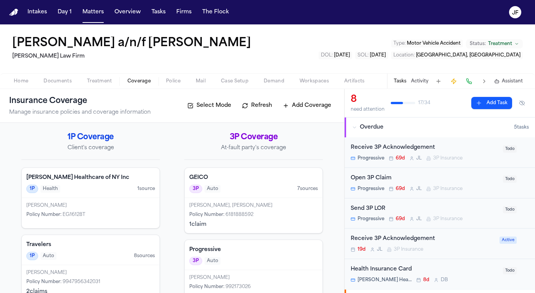
click at [141, 86] on div "Home Documents Treatment Coverage Police Mail Case Setup Demand Workspaces Arti…" at bounding box center [267, 80] width 535 height 15
click at [269, 251] on h4 "Progressive" at bounding box center [253, 250] width 129 height 8
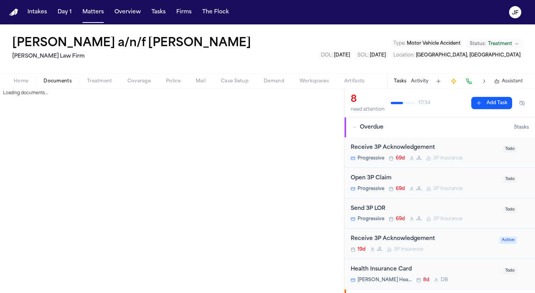
click at [60, 85] on span "button" at bounding box center [57, 85] width 37 height 1
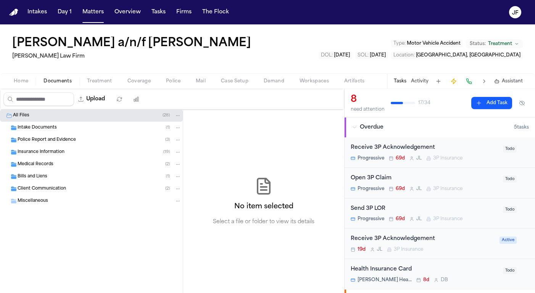
click at [96, 78] on span "Treatment" at bounding box center [99, 81] width 25 height 6
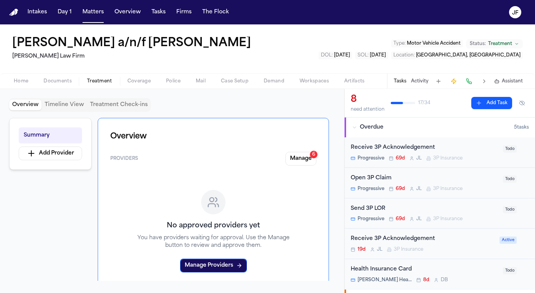
click at [139, 80] on span "Coverage" at bounding box center [138, 81] width 23 height 6
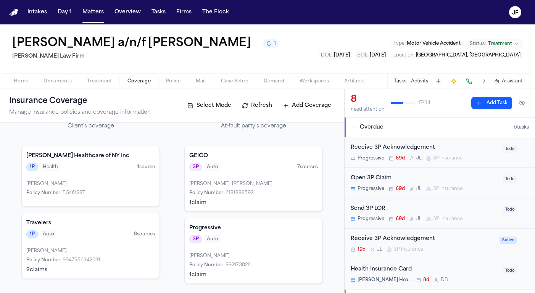
click at [372, 179] on div "Open 3P Claim" at bounding box center [425, 178] width 148 height 9
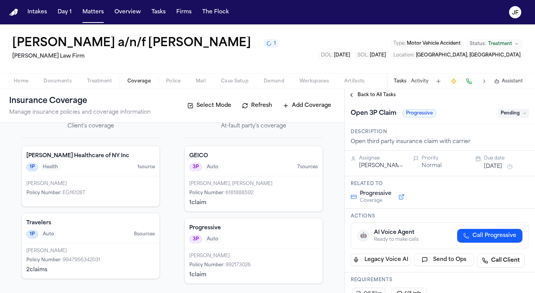
click at [515, 112] on span "Pending" at bounding box center [513, 113] width 31 height 9
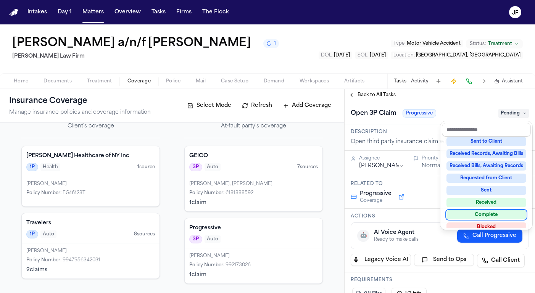
click at [487, 215] on div "Complete" at bounding box center [486, 214] width 80 height 9
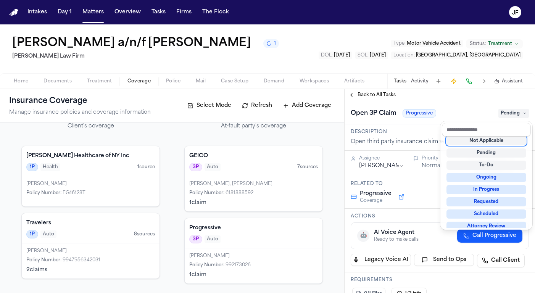
scroll to position [3, 0]
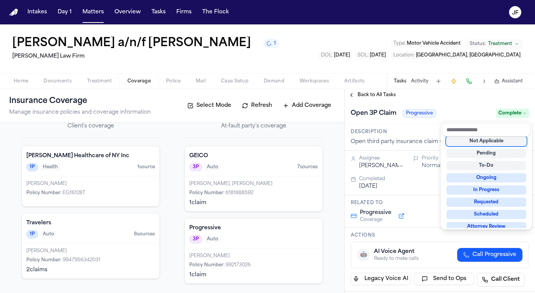
click at [451, 108] on div "Open 3P Claim Progressive Complete" at bounding box center [440, 113] width 178 height 12
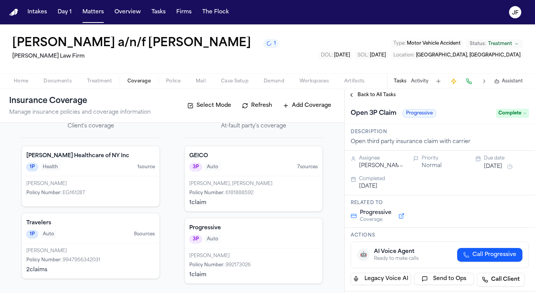
scroll to position [0, 0]
click at [381, 95] on span "Back to All Tasks" at bounding box center [376, 95] width 38 height 6
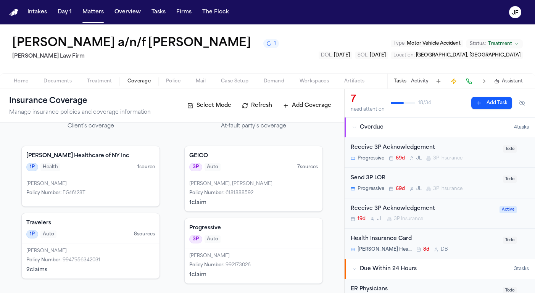
click at [370, 180] on div "Send 3P LOR" at bounding box center [425, 178] width 148 height 9
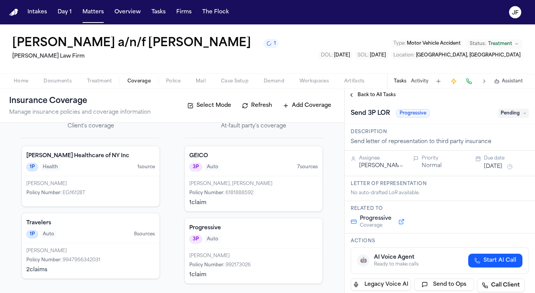
click at [353, 97] on button "Back to All Tasks" at bounding box center [371, 95] width 55 height 6
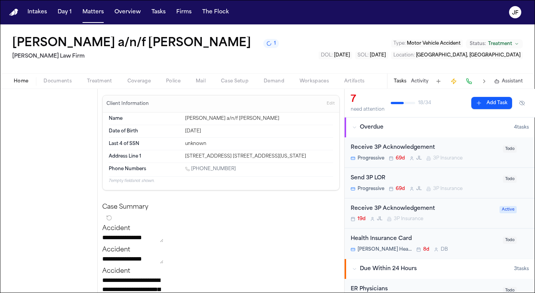
click at [18, 83] on span "Home" at bounding box center [21, 81] width 14 height 6
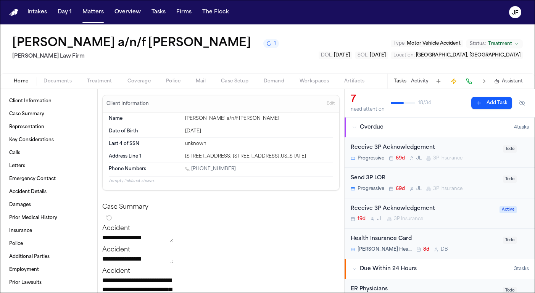
click at [439, 81] on button at bounding box center [438, 81] width 11 height 11
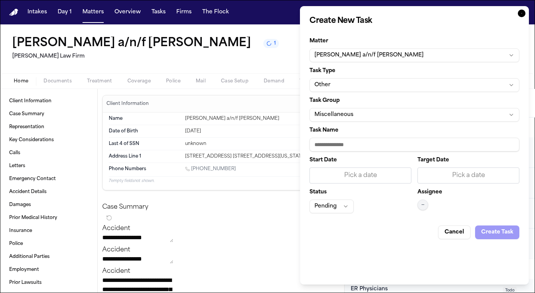
click at [522, 11] on icon "button" at bounding box center [522, 14] width 8 height 8
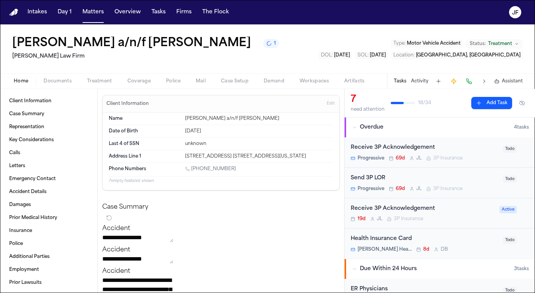
click at [419, 84] on button "Activity" at bounding box center [420, 81] width 18 height 6
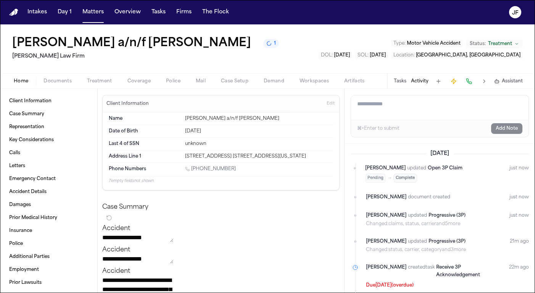
click at [396, 83] on button "Tasks" at bounding box center [400, 81] width 13 height 6
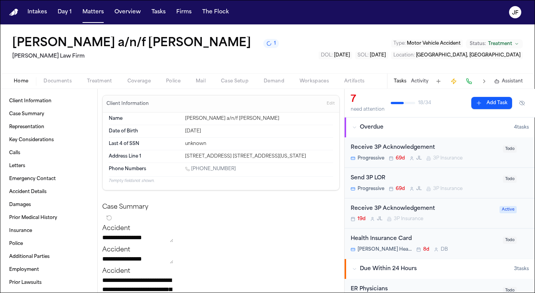
click at [486, 85] on button at bounding box center [484, 81] width 11 height 11
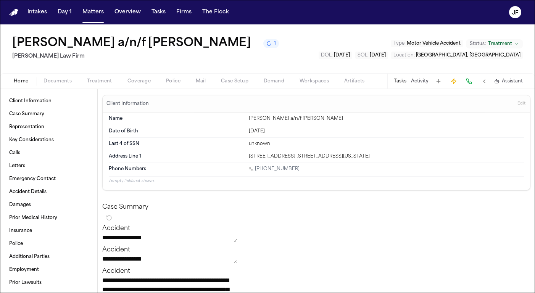
click at [486, 85] on button at bounding box center [484, 81] width 11 height 11
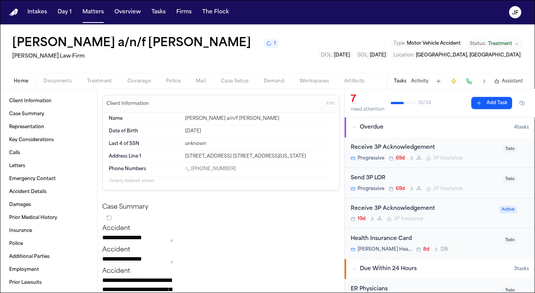
click at [241, 61] on h2 "[PERSON_NAME] Law Firm" at bounding box center [145, 56] width 267 height 9
click at [52, 82] on span "Documents" at bounding box center [57, 81] width 28 height 6
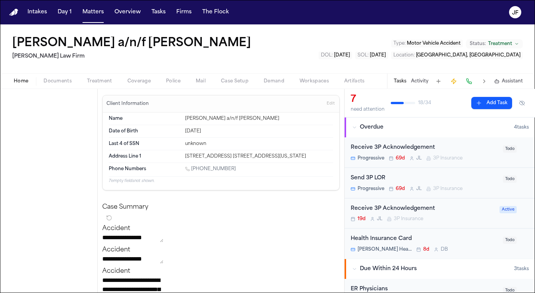
click at [25, 83] on span "Home" at bounding box center [21, 81] width 14 height 6
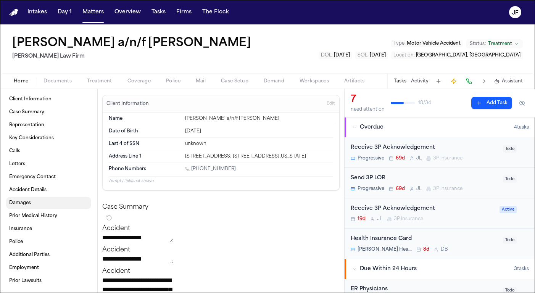
scroll to position [2, 0]
click at [35, 171] on link "Emergency Contact" at bounding box center [48, 177] width 85 height 12
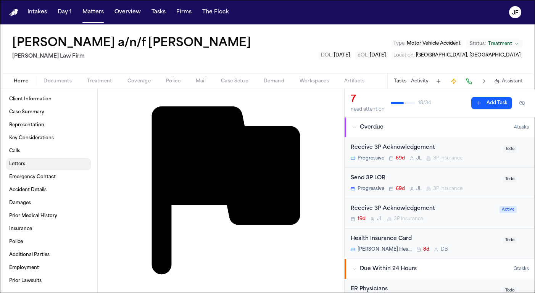
click at [37, 164] on link "Letters" at bounding box center [48, 164] width 85 height 12
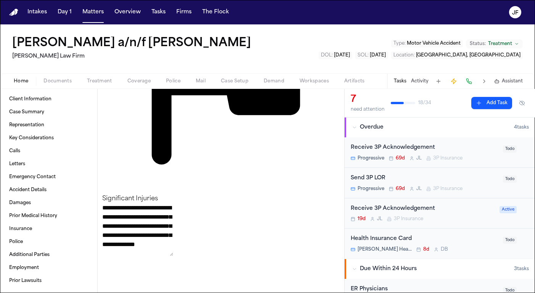
scroll to position [959, 0]
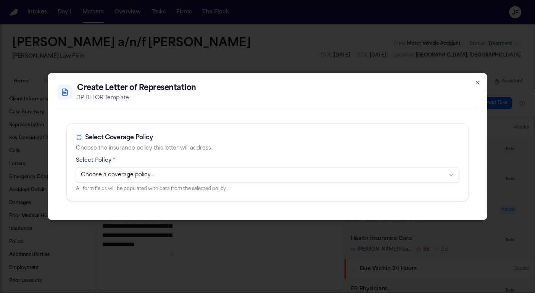
click at [206, 175] on body "**********" at bounding box center [267, 146] width 535 height 293
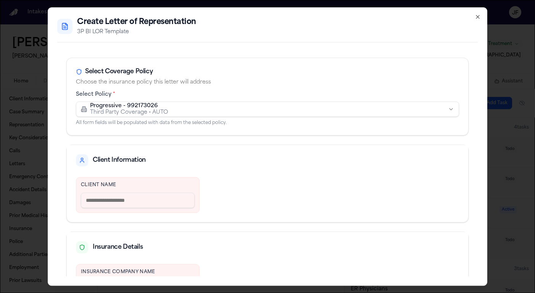
type input "**********"
type input "*********"
type input "**********"
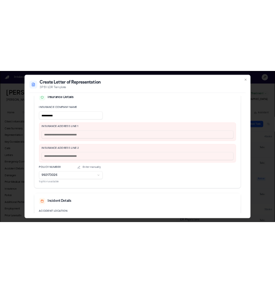
scroll to position [190, 0]
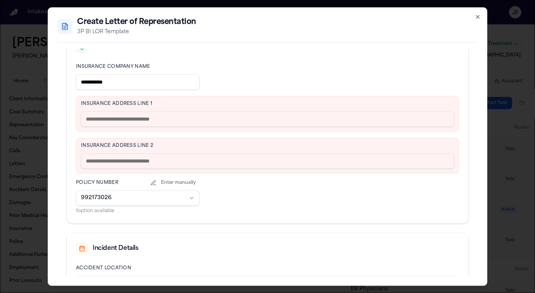
click at [184, 149] on div "Insurance Address Line 2" at bounding box center [267, 156] width 383 height 36
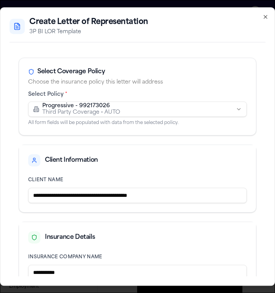
scroll to position [0, 0]
click at [267, 17] on icon "button" at bounding box center [266, 17] width 6 height 6
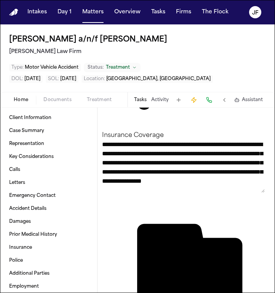
click at [208, 100] on button at bounding box center [209, 100] width 11 height 11
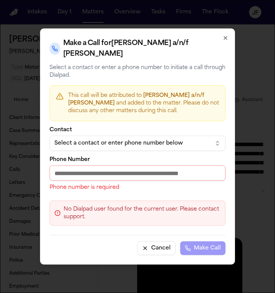
click at [149, 170] on input "Phone Number" at bounding box center [138, 173] width 176 height 15
click at [164, 146] on div "Select a contact or enter phone number below" at bounding box center [132, 144] width 154 height 8
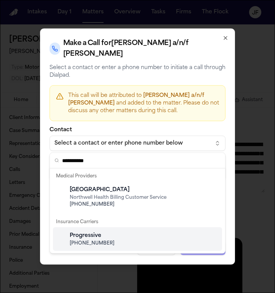
type input "**********"
click at [129, 246] on span "(800) 776-4737" at bounding box center [144, 243] width 148 height 6
type input "**********"
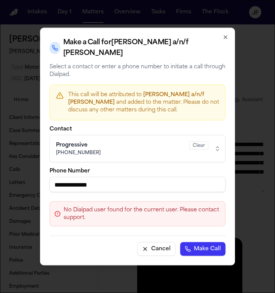
drag, startPoint x: 130, startPoint y: 186, endPoint x: 45, endPoint y: 195, distance: 85.9
click at [45, 195] on div "**********" at bounding box center [137, 147] width 195 height 238
drag, startPoint x: 106, startPoint y: 183, endPoint x: 22, endPoint y: 183, distance: 84.7
click at [22, 183] on body "**********" at bounding box center [137, 146] width 275 height 293
click at [163, 253] on button "Cancel" at bounding box center [156, 249] width 39 height 14
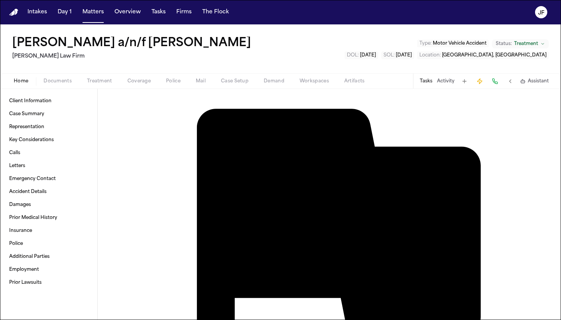
click at [150, 87] on div "Home Documents Treatment Coverage Police Mail Case Setup Demand Workspaces Arti…" at bounding box center [280, 80] width 561 height 15
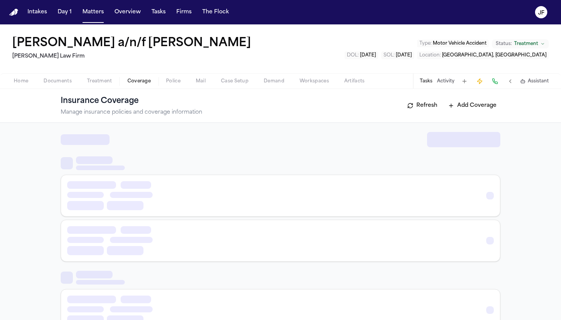
click at [141, 80] on span "Coverage" at bounding box center [138, 81] width 23 height 6
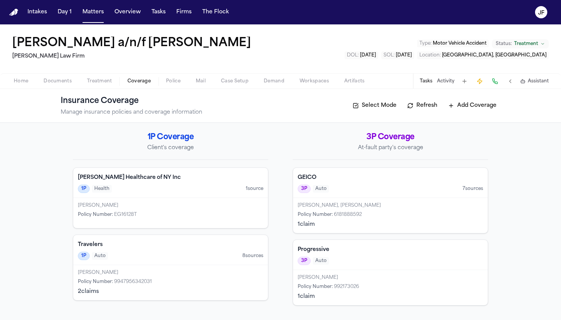
click at [381, 249] on h4 "Progressive" at bounding box center [390, 250] width 185 height 8
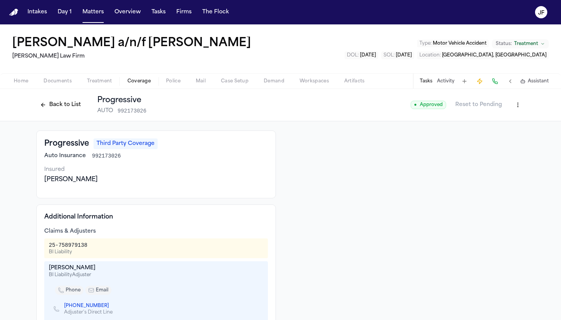
click at [18, 86] on div "Home Documents Treatment Coverage Police Mail Case Setup Demand Workspaces Arti…" at bounding box center [280, 80] width 561 height 15
click at [20, 78] on span "Home" at bounding box center [21, 81] width 14 height 6
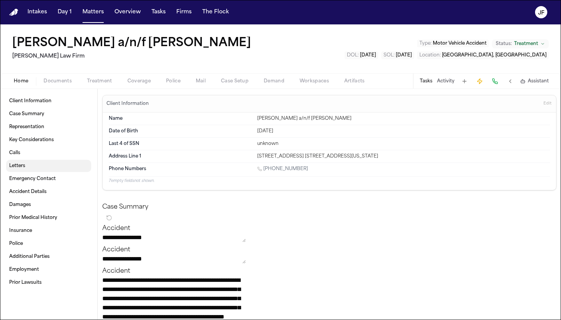
click at [35, 172] on link "Letters" at bounding box center [48, 166] width 85 height 12
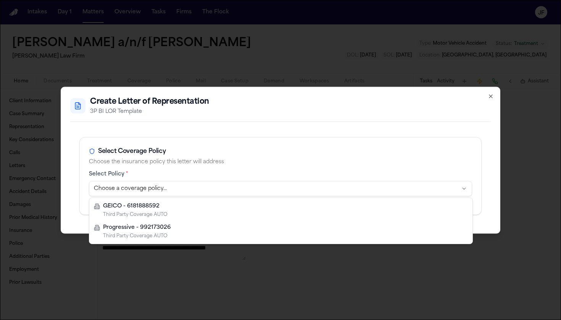
click at [248, 188] on body "**********" at bounding box center [280, 160] width 561 height 320
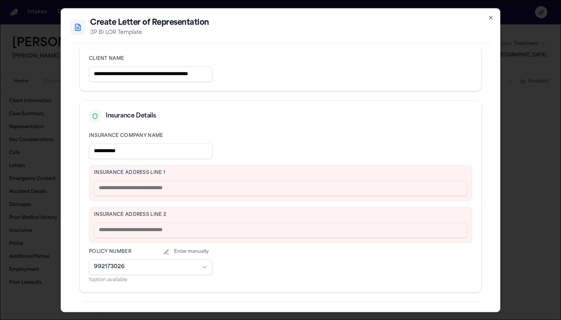
scroll to position [137, 0]
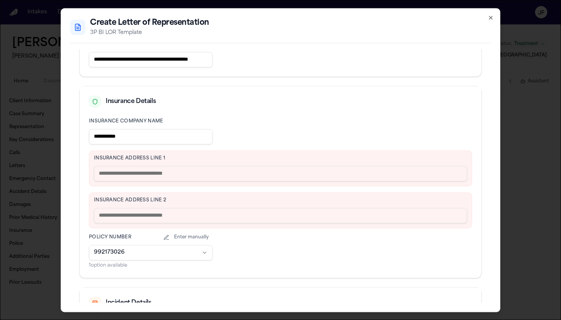
paste input "**********"
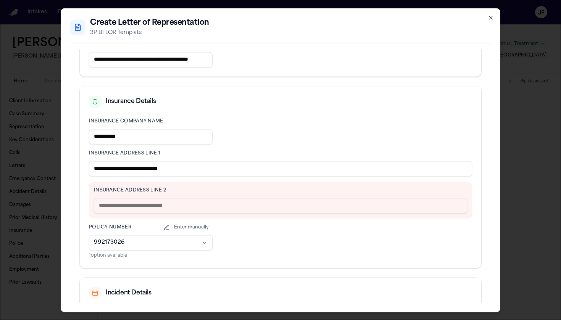
drag, startPoint x: 209, startPoint y: 175, endPoint x: 135, endPoint y: 171, distance: 74.1
click at [135, 171] on input "**********" at bounding box center [280, 168] width 383 height 15
type input "**********"
paste input "**********"
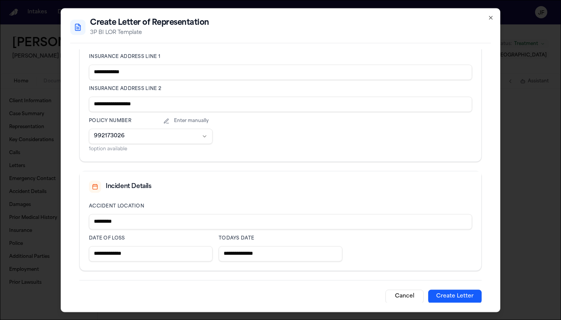
scroll to position [234, 0]
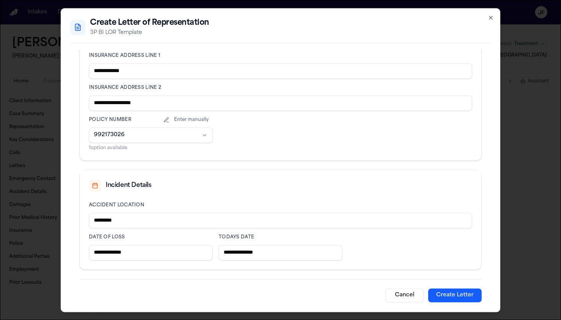
type input "**********"
click at [146, 129] on body "**********" at bounding box center [280, 160] width 561 height 320
click at [145, 129] on body "**********" at bounding box center [280, 160] width 561 height 320
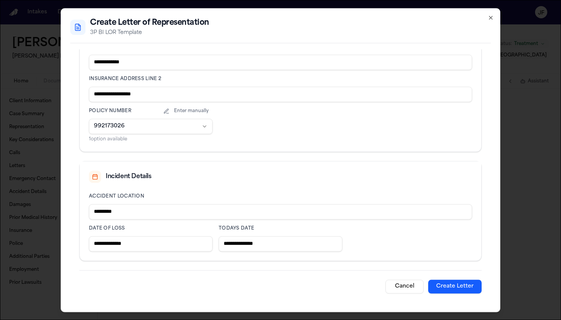
scroll to position [243, 0]
click at [453, 291] on button "Create Letter" at bounding box center [454, 287] width 53 height 14
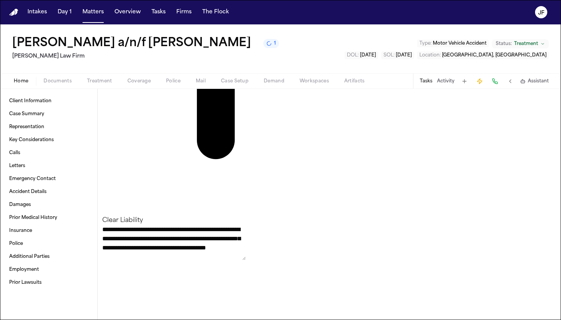
click at [53, 82] on span "Documents" at bounding box center [57, 81] width 28 height 6
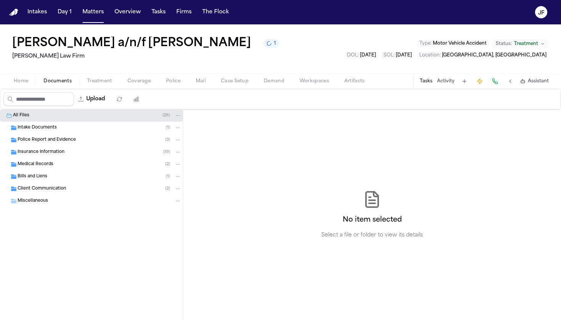
click at [52, 143] on span "Police Report and Evidence" at bounding box center [47, 140] width 58 height 6
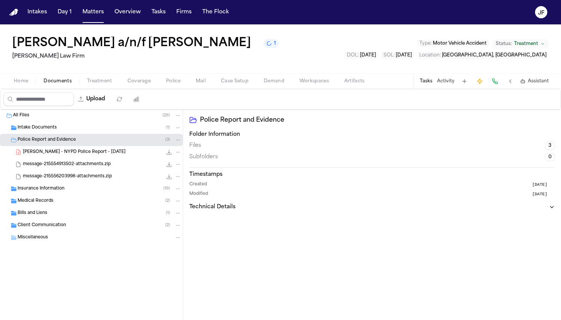
click at [67, 158] on div "J. Becerra - NYPD Police Report - 4.1.25 13.3 MB • PDF" at bounding box center [91, 152] width 183 height 12
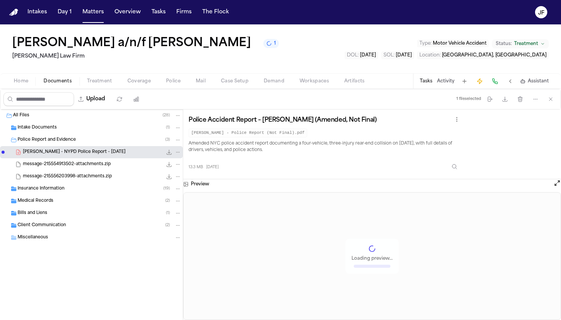
click at [552, 188] on div "Preview Loading preview..." at bounding box center [372, 249] width 378 height 141
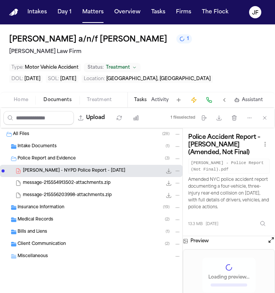
click at [170, 172] on icon "File: J. Becerra - NYPD Police Report - 4.1.25" at bounding box center [169, 171] width 6 height 6
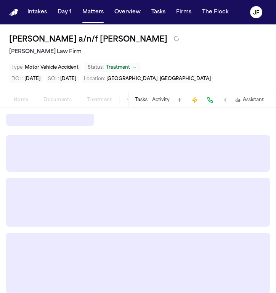
select select "**********"
